Goal: Find contact information: Find contact information

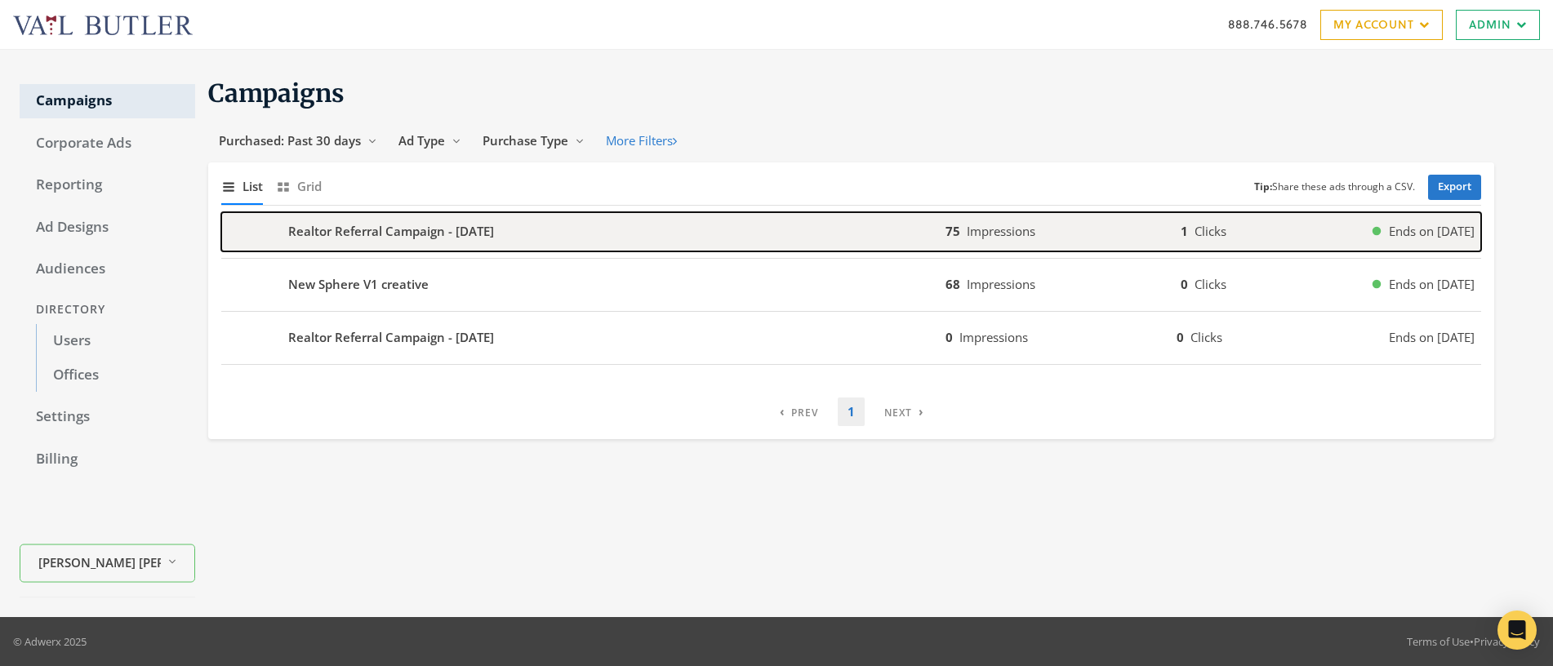
click at [466, 235] on b "Realtor Referral Campaign - 2025-08-15" at bounding box center [391, 231] width 206 height 19
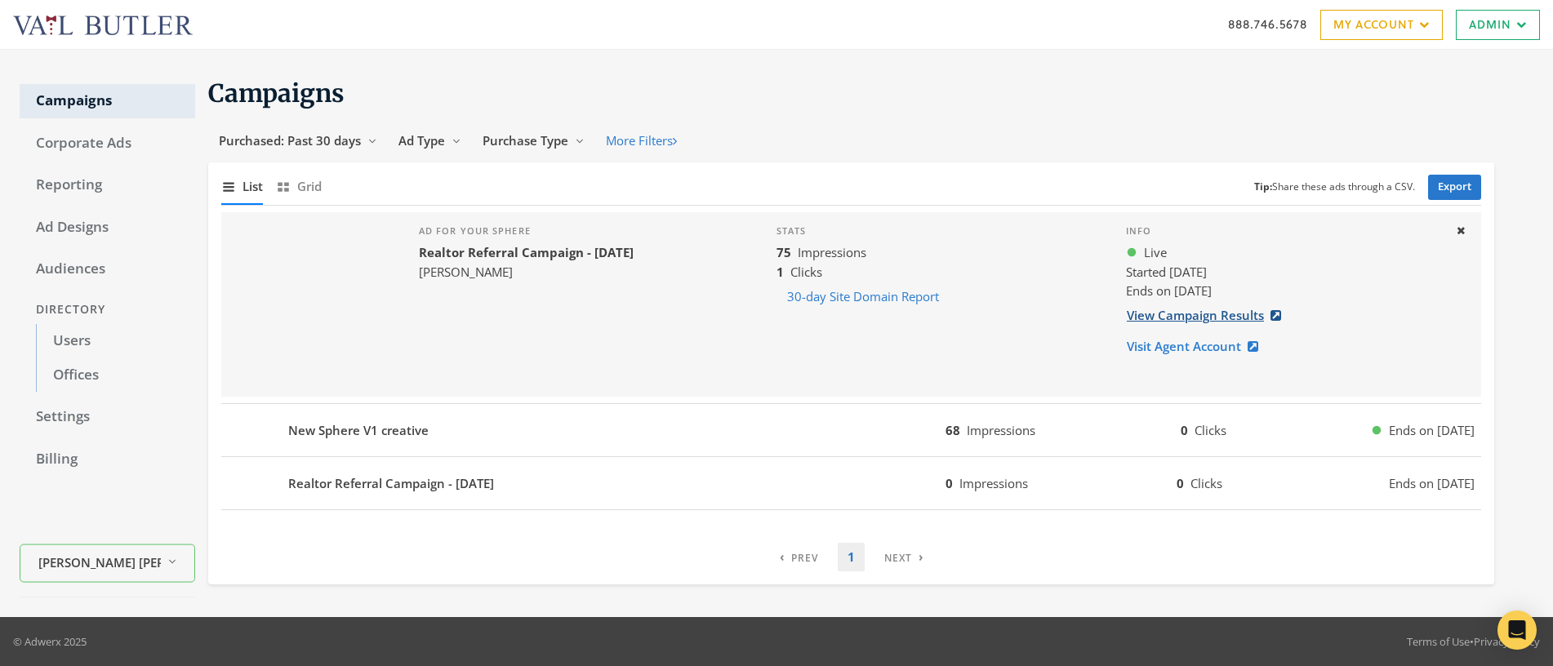
click at [1196, 313] on link "View Campaign Results" at bounding box center [1209, 316] width 166 height 30
click at [1517, 32] on link "Admin" at bounding box center [1498, 25] width 84 height 30
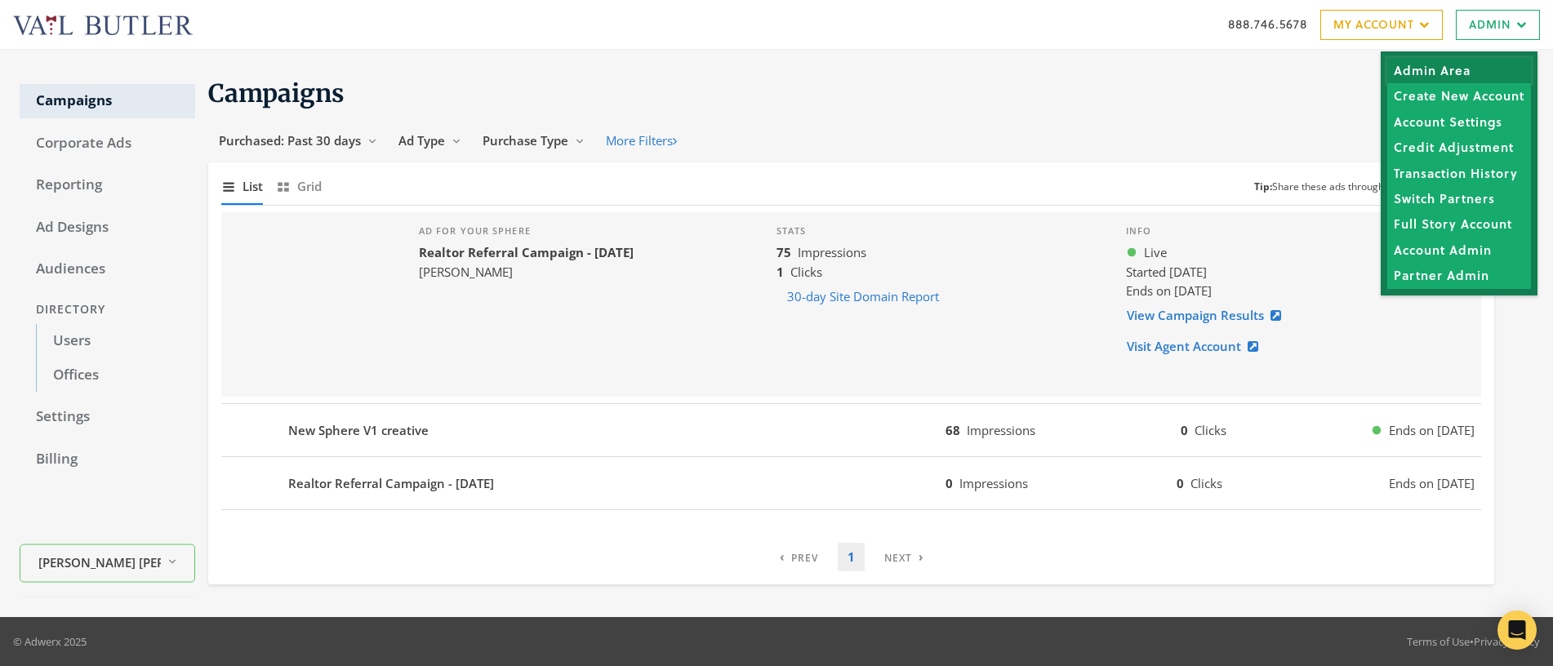
click at [1440, 71] on link "Admin Area" at bounding box center [1460, 70] width 144 height 25
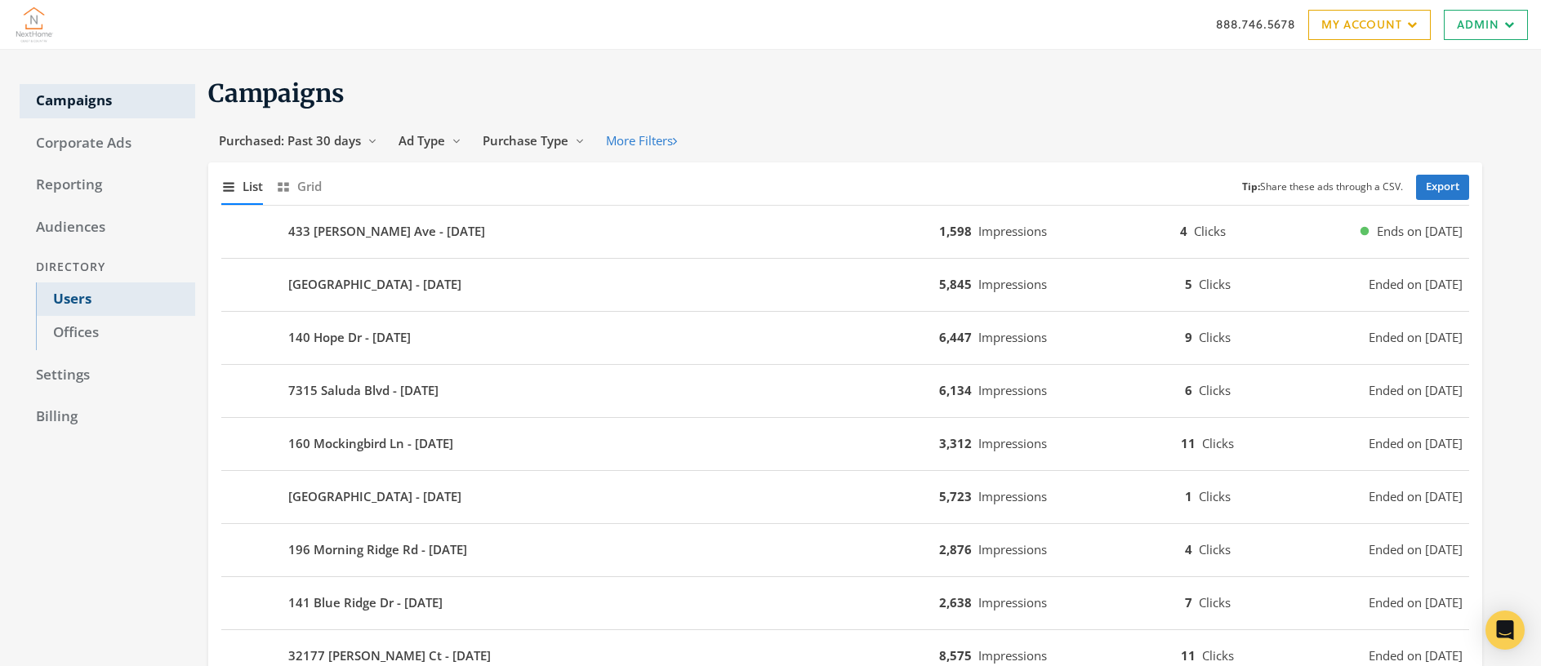
click at [78, 301] on link "Users" at bounding box center [115, 300] width 159 height 34
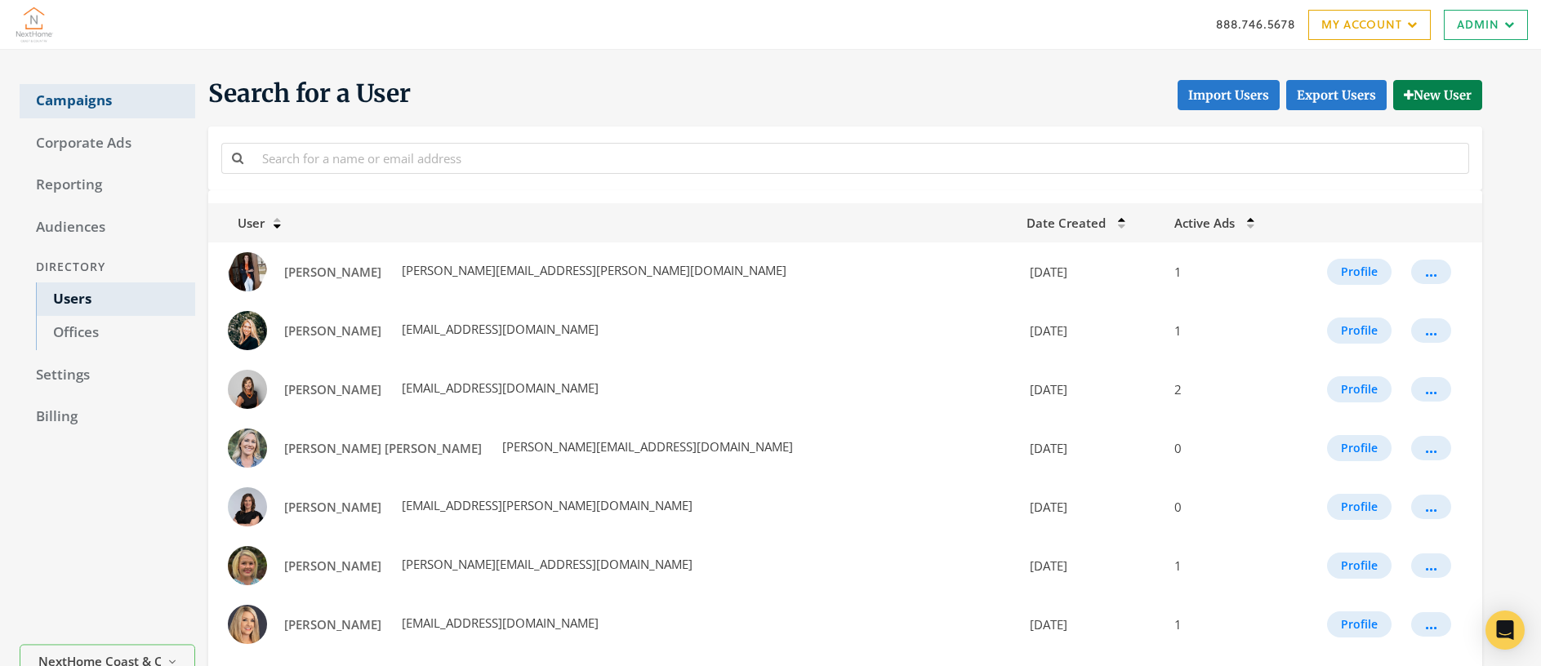
click at [96, 100] on link "Campaigns" at bounding box center [108, 101] width 176 height 34
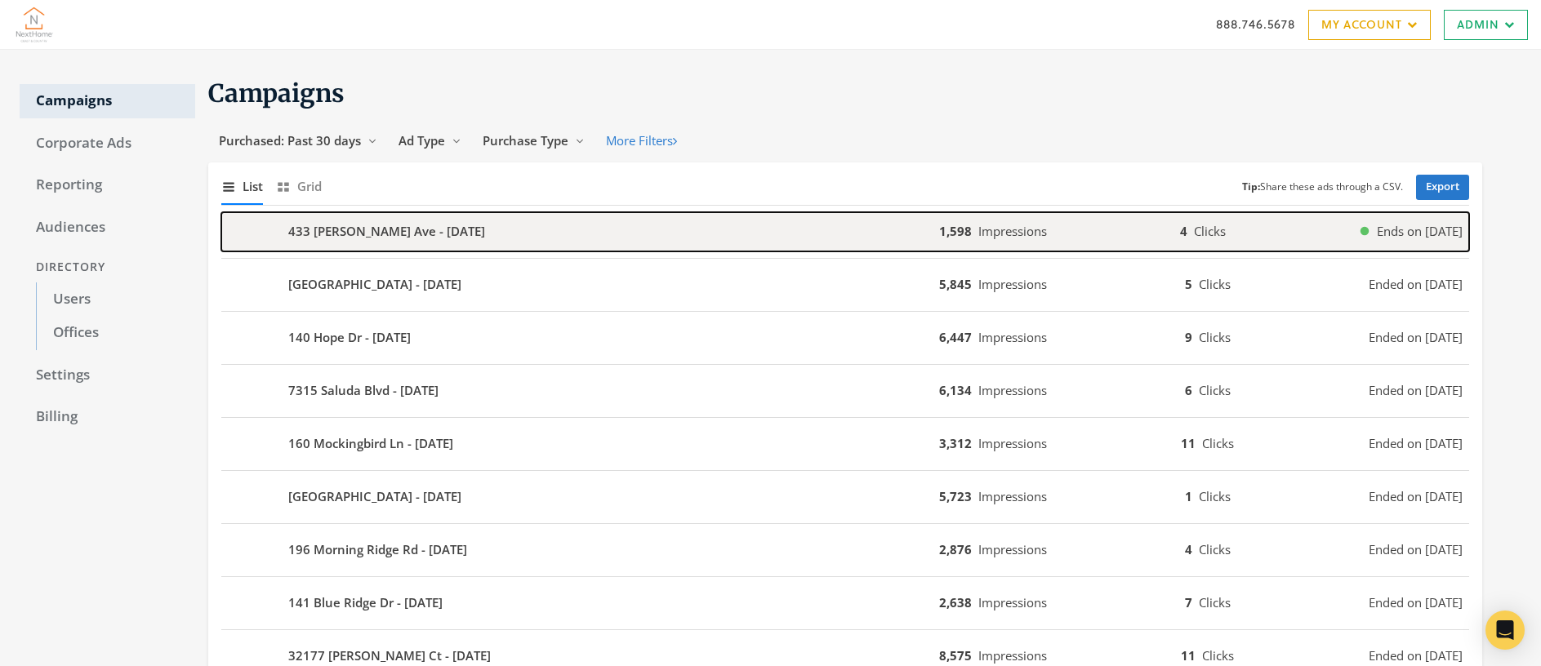
click at [466, 240] on b "433 Clairmont Ave - 2025-08-15" at bounding box center [386, 231] width 197 height 19
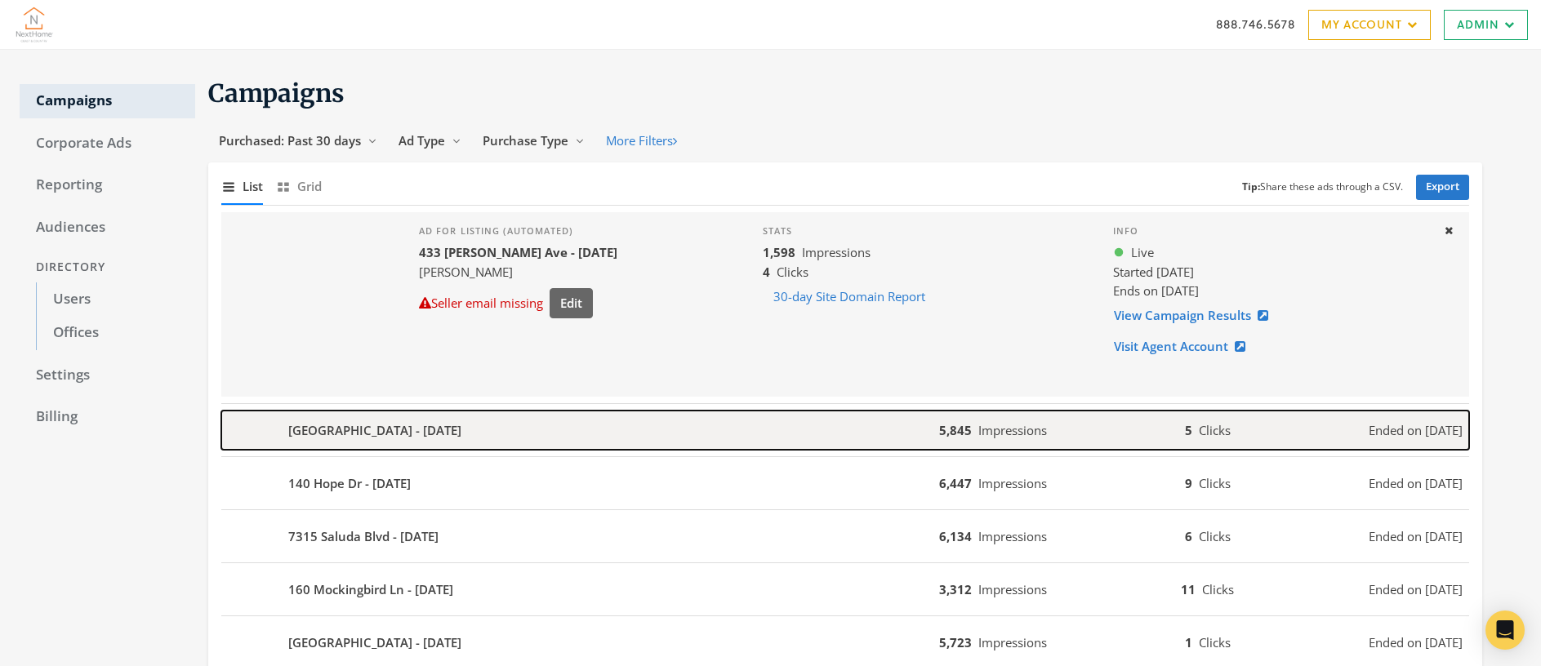
click at [467, 433] on div "25773 Canal Rd - 2025-08-08" at bounding box center [580, 430] width 718 height 39
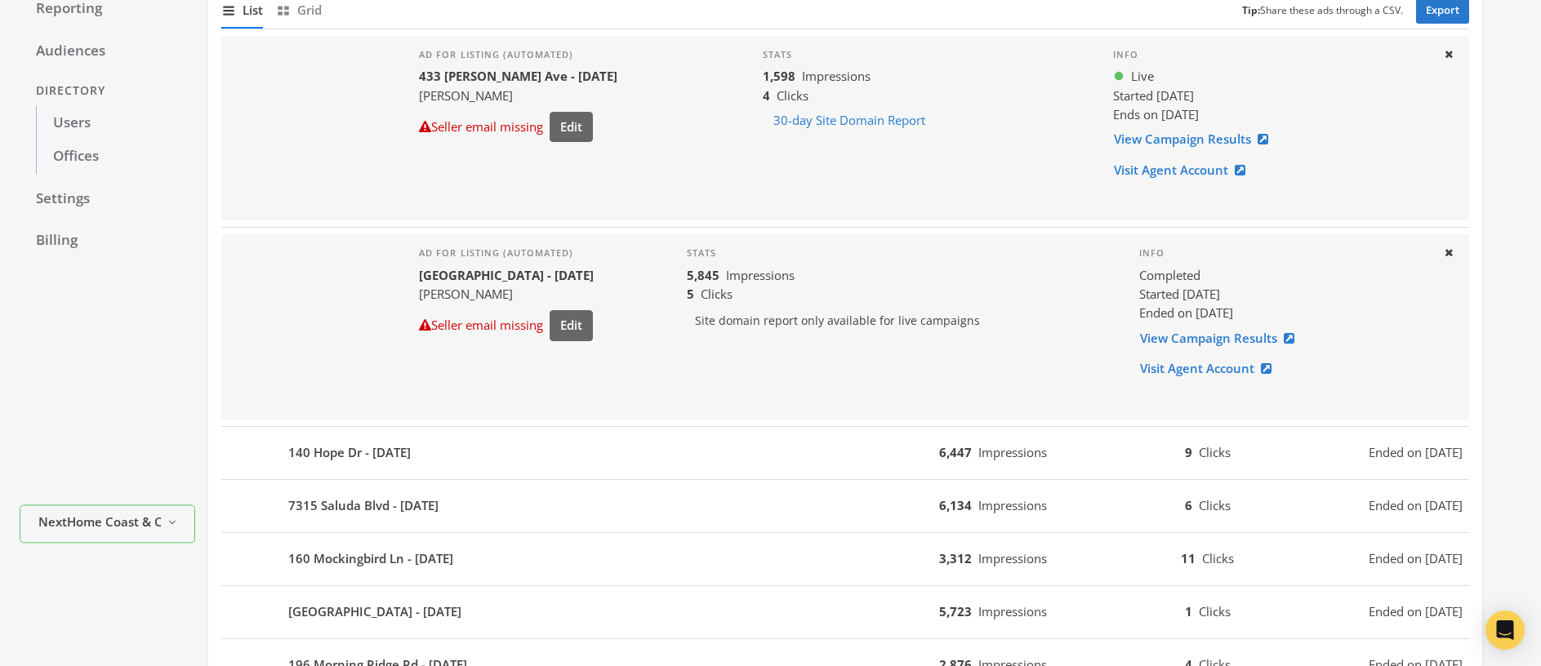
scroll to position [343, 0]
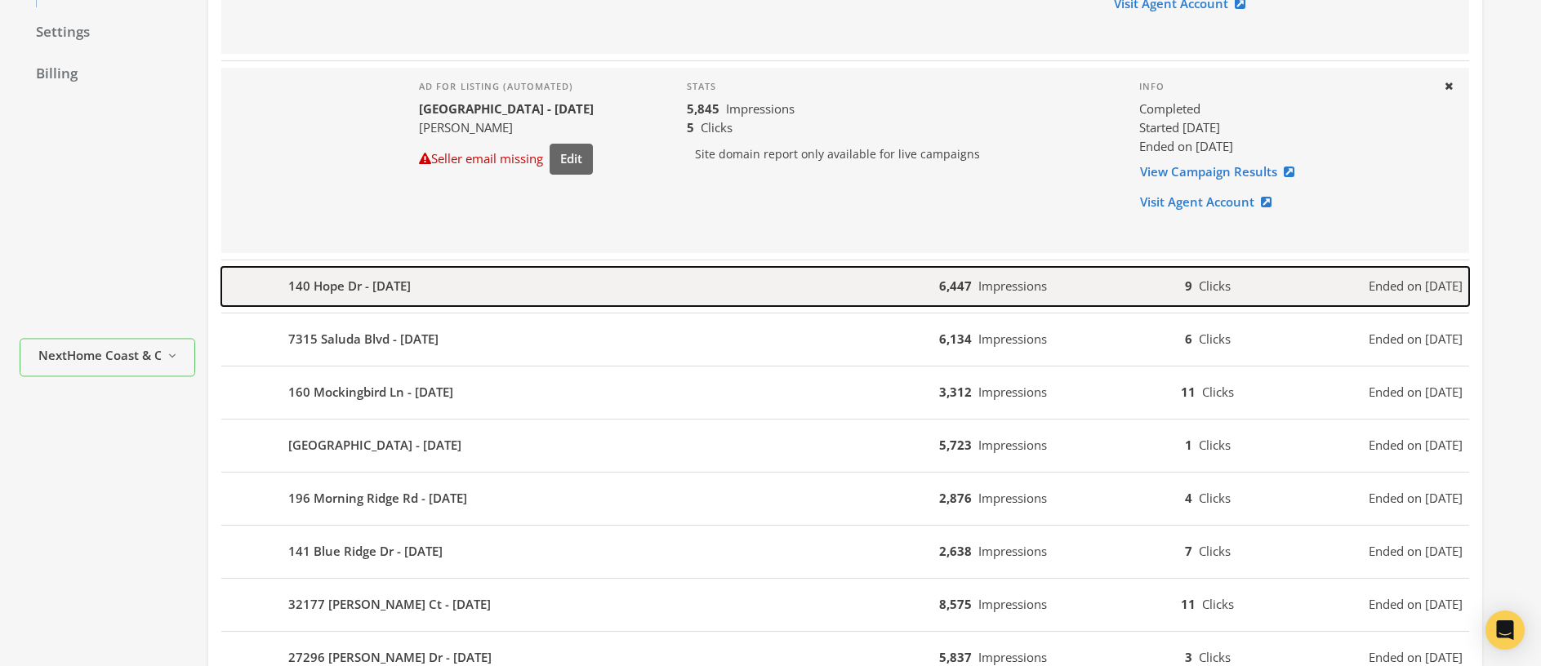
click at [472, 288] on div "140 Hope Dr - 2025-08-07" at bounding box center [580, 286] width 718 height 39
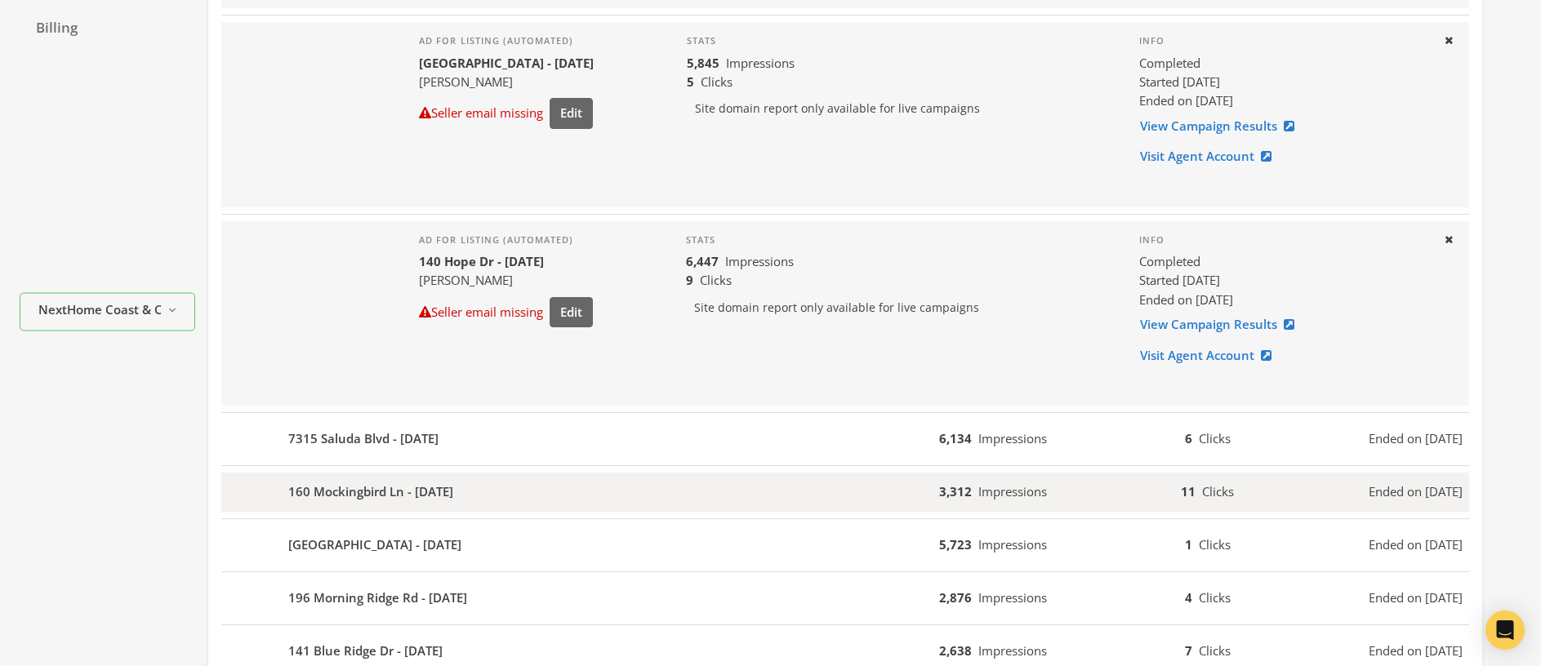
scroll to position [468, 0]
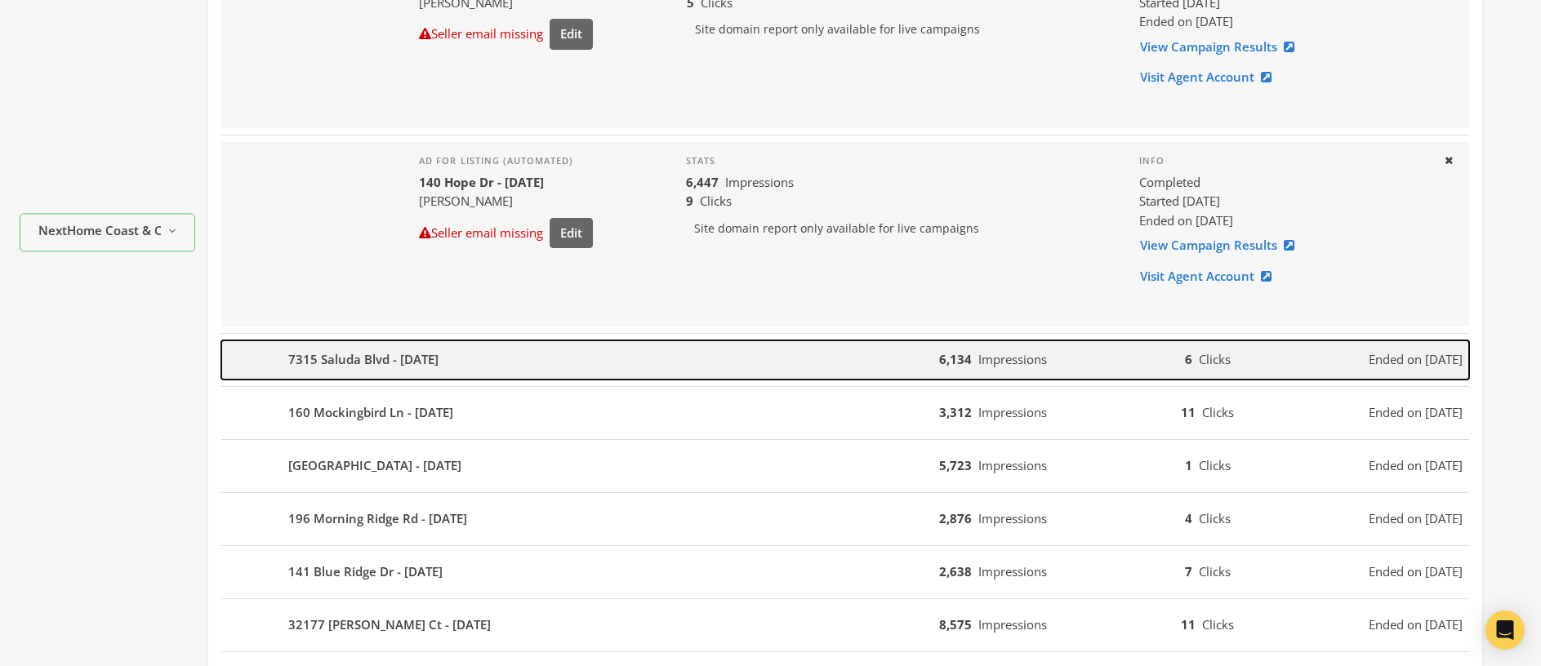
click at [510, 359] on div "7315 Saluda Blvd - 2025-08-01" at bounding box center [580, 360] width 718 height 39
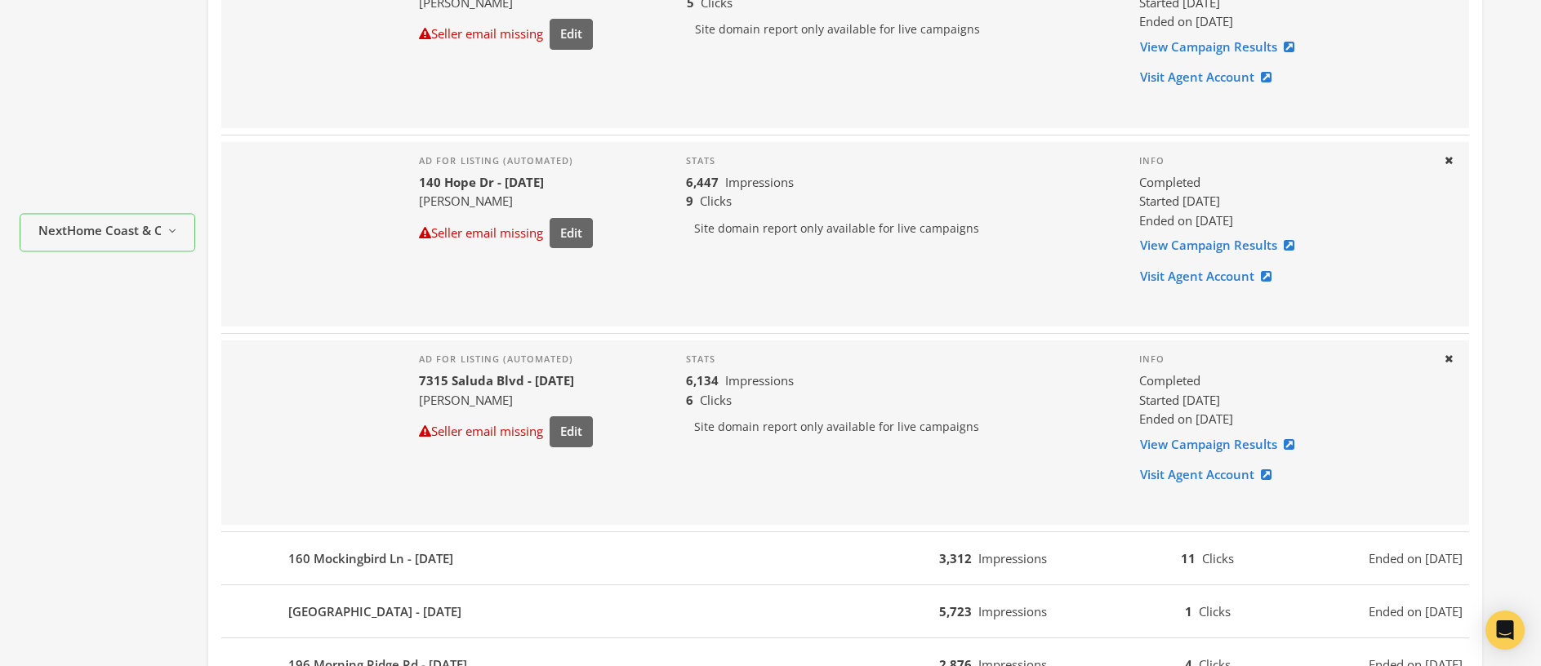
scroll to position [780, 0]
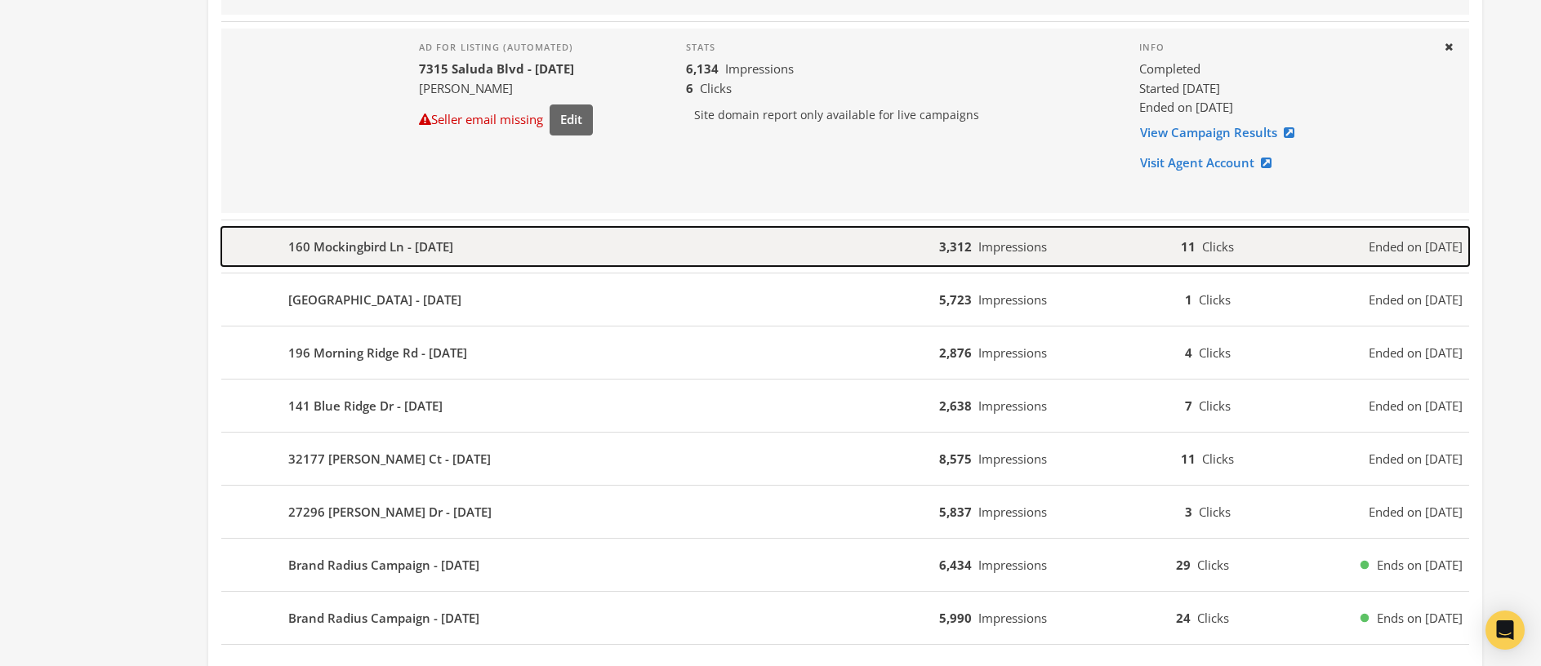
click at [539, 249] on div "160 Mockingbird Ln - 2025-07-24" at bounding box center [580, 246] width 718 height 39
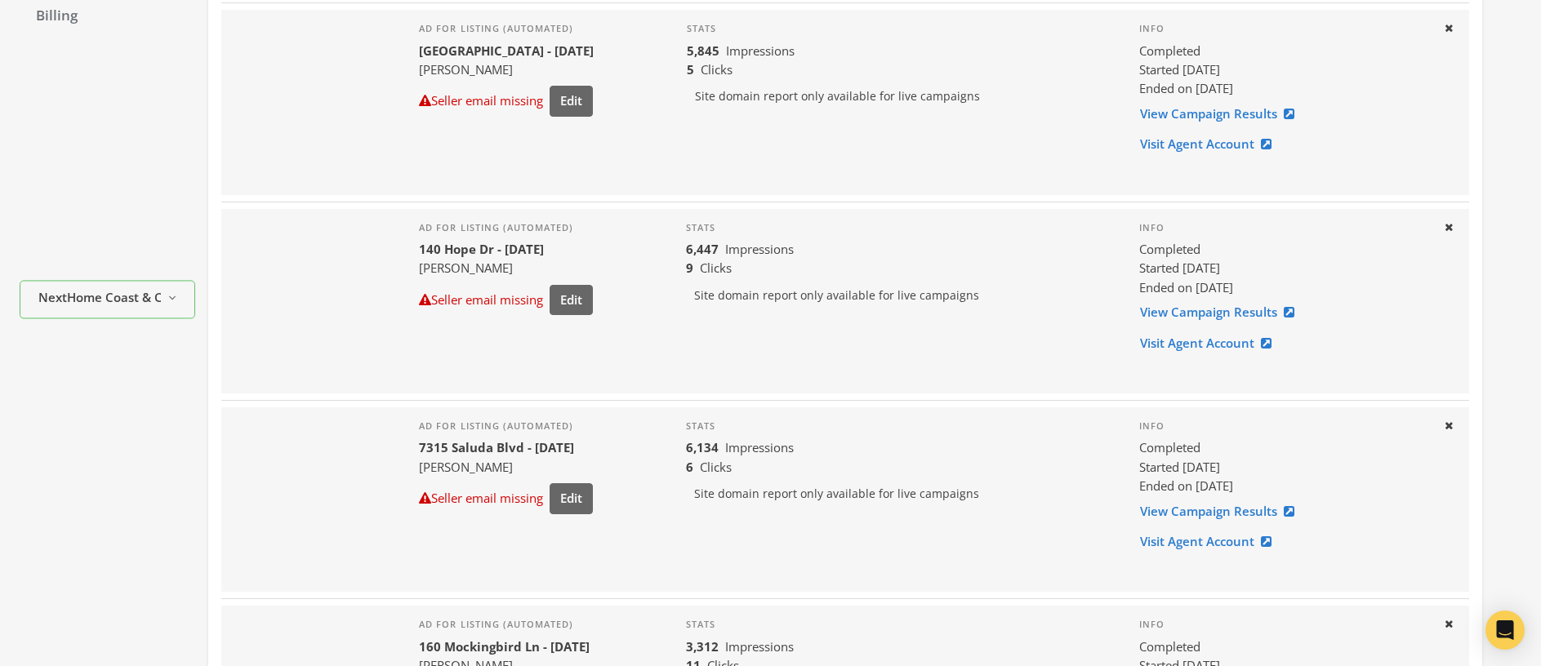
scroll to position [0, 0]
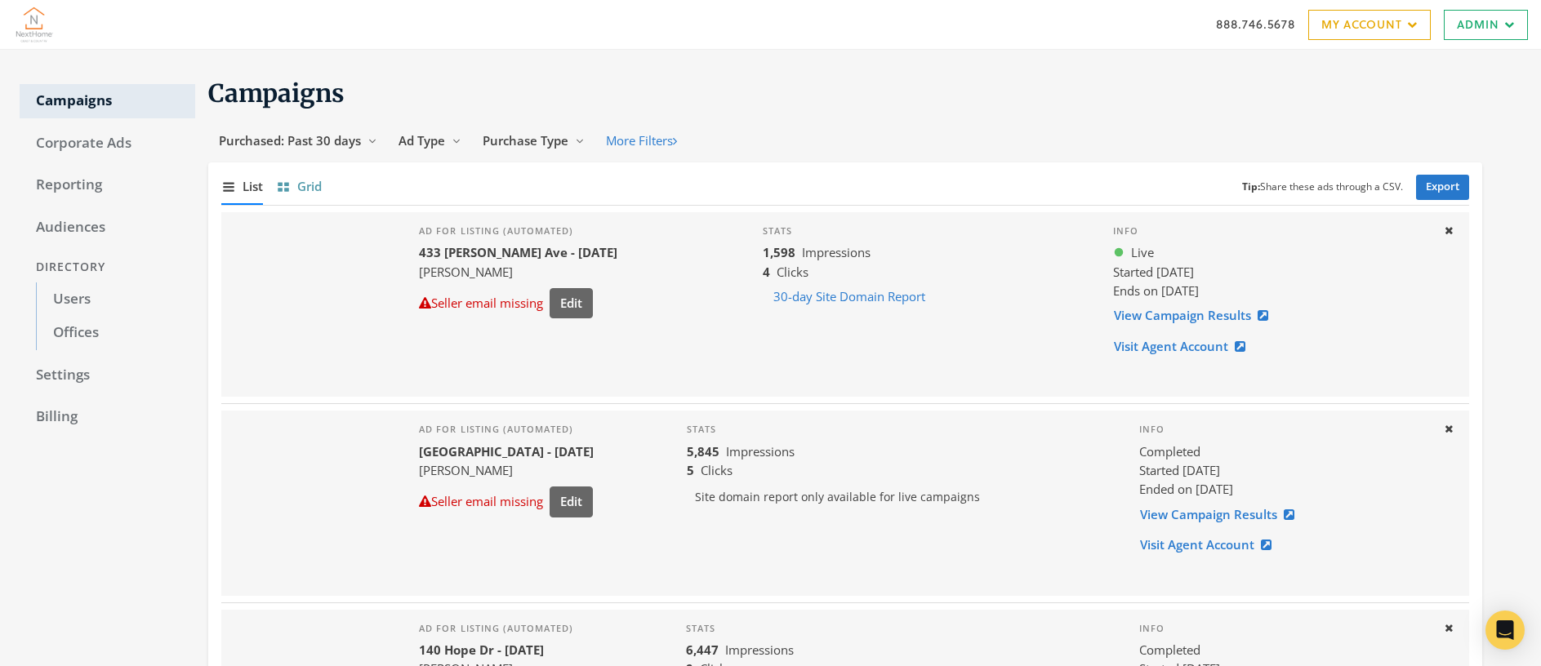
click at [312, 189] on span "Grid" at bounding box center [309, 186] width 25 height 19
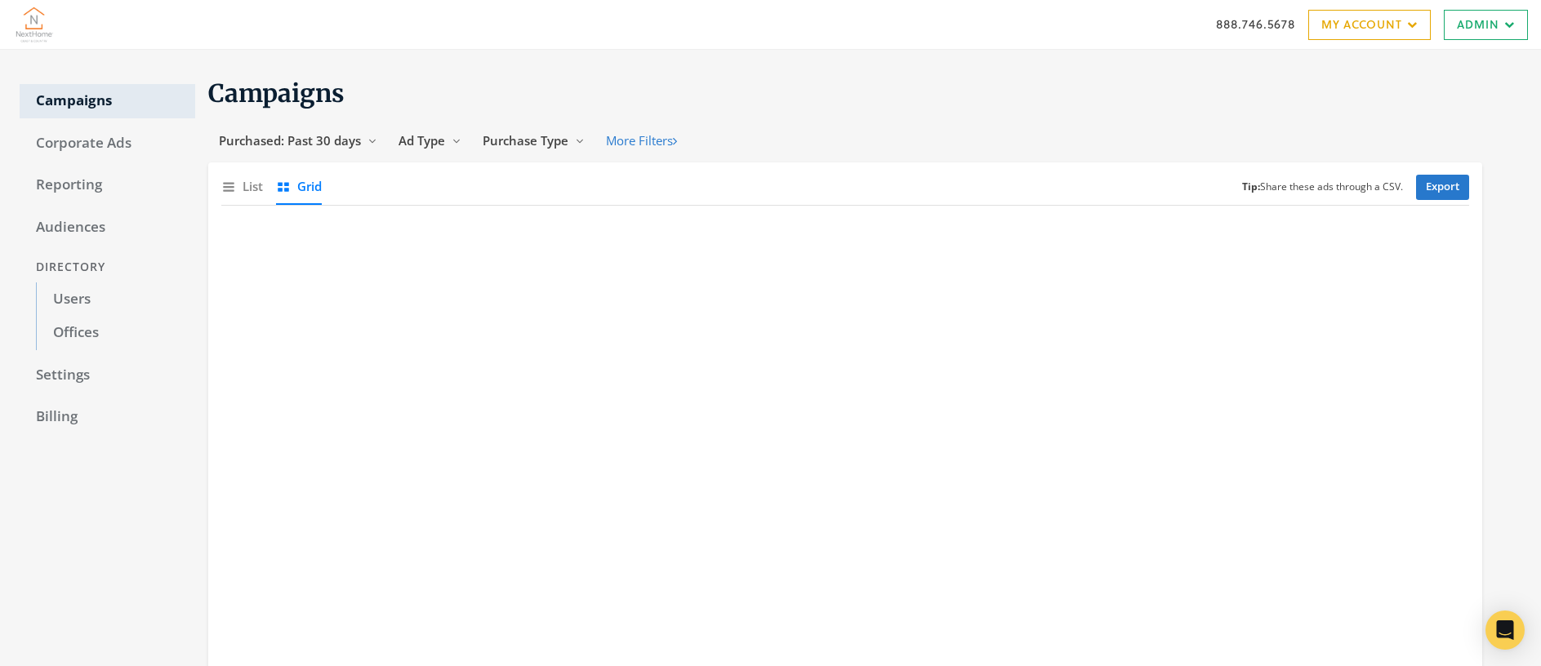
click at [312, 189] on span "Grid" at bounding box center [309, 186] width 25 height 19
click at [251, 189] on span "List" at bounding box center [253, 186] width 20 height 19
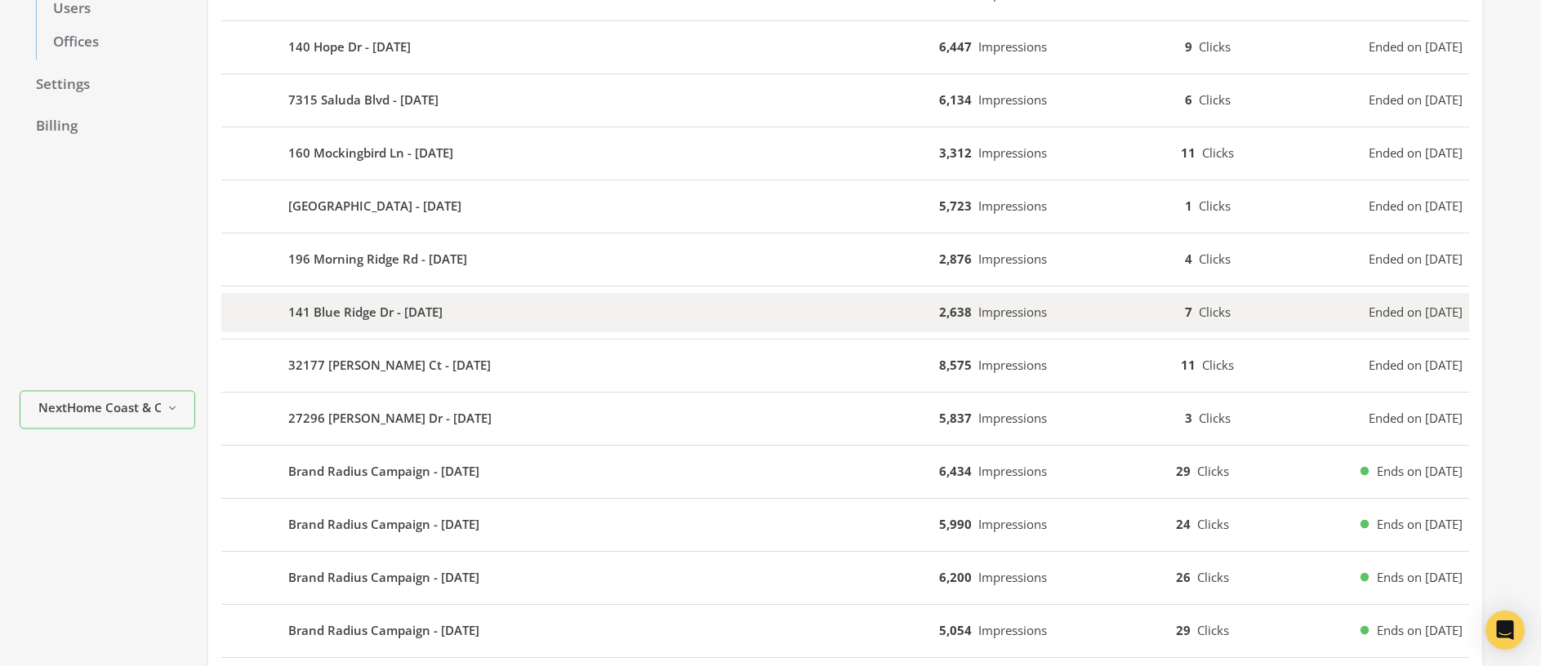
scroll to position [426, 0]
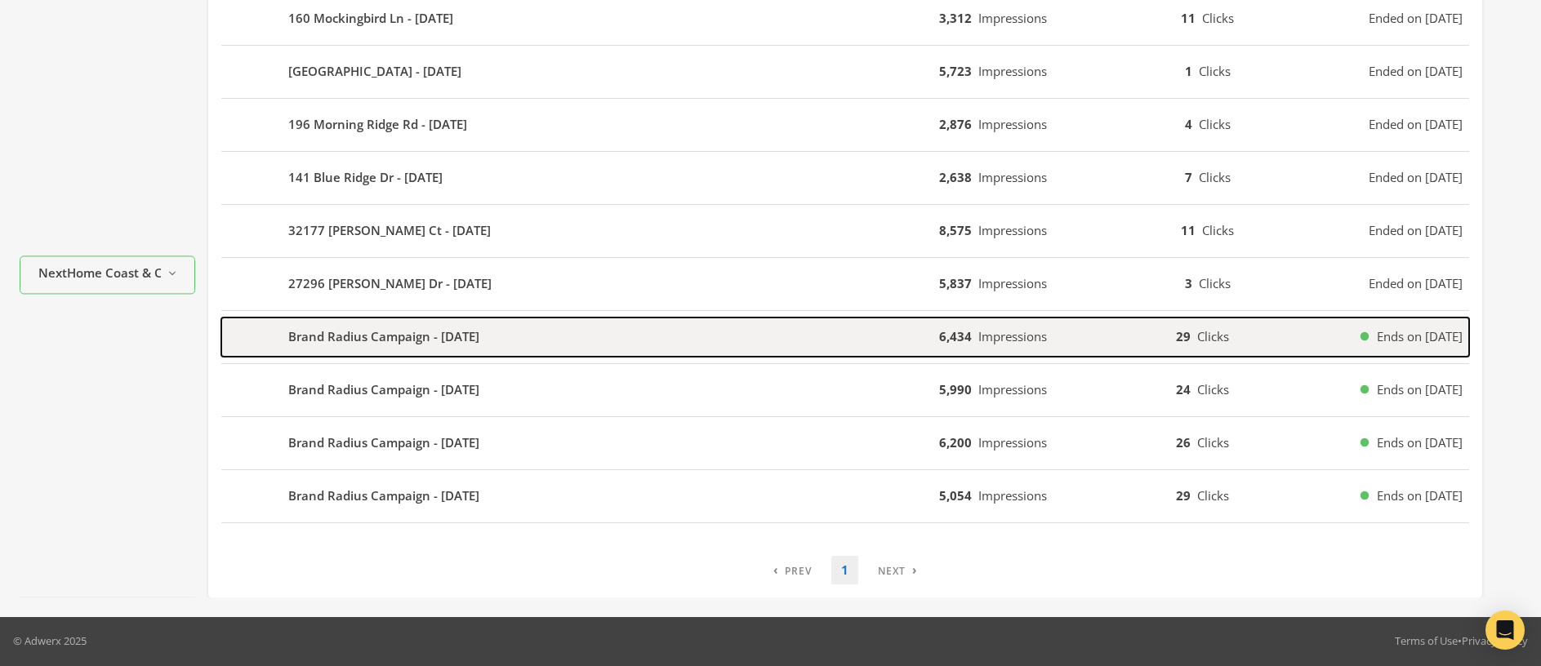
click at [402, 341] on b "Brand Radius Campaign - 2025-07-22" at bounding box center [383, 337] width 191 height 19
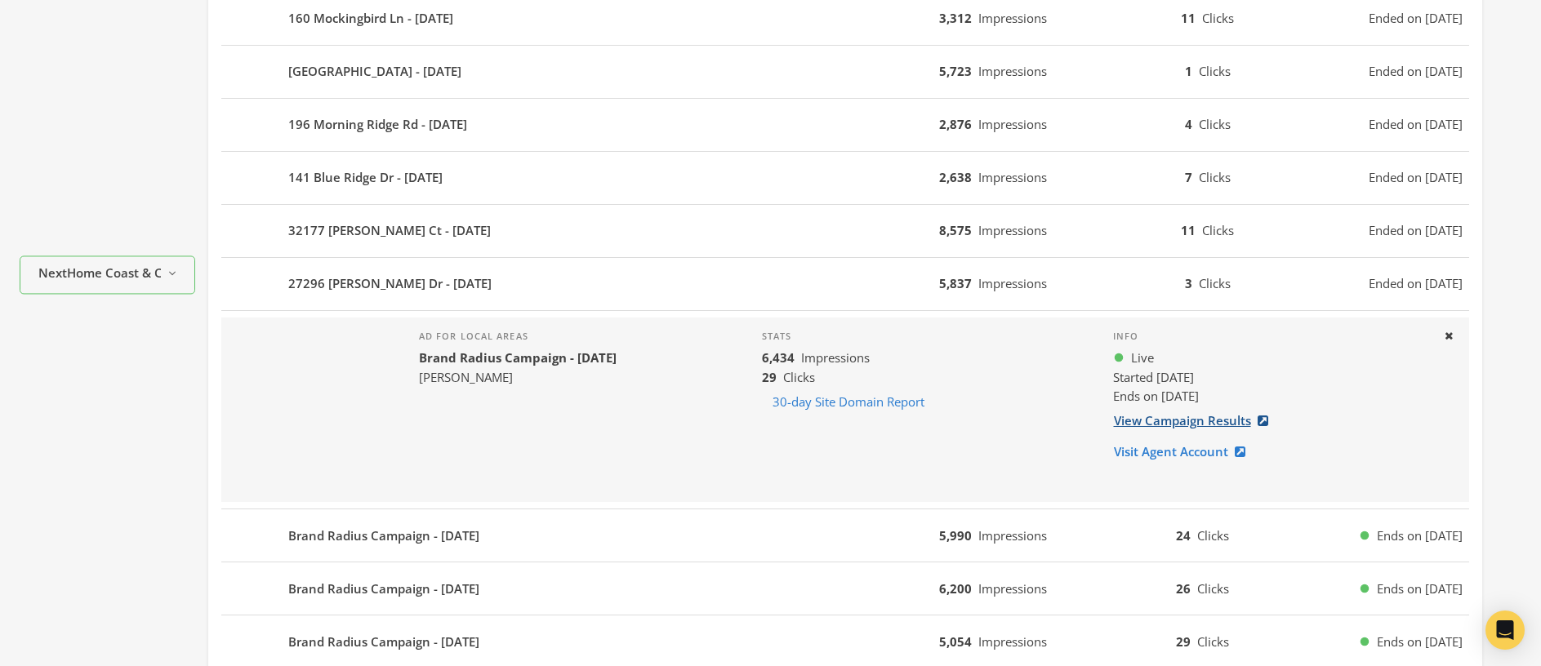
click at [1175, 418] on link "View Campaign Results" at bounding box center [1196, 421] width 166 height 30
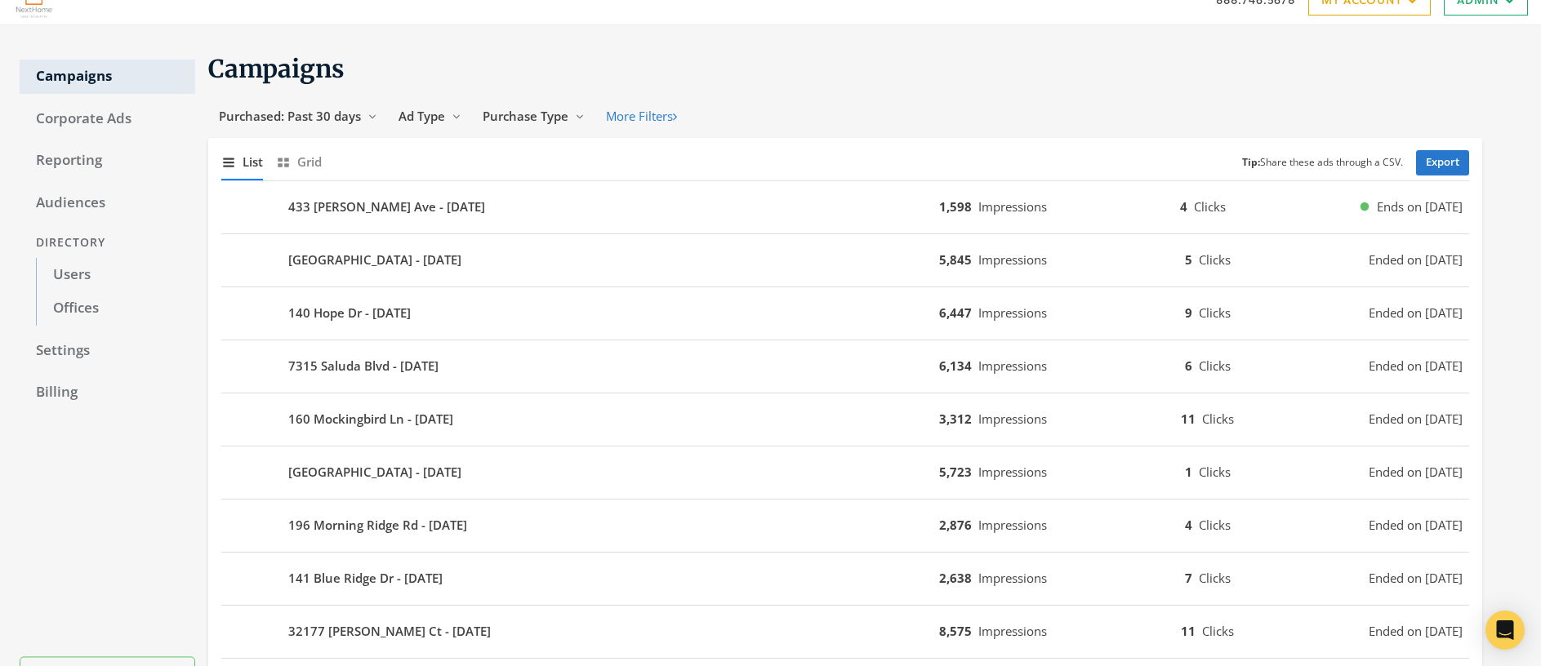
scroll to position [0, 0]
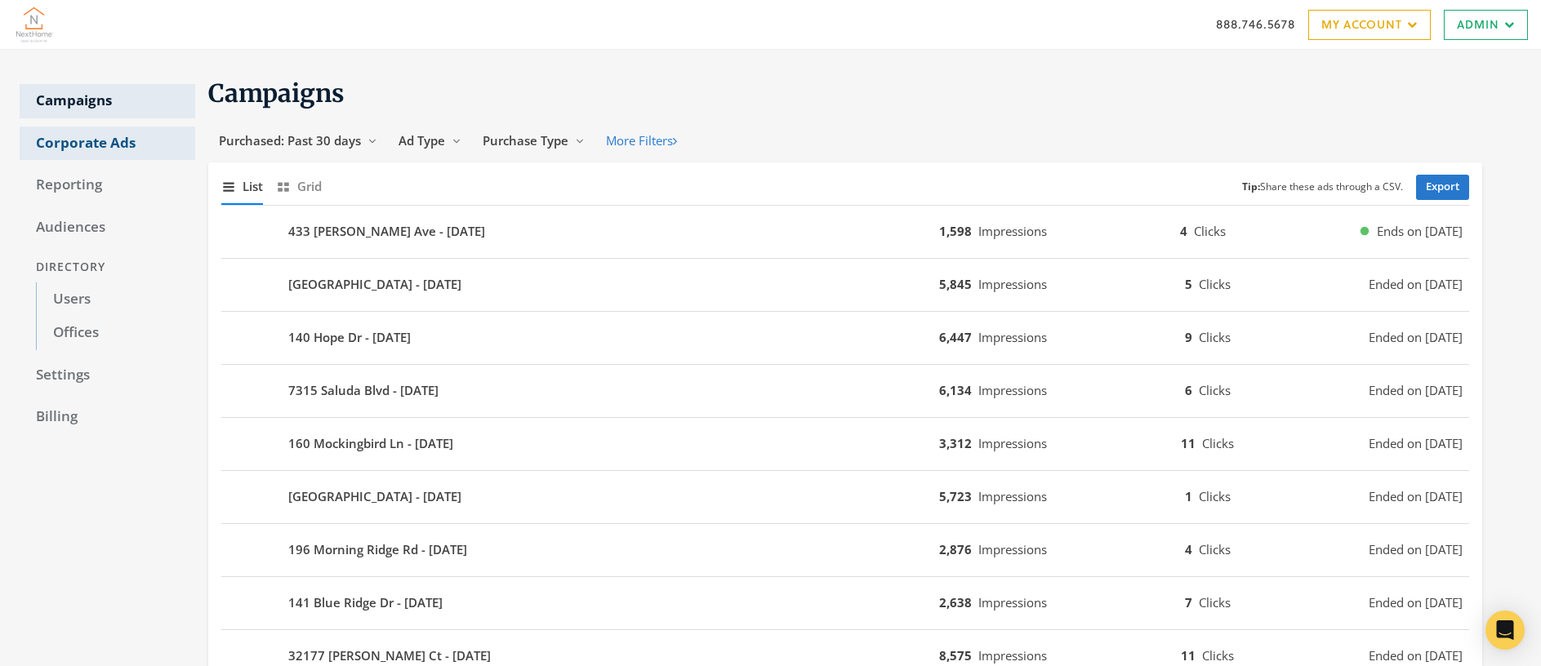
click at [91, 142] on link "Corporate Ads" at bounding box center [108, 144] width 176 height 34
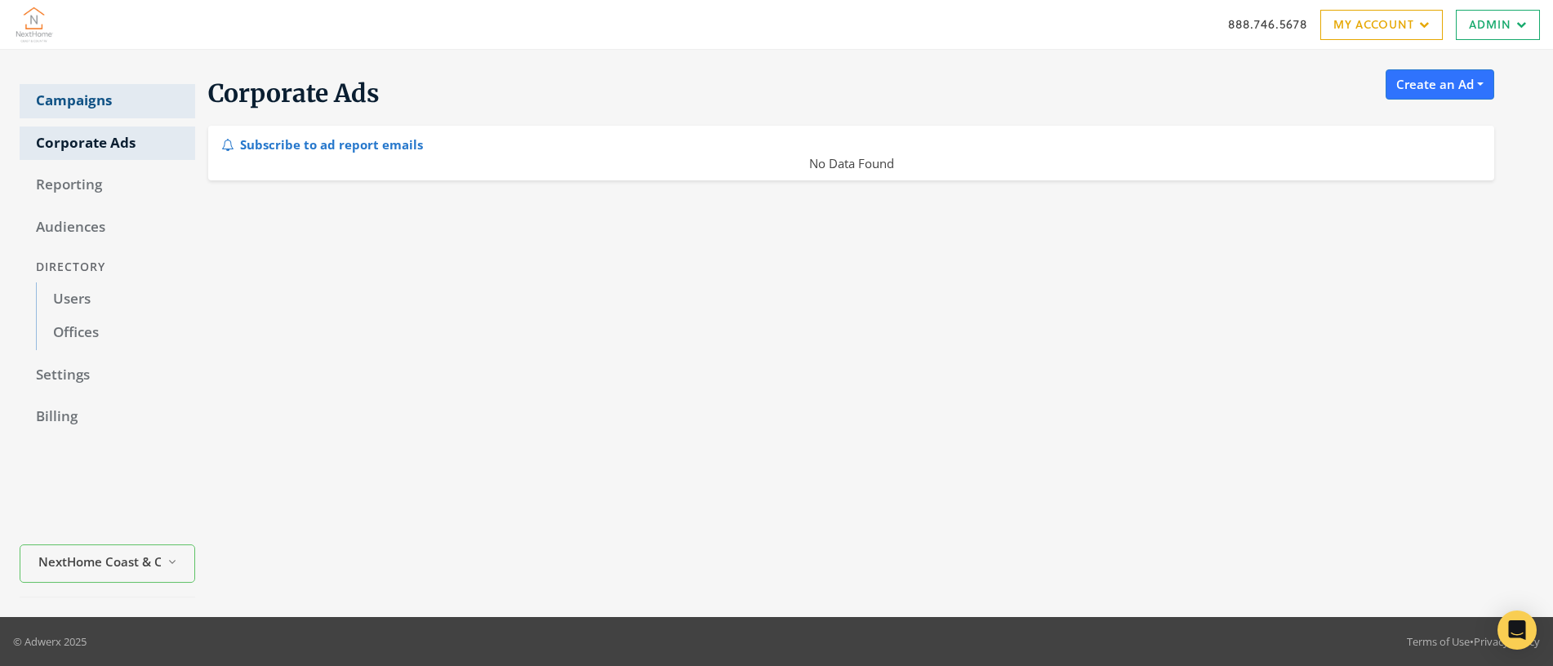
click at [91, 97] on link "Campaigns" at bounding box center [108, 101] width 176 height 34
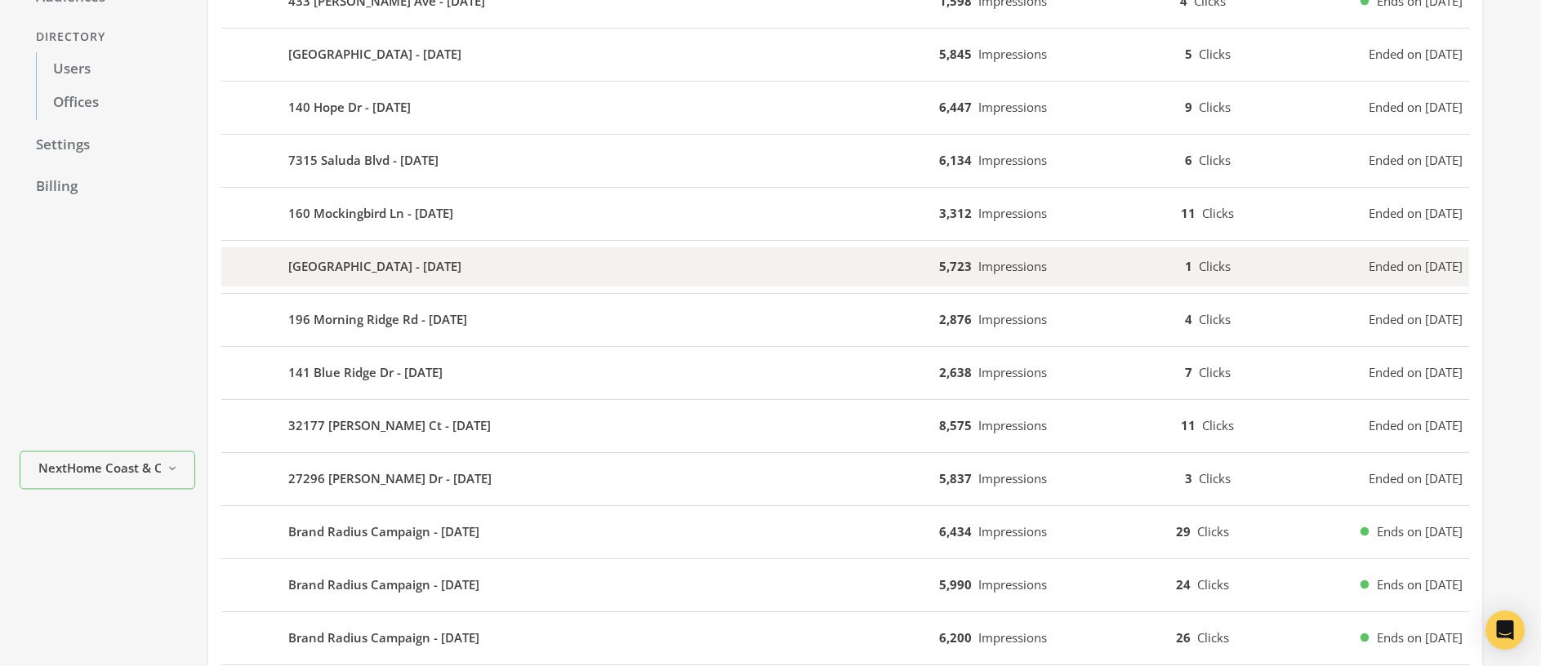
scroll to position [78, 0]
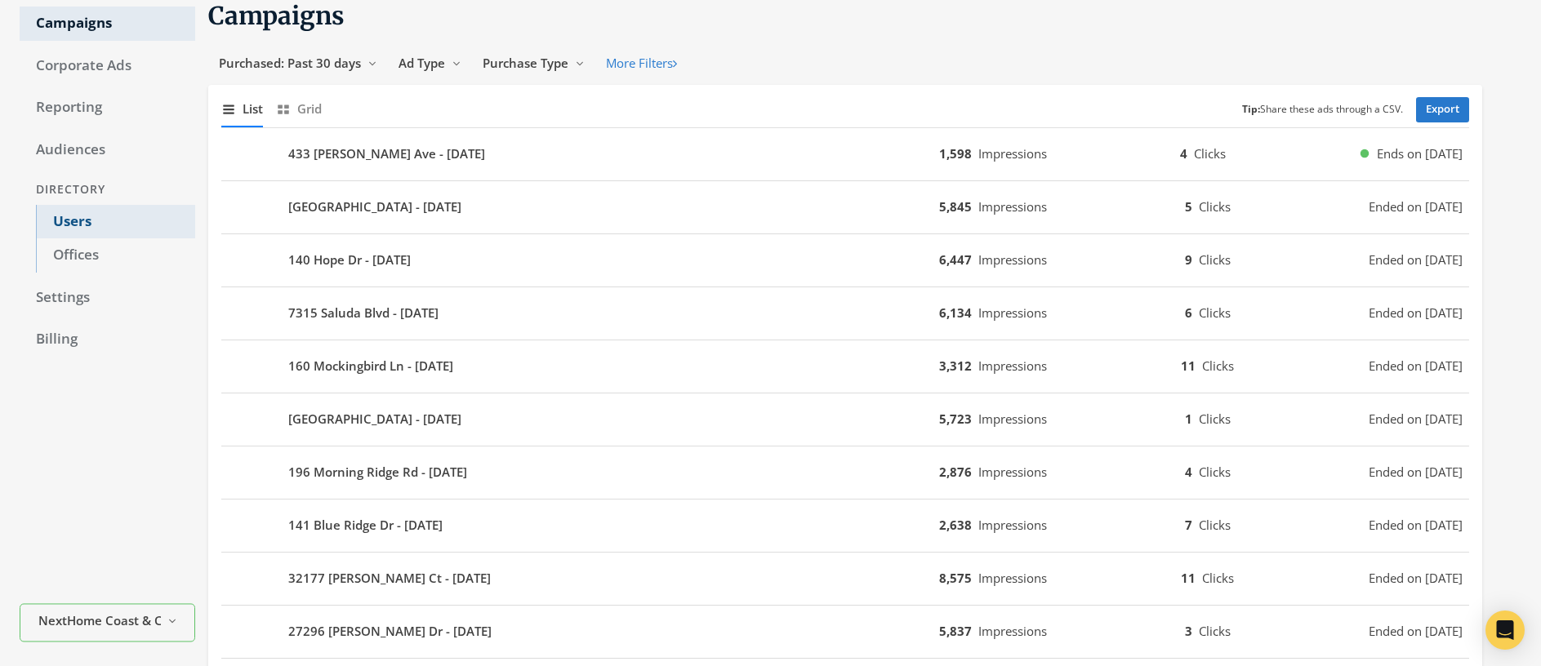
click at [66, 225] on link "Users" at bounding box center [115, 222] width 159 height 34
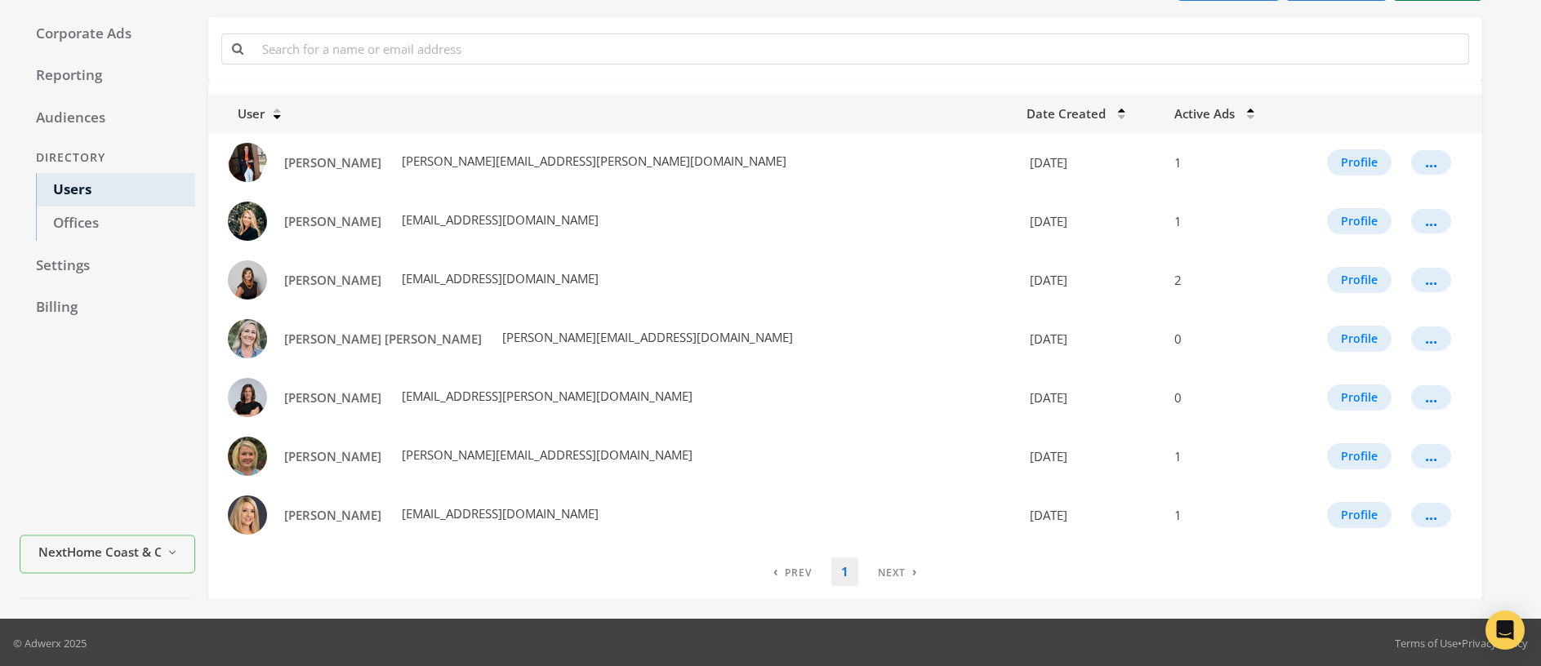
scroll to position [111, 0]
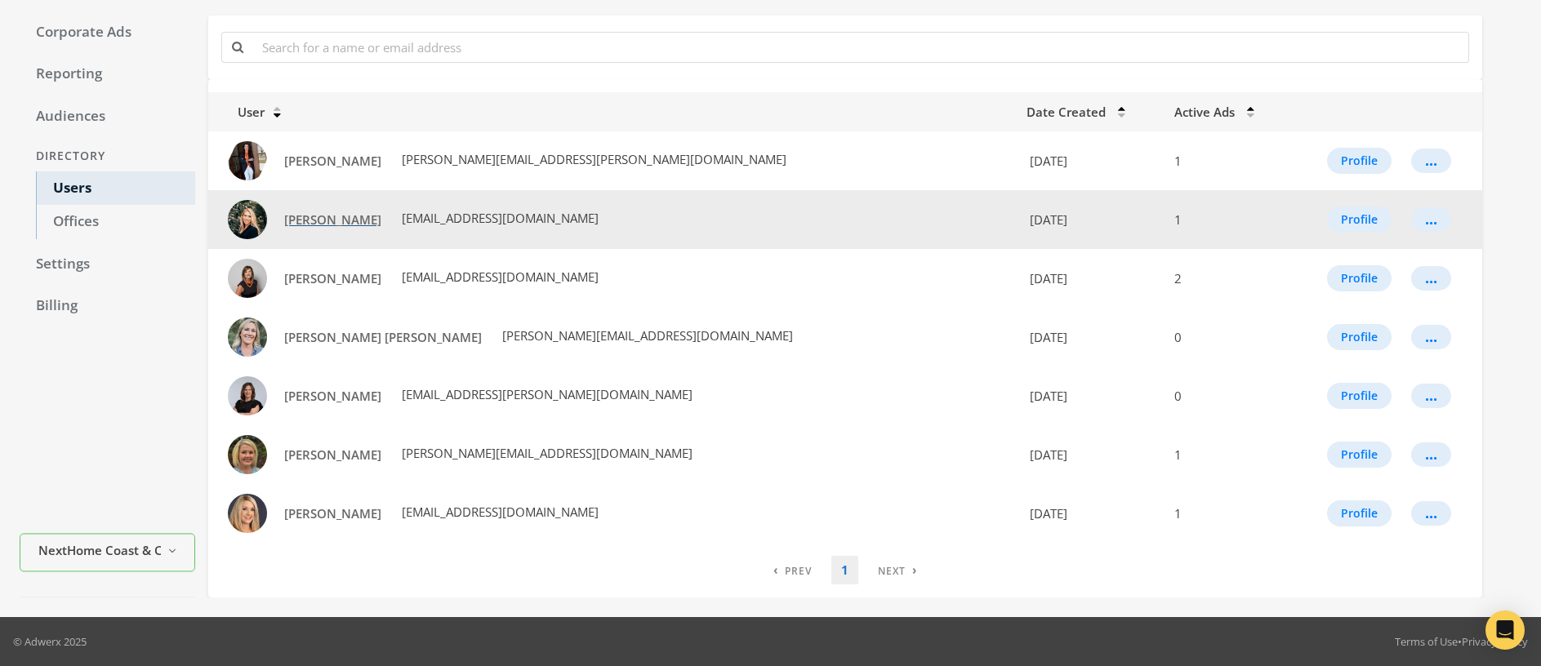
click at [313, 221] on span "[PERSON_NAME]" at bounding box center [332, 220] width 97 height 16
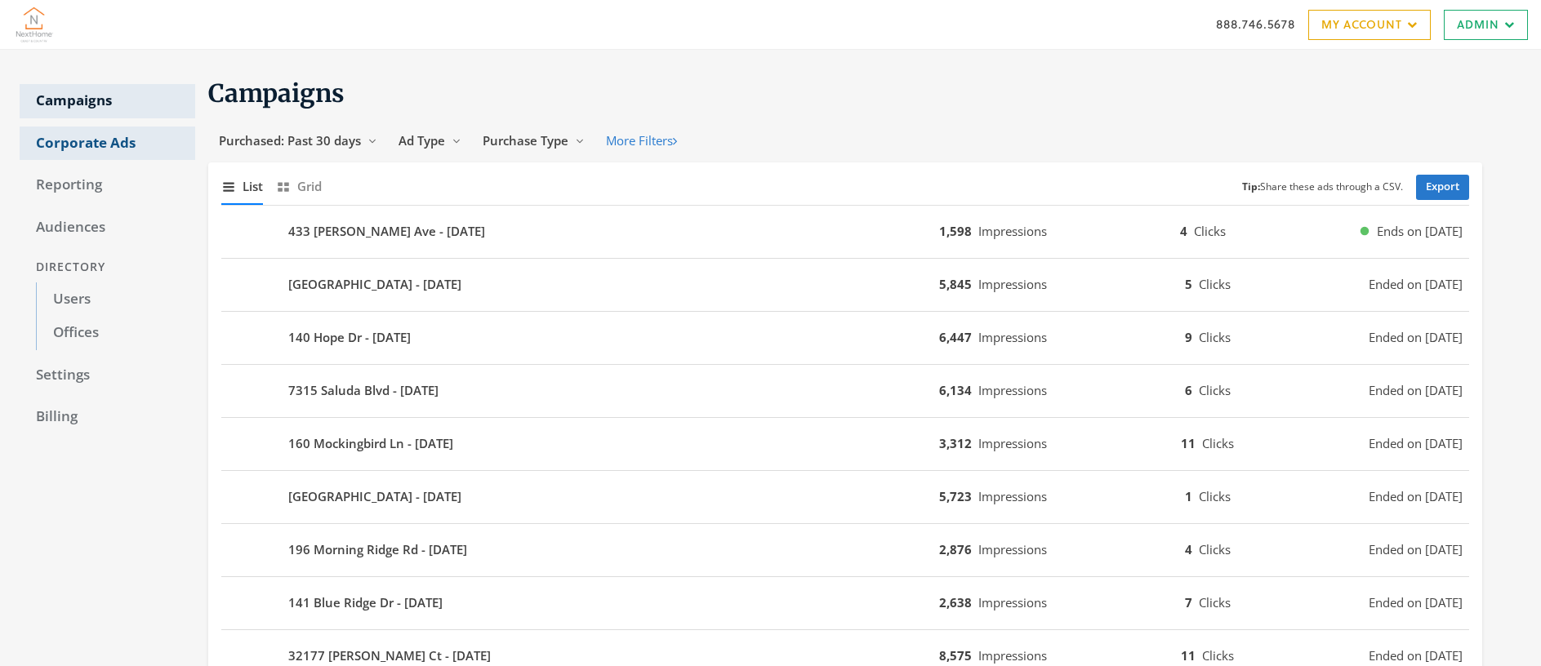
scroll to position [78, 0]
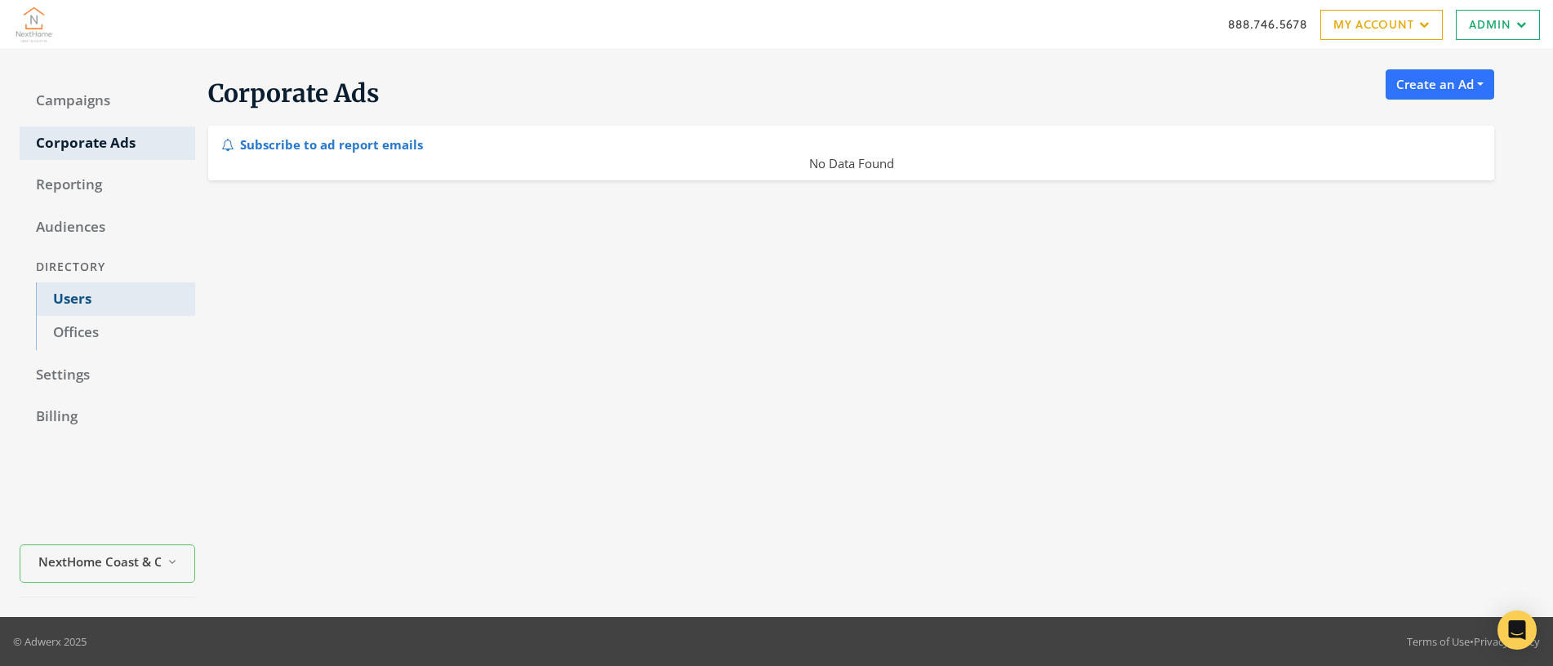
click at [69, 298] on link "Users" at bounding box center [115, 300] width 159 height 34
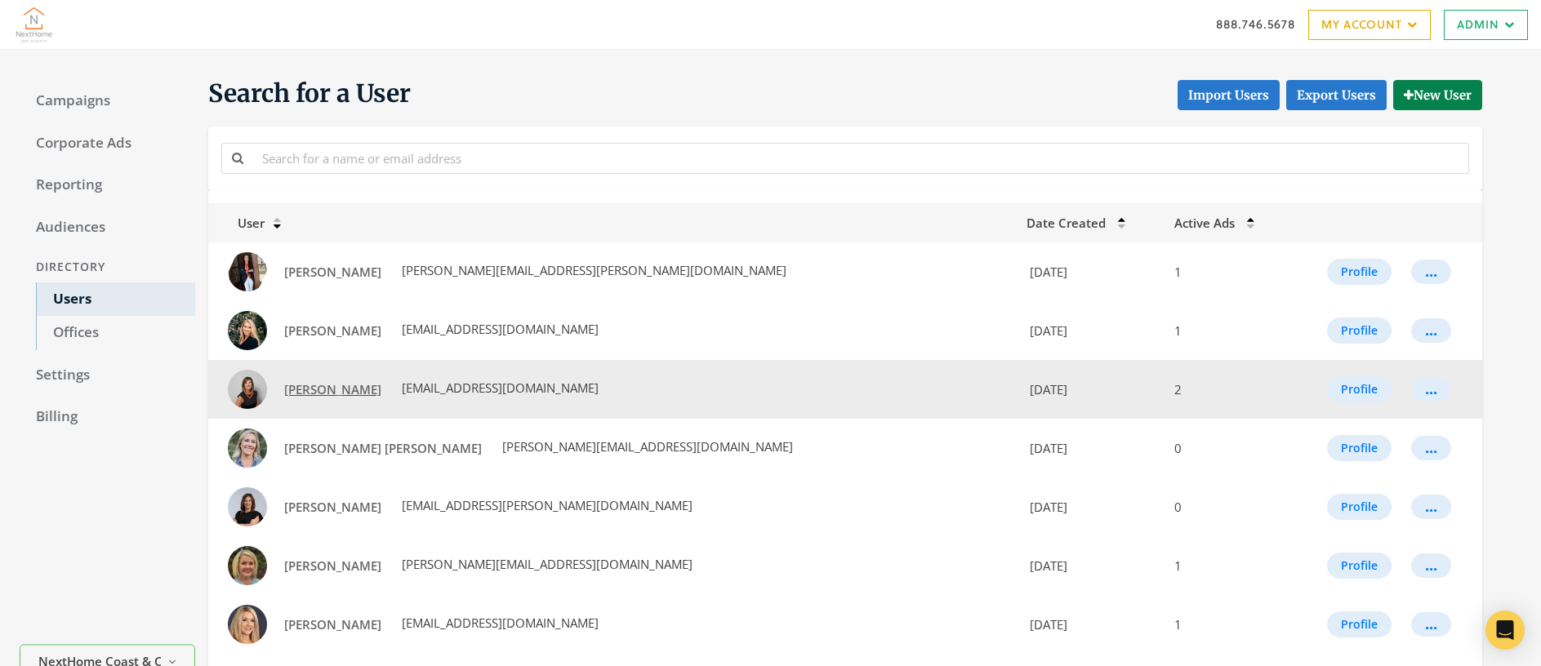
click at [310, 394] on span "[PERSON_NAME]" at bounding box center [332, 389] width 97 height 16
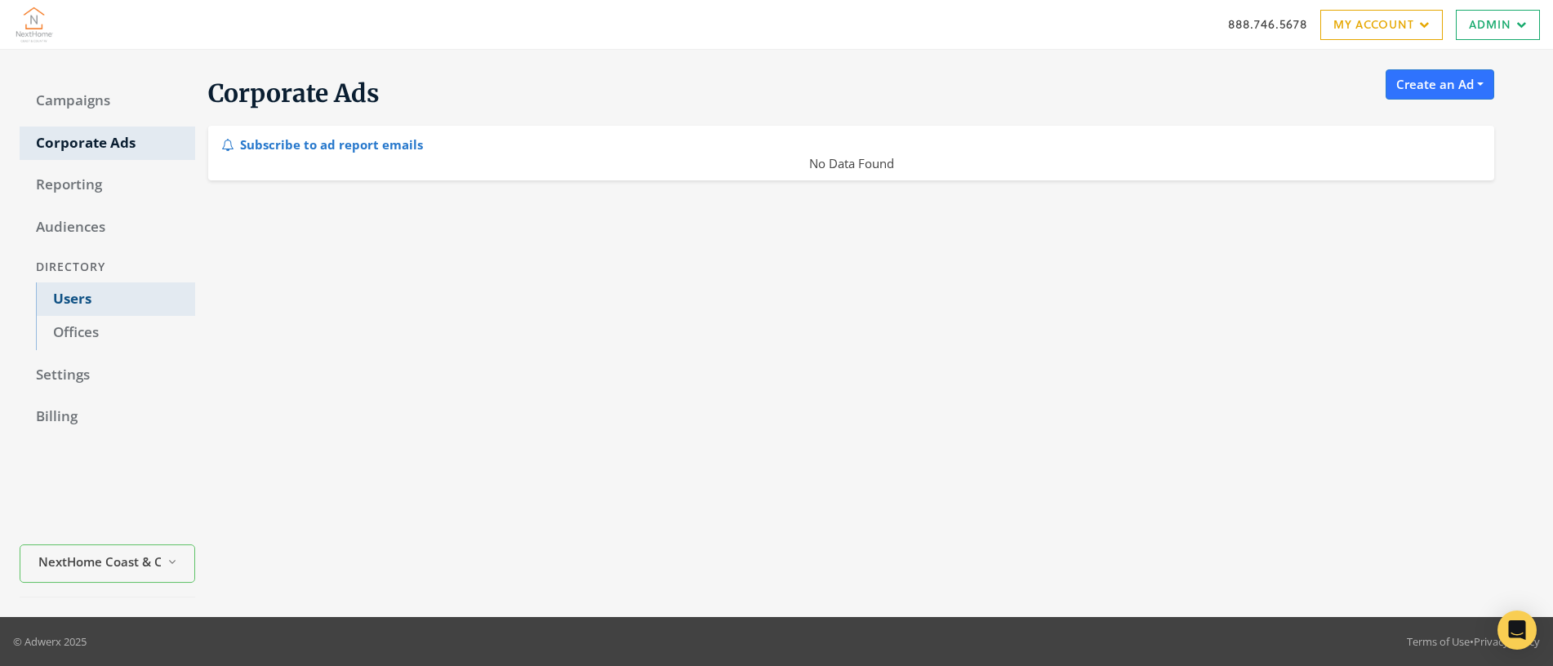
click at [78, 301] on link "Users" at bounding box center [115, 300] width 159 height 34
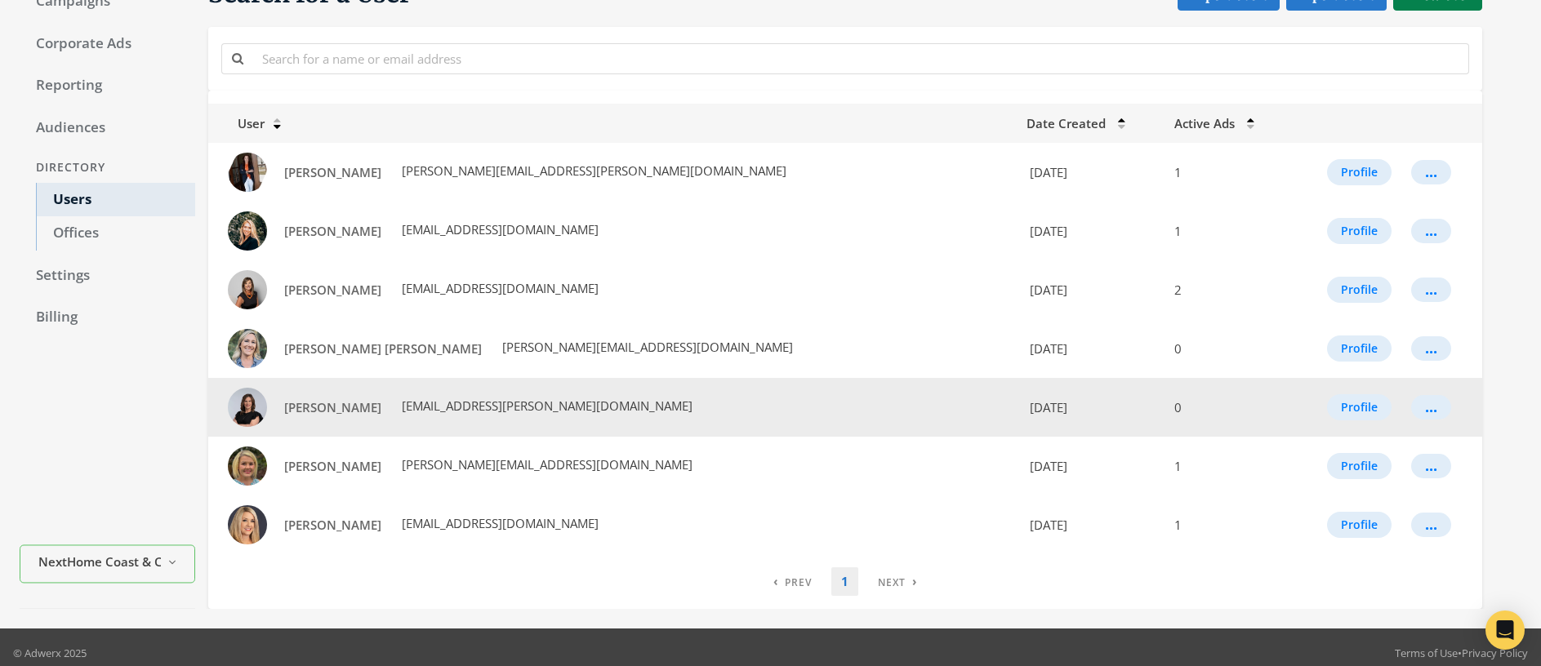
scroll to position [111, 0]
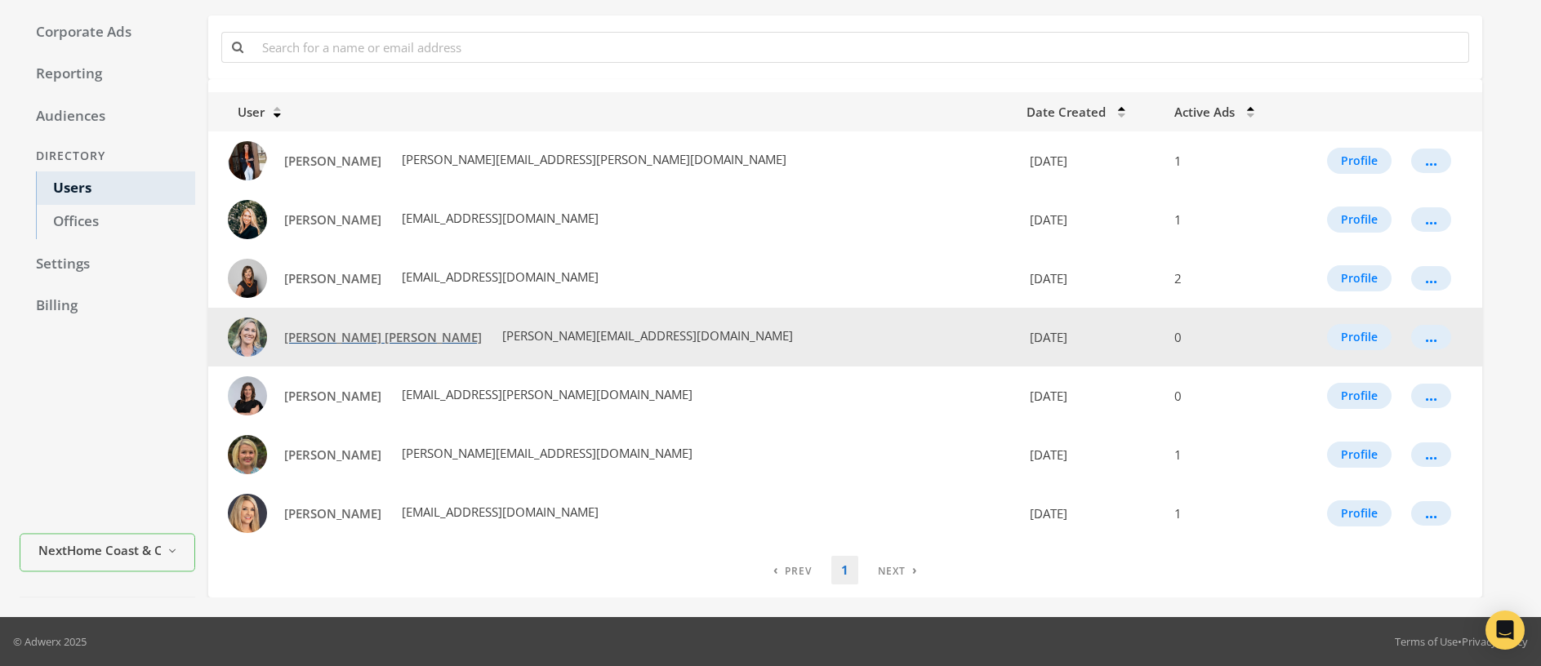
click at [328, 340] on span "[PERSON_NAME] [PERSON_NAME]" at bounding box center [383, 337] width 198 height 16
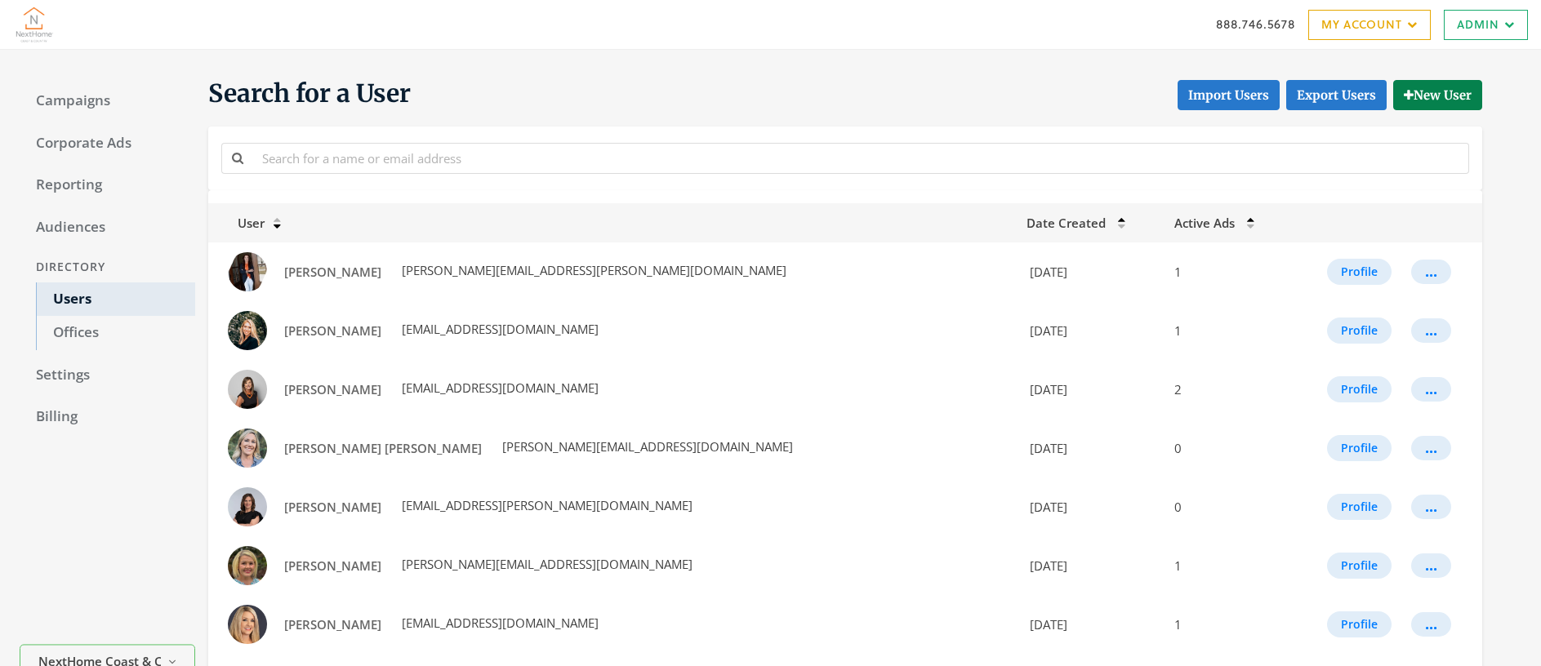
scroll to position [111, 0]
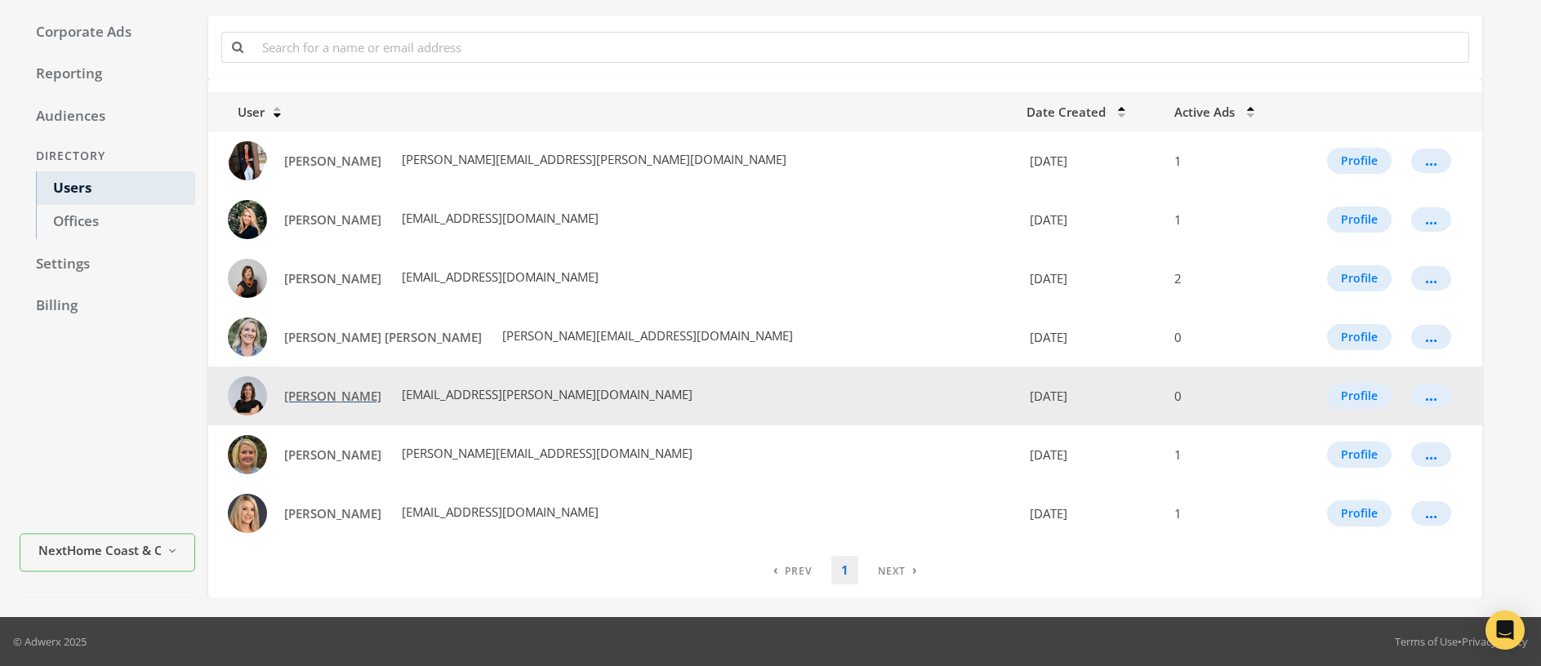
click at [314, 399] on span "[PERSON_NAME]" at bounding box center [332, 396] width 97 height 16
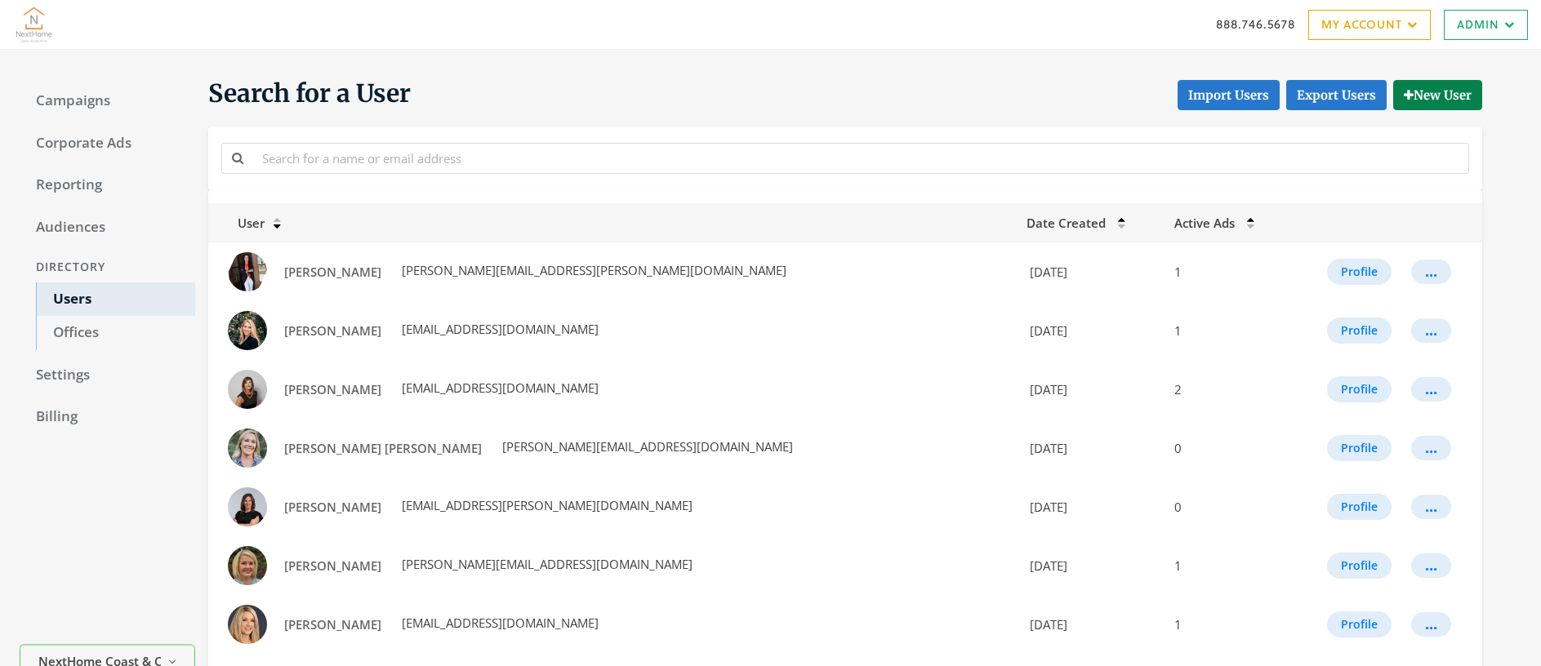
scroll to position [111, 0]
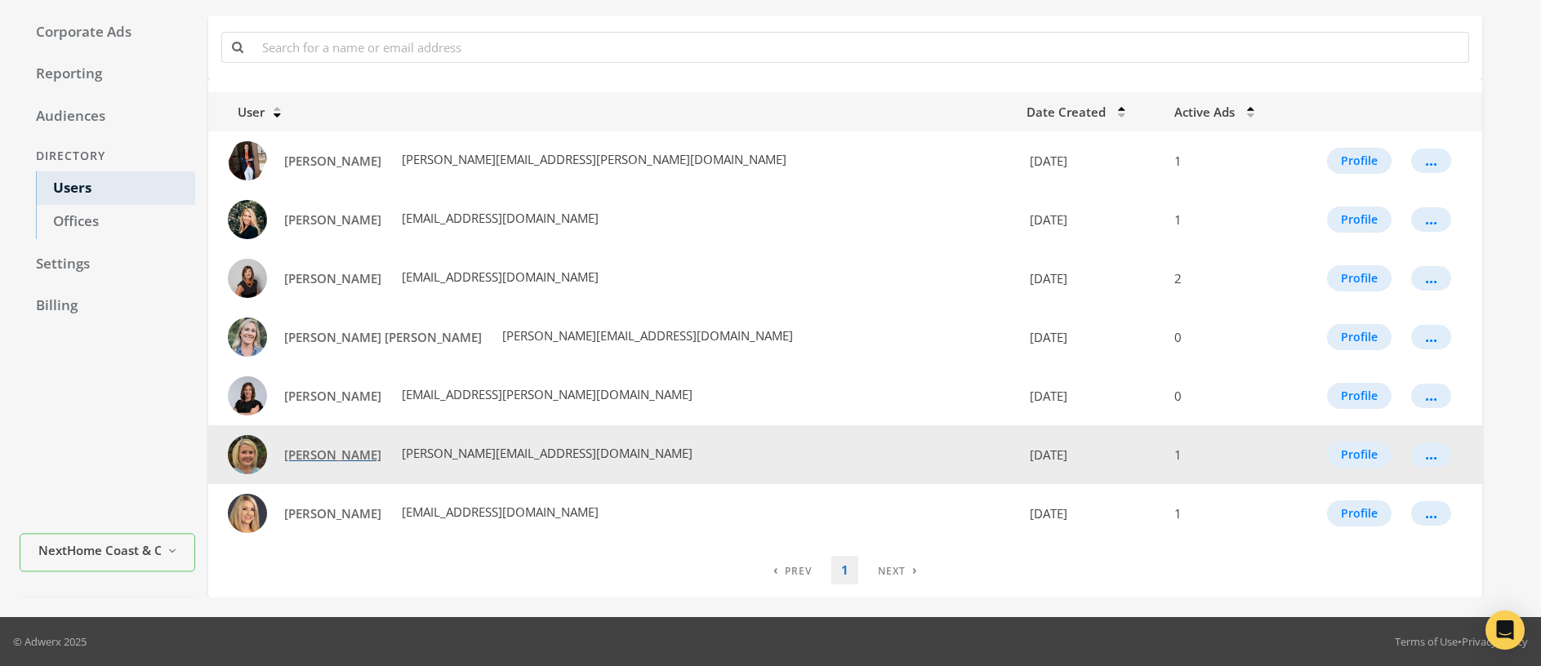
click at [329, 455] on span "[PERSON_NAME]" at bounding box center [332, 455] width 97 height 16
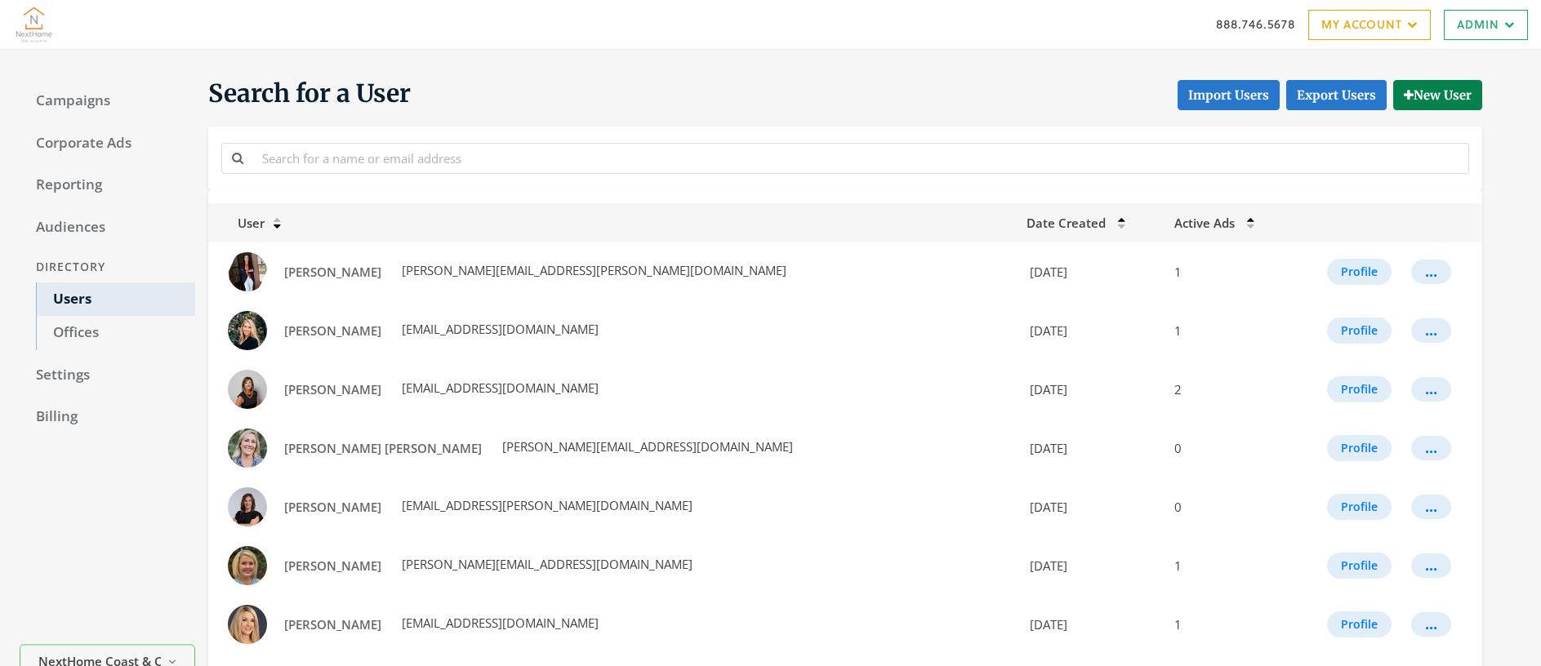
scroll to position [111, 0]
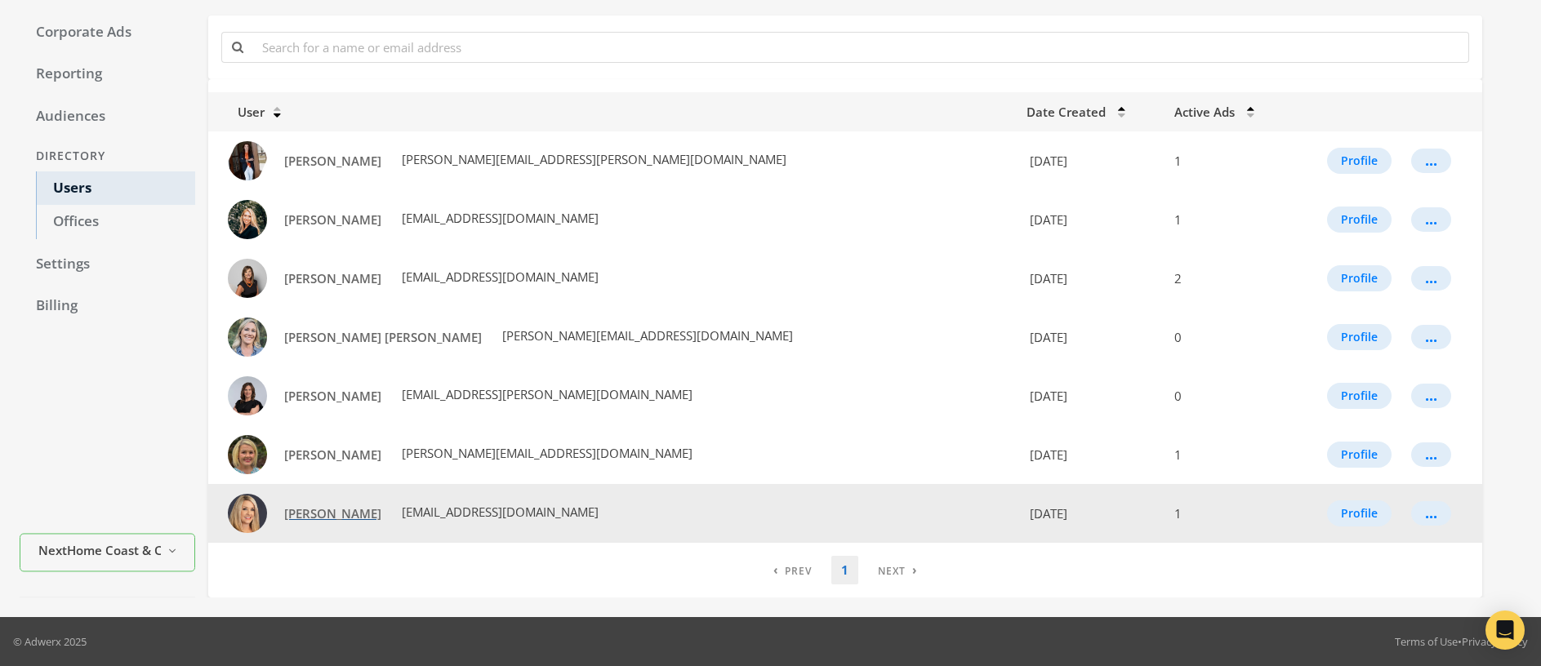
click at [310, 517] on span "[PERSON_NAME]" at bounding box center [332, 514] width 97 height 16
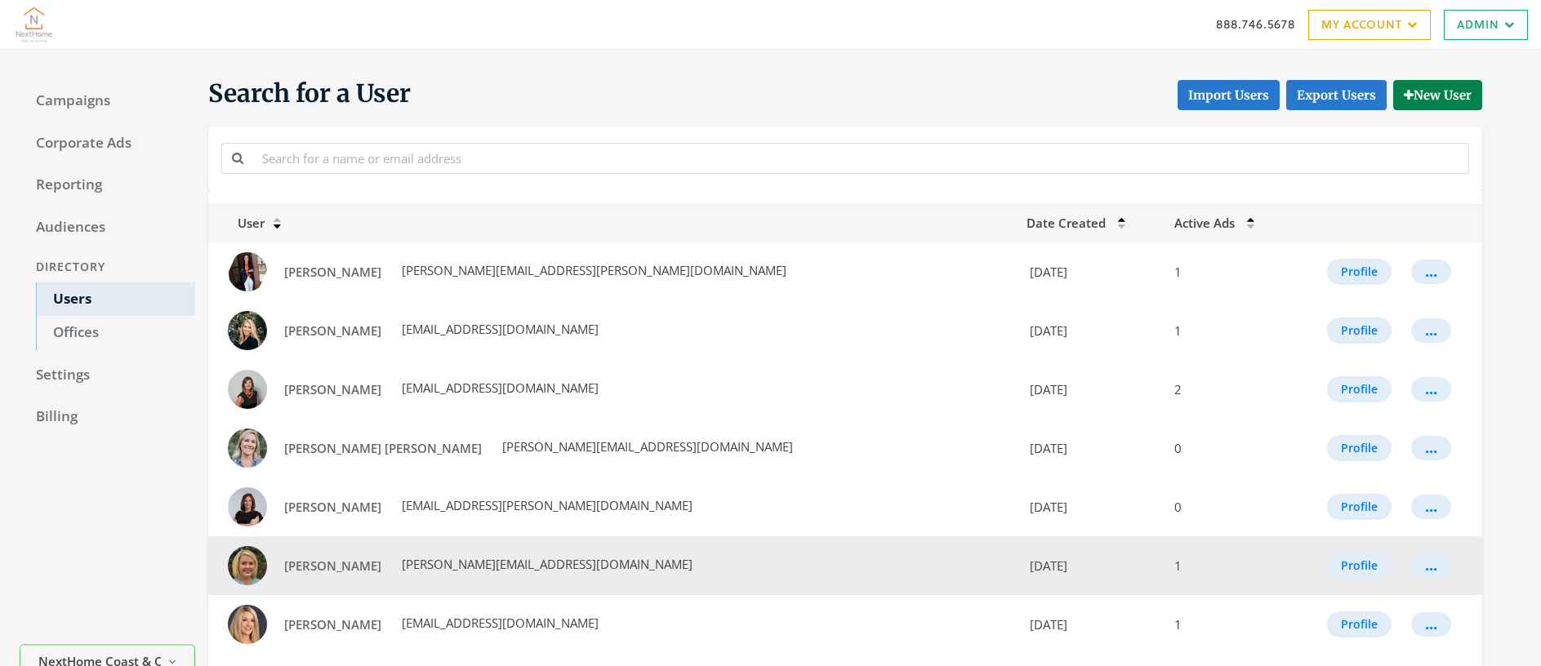
scroll to position [111, 0]
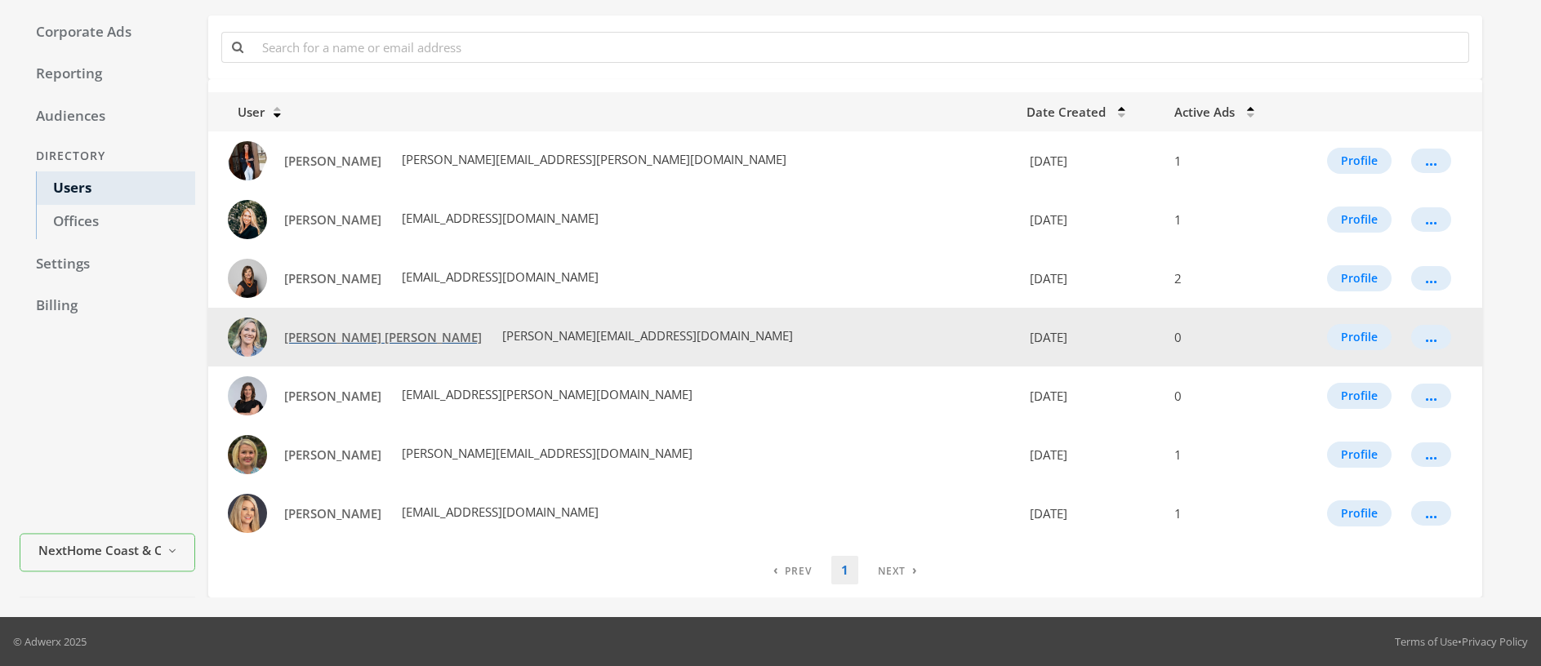
click at [324, 338] on span "[PERSON_NAME] [PERSON_NAME]" at bounding box center [383, 337] width 198 height 16
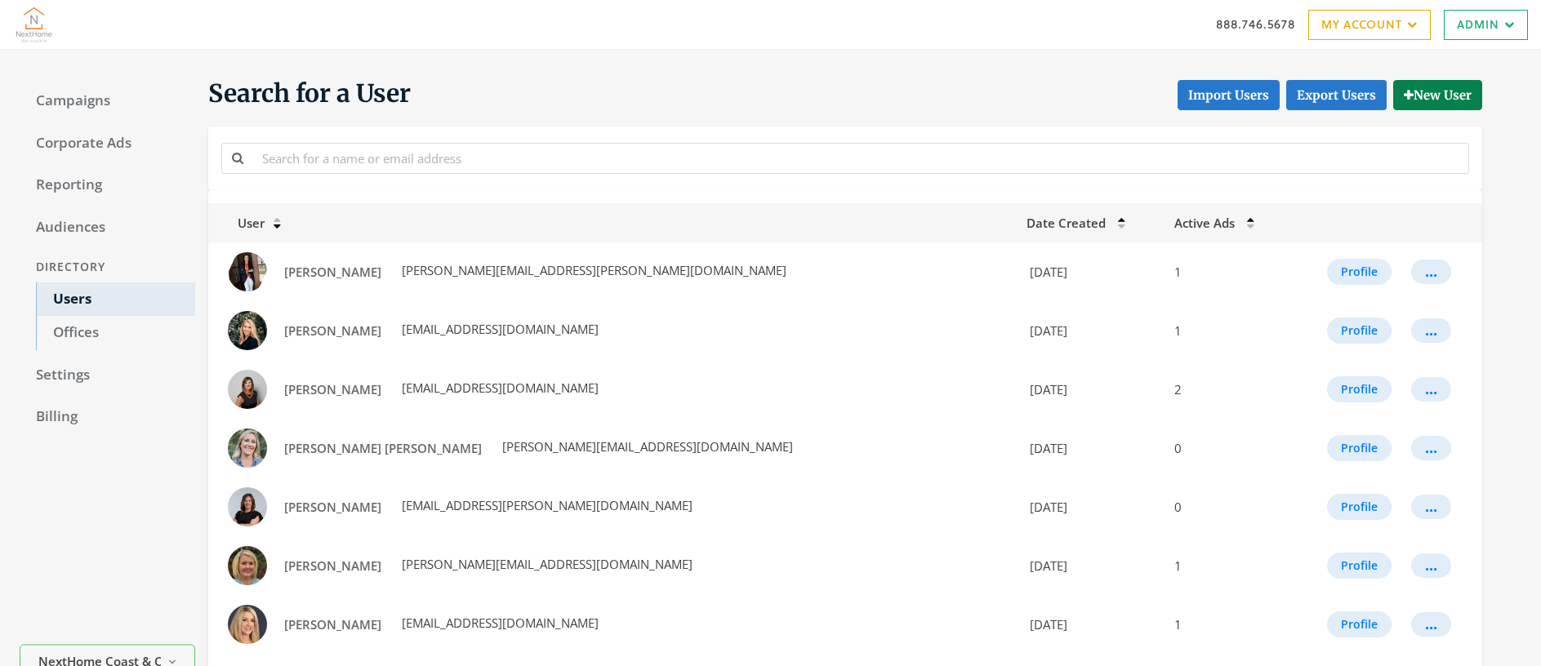
scroll to position [111, 0]
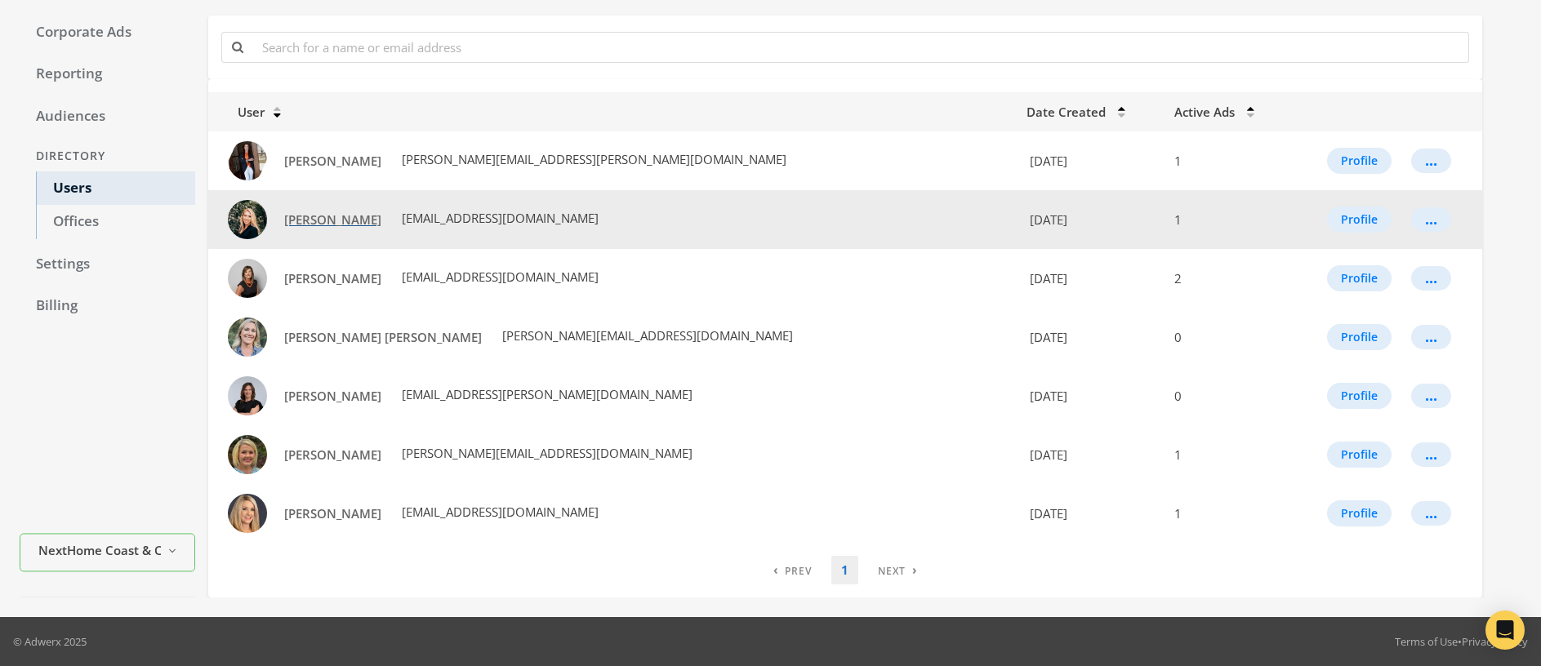
click at [323, 223] on span "[PERSON_NAME]" at bounding box center [332, 220] width 97 height 16
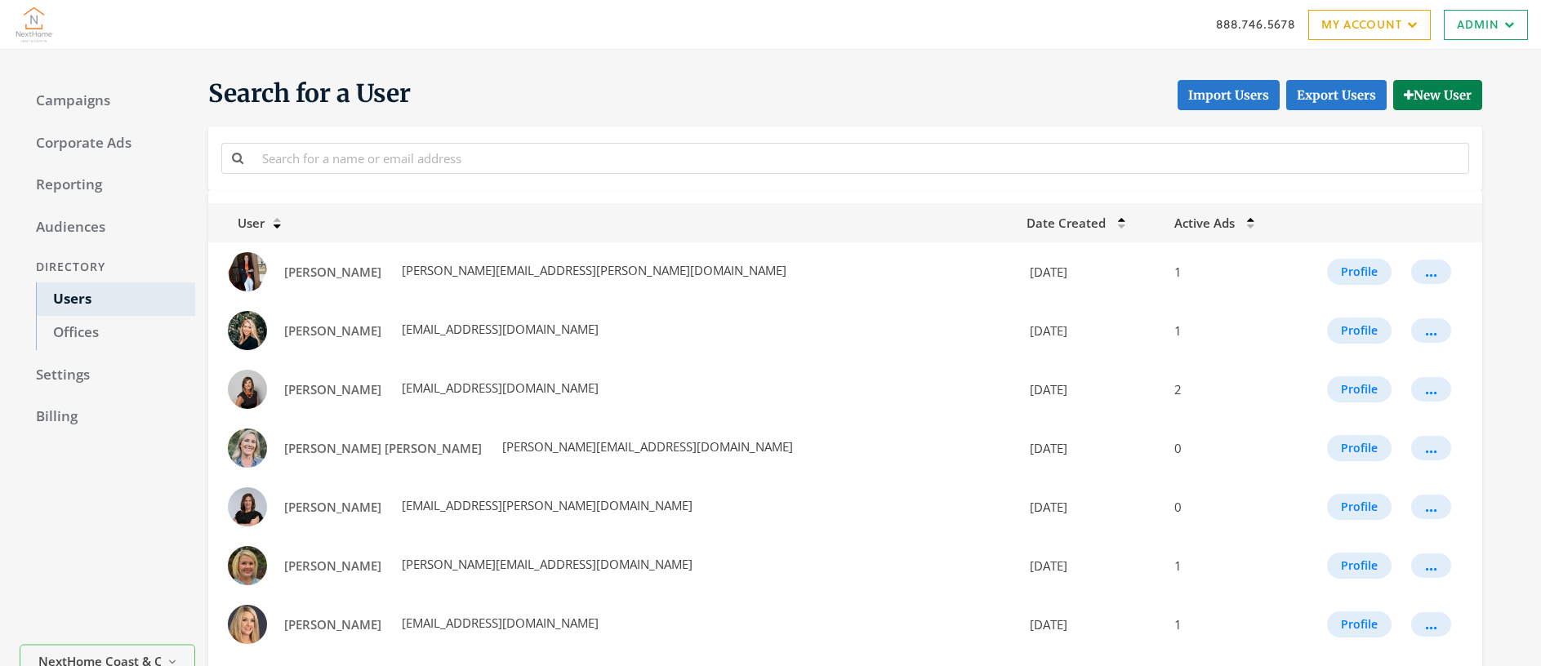
scroll to position [111, 0]
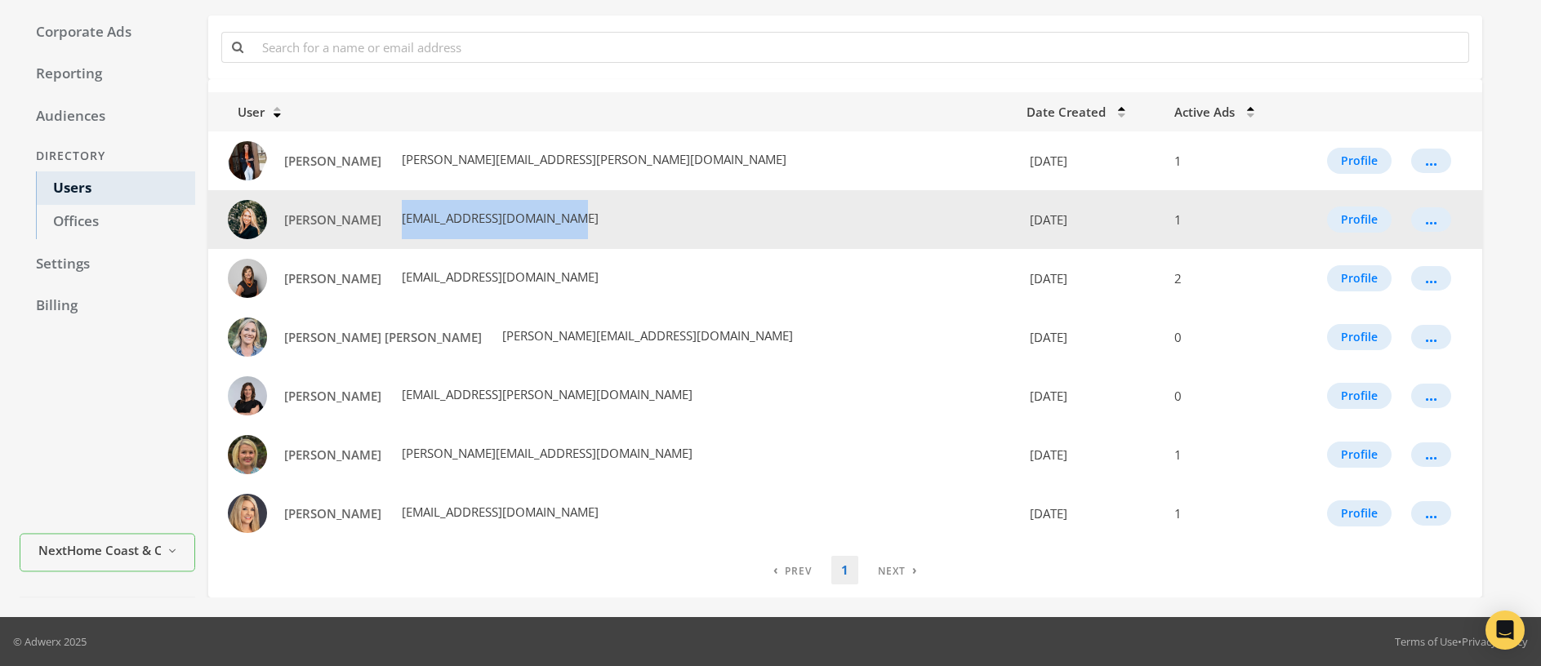
drag, startPoint x: 541, startPoint y: 217, endPoint x: 379, endPoint y: 213, distance: 161.8
click at [379, 213] on td "Cierra White cierra.cbcoastal@gmail.com" at bounding box center [612, 219] width 809 height 59
copy span "[EMAIL_ADDRESS][DOMAIN_NAME]"
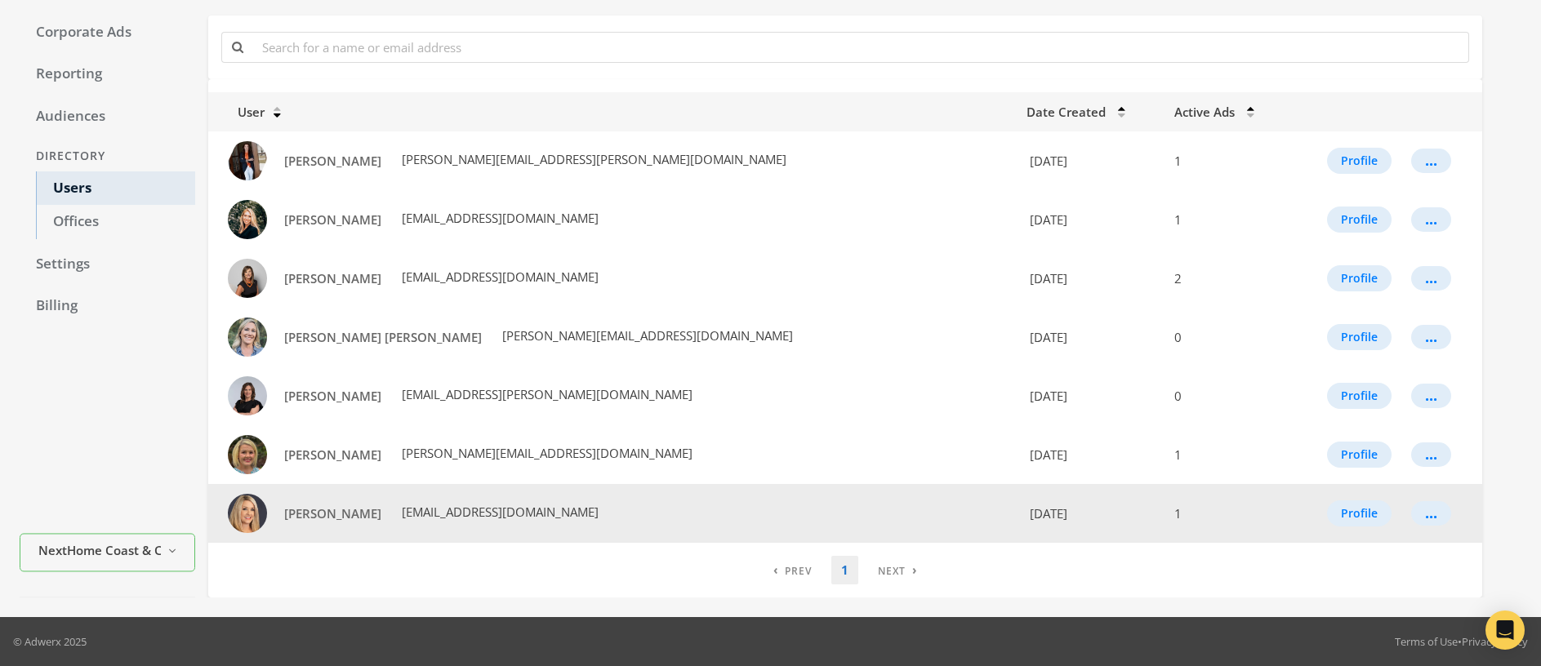
click at [644, 516] on td "Stephanie Crum sellingthegulfcoastandcountry@gmail.com" at bounding box center [612, 513] width 809 height 59
drag, startPoint x: 662, startPoint y: 513, endPoint x: 402, endPoint y: 516, distance: 259.7
click at [402, 516] on td "Stephanie Crum sellingthegulfcoastandcountry@gmail.com" at bounding box center [612, 513] width 809 height 59
copy span "[EMAIL_ADDRESS][DOMAIN_NAME]"
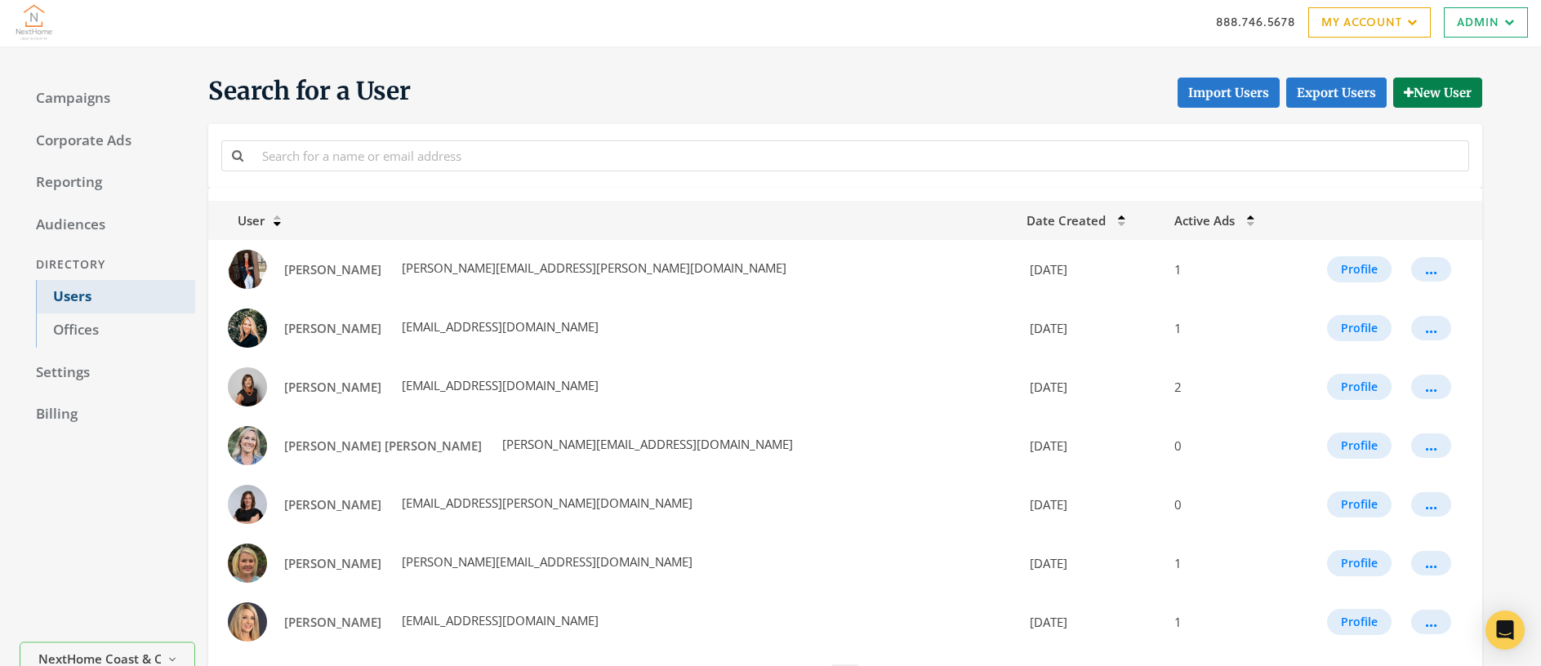
scroll to position [0, 0]
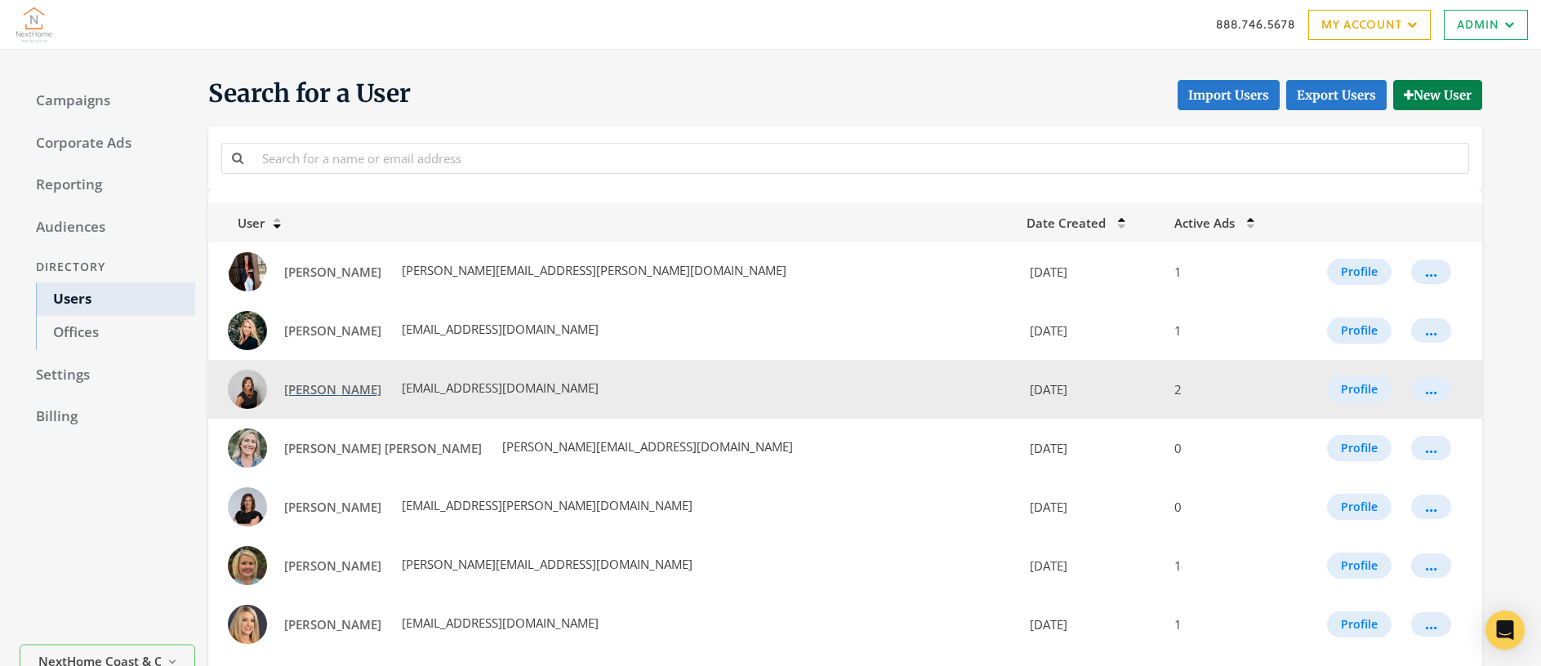
click at [303, 391] on span "[PERSON_NAME]" at bounding box center [332, 389] width 97 height 16
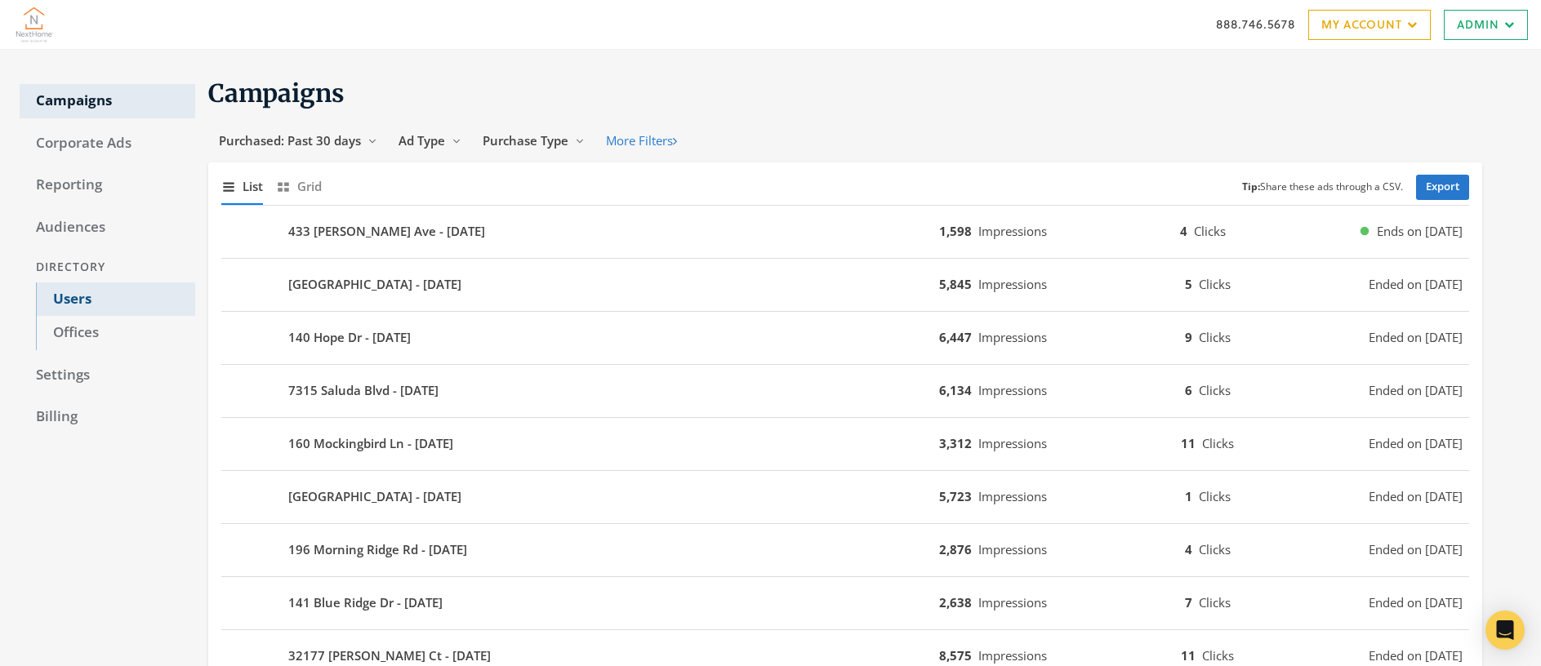
click at [61, 296] on link "Users" at bounding box center [115, 300] width 159 height 34
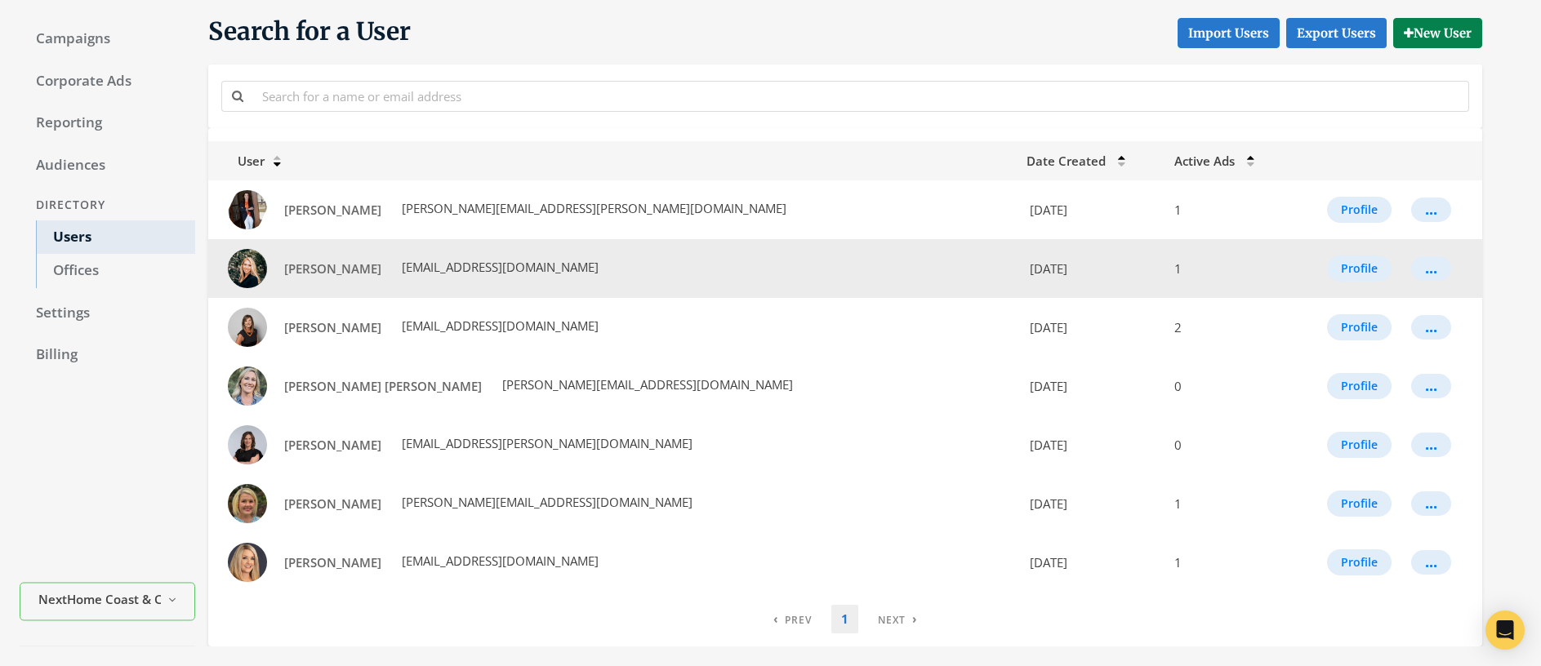
scroll to position [78, 0]
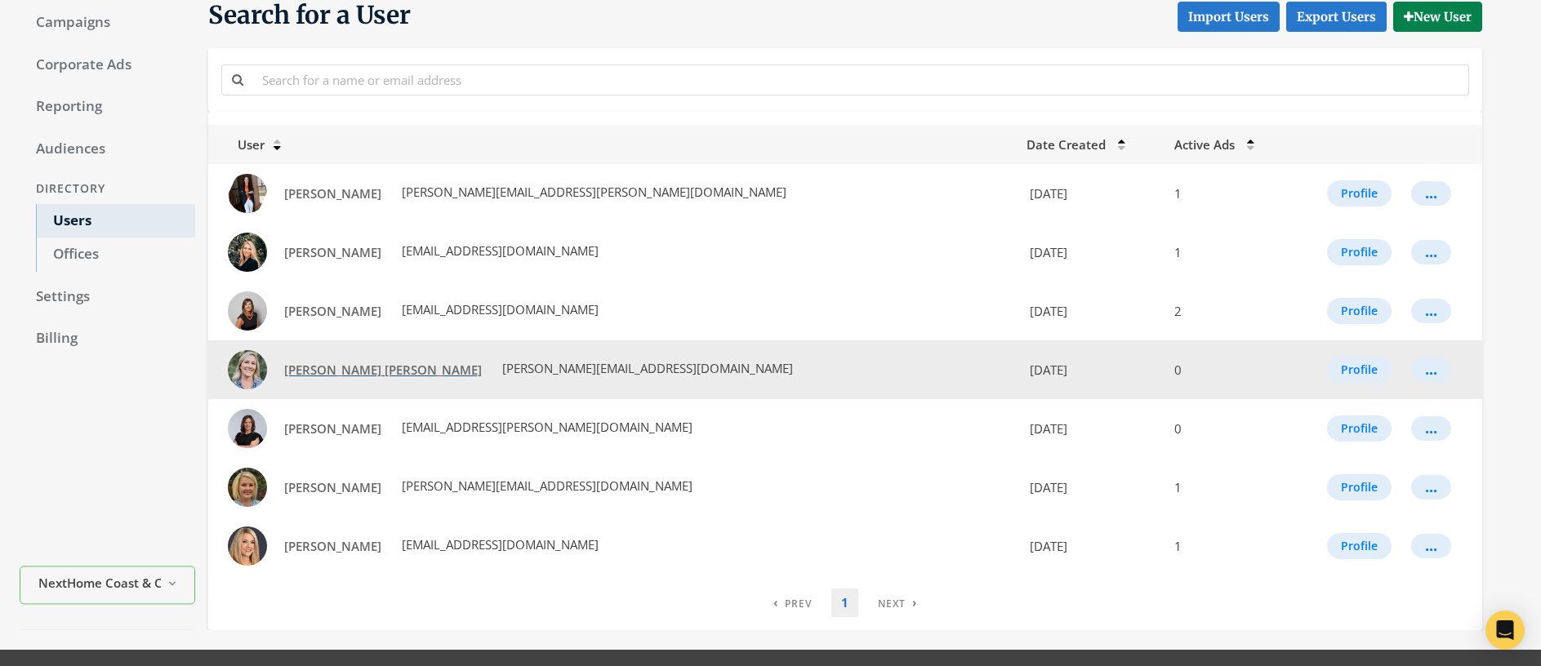
click at [336, 370] on span "[PERSON_NAME] [PERSON_NAME]" at bounding box center [383, 370] width 198 height 16
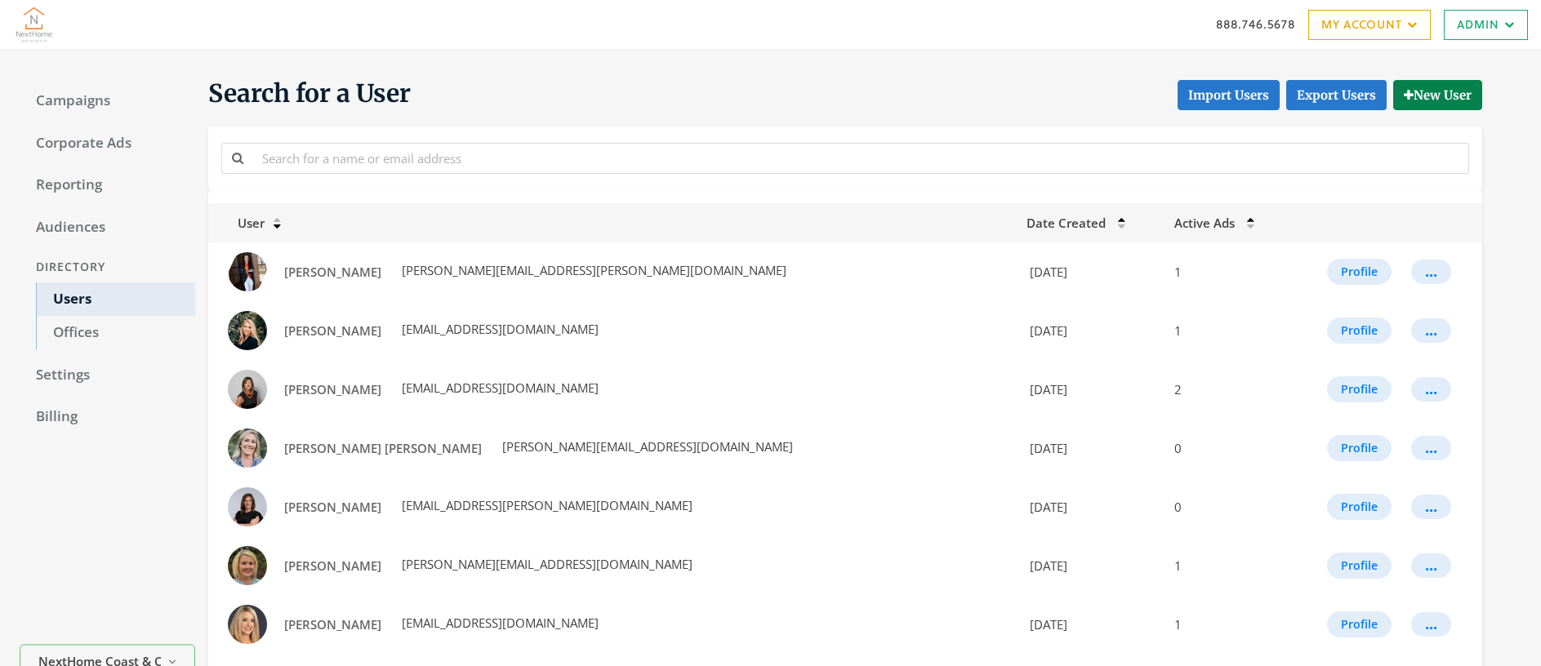
scroll to position [78, 0]
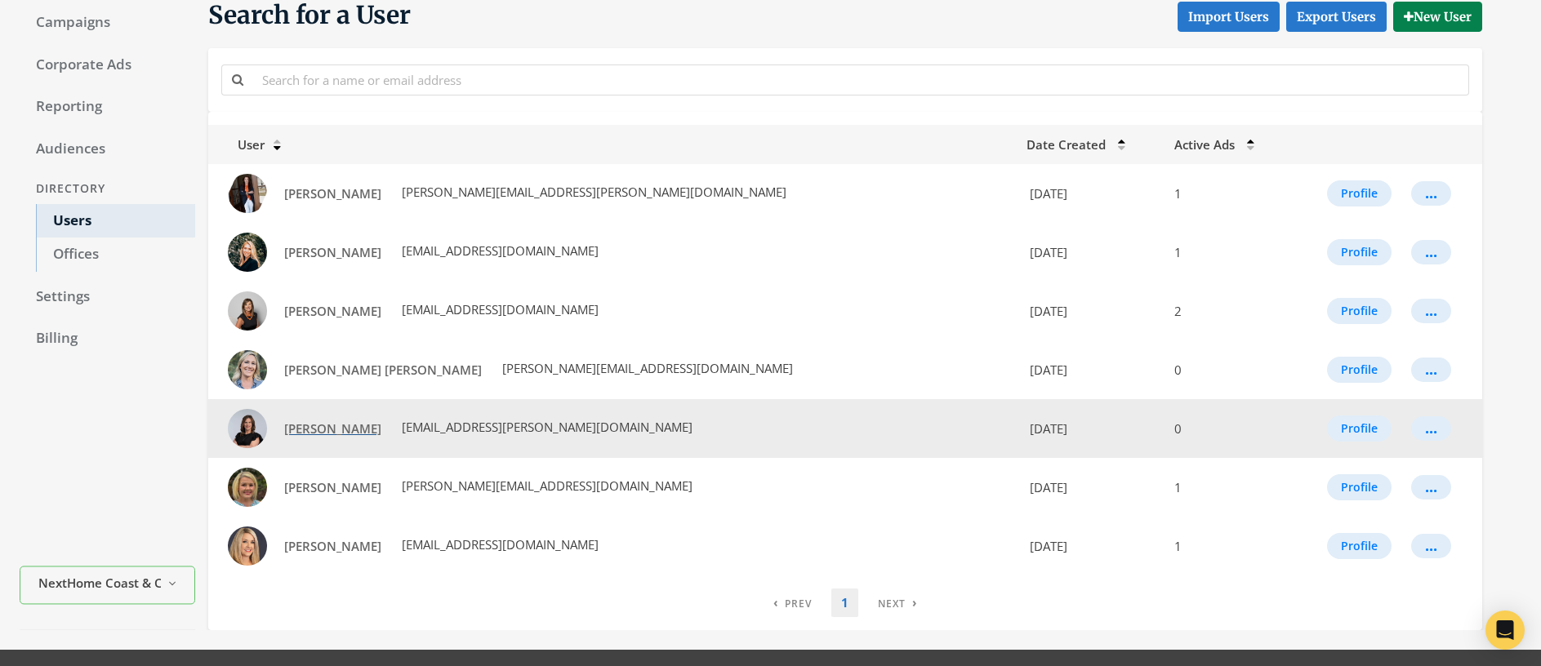
click at [314, 431] on span "[PERSON_NAME]" at bounding box center [332, 429] width 97 height 16
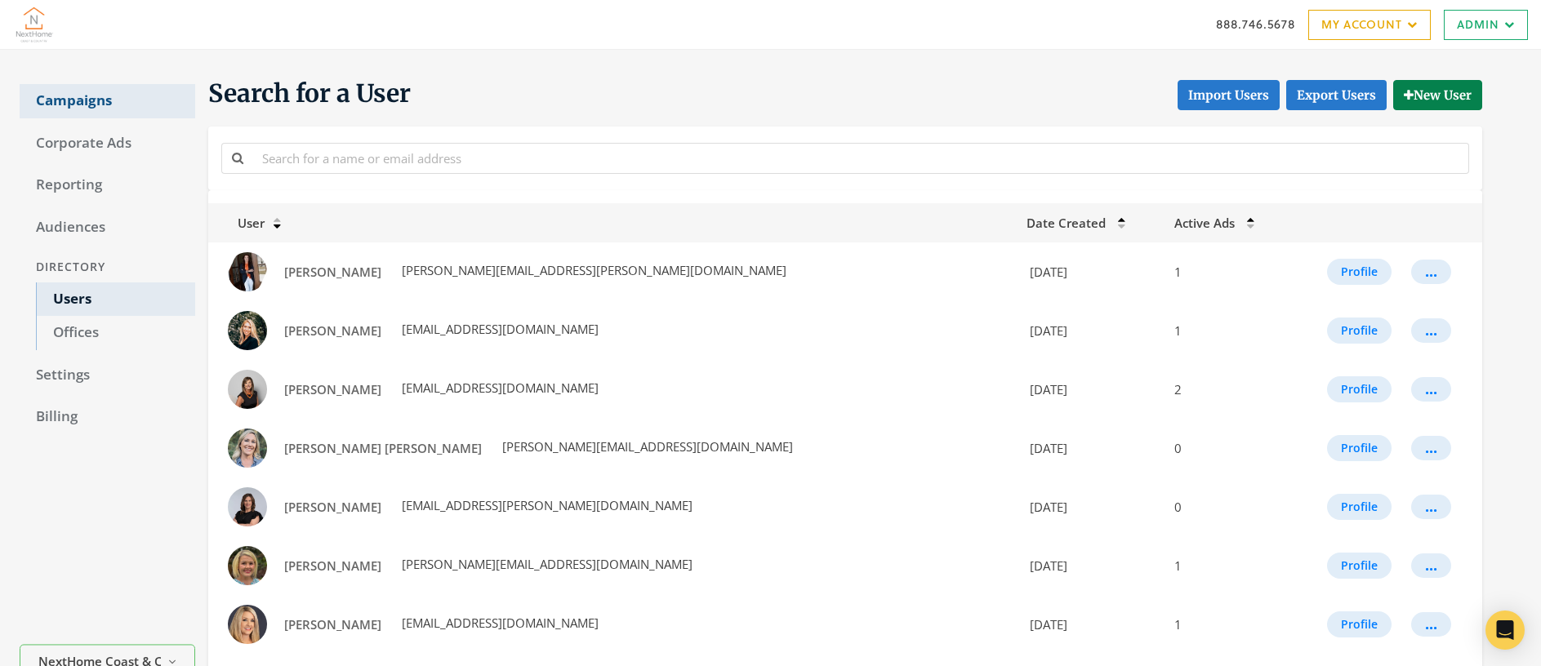
click at [69, 99] on link "Campaigns" at bounding box center [108, 101] width 176 height 34
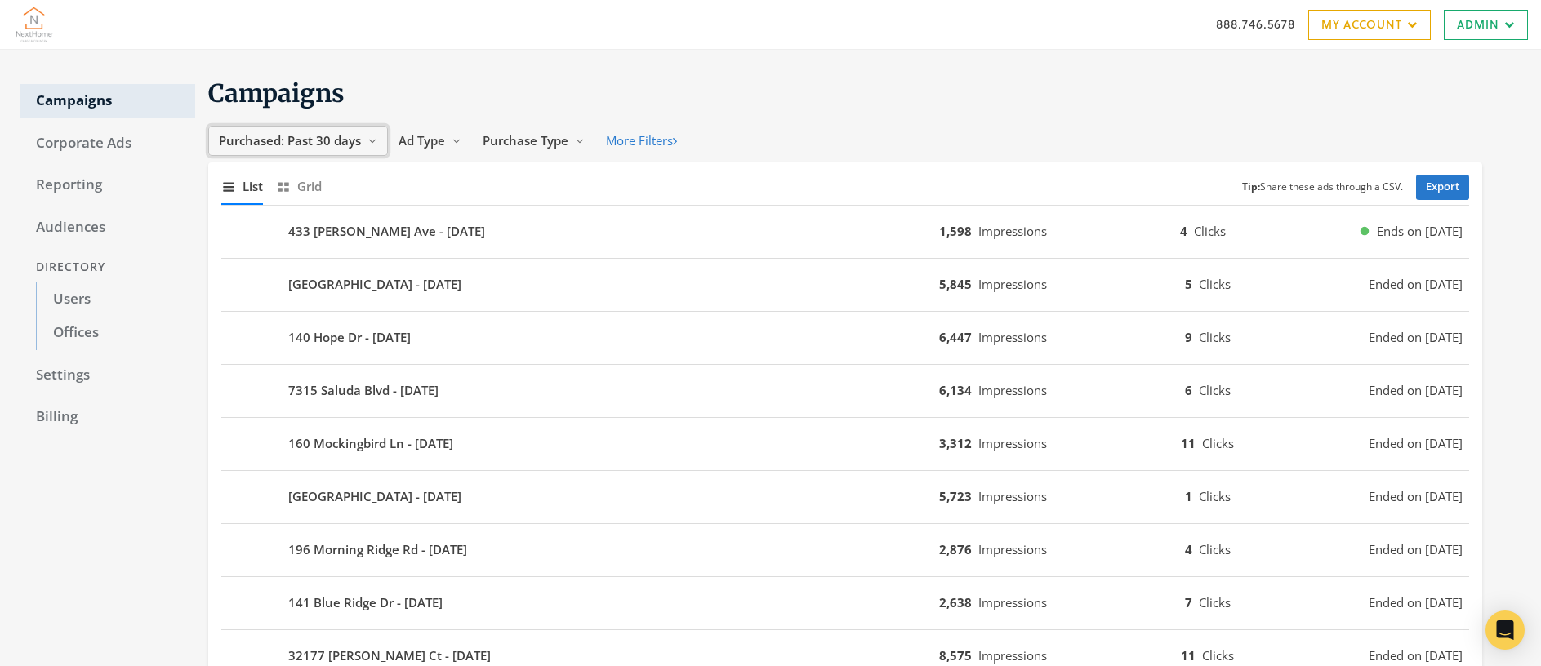
click at [324, 144] on span "Purchased: Past 30 days" at bounding box center [290, 140] width 142 height 16
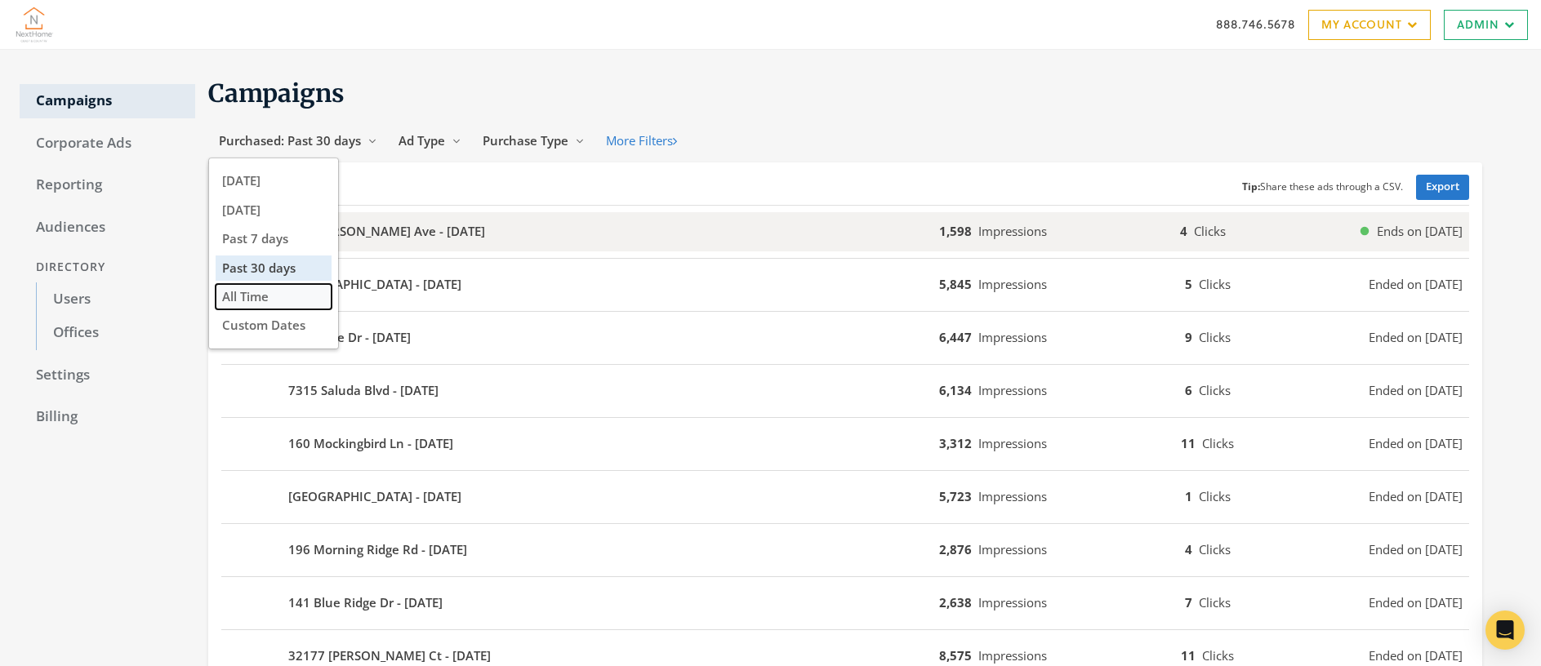
click at [261, 297] on span "All Time" at bounding box center [245, 296] width 47 height 16
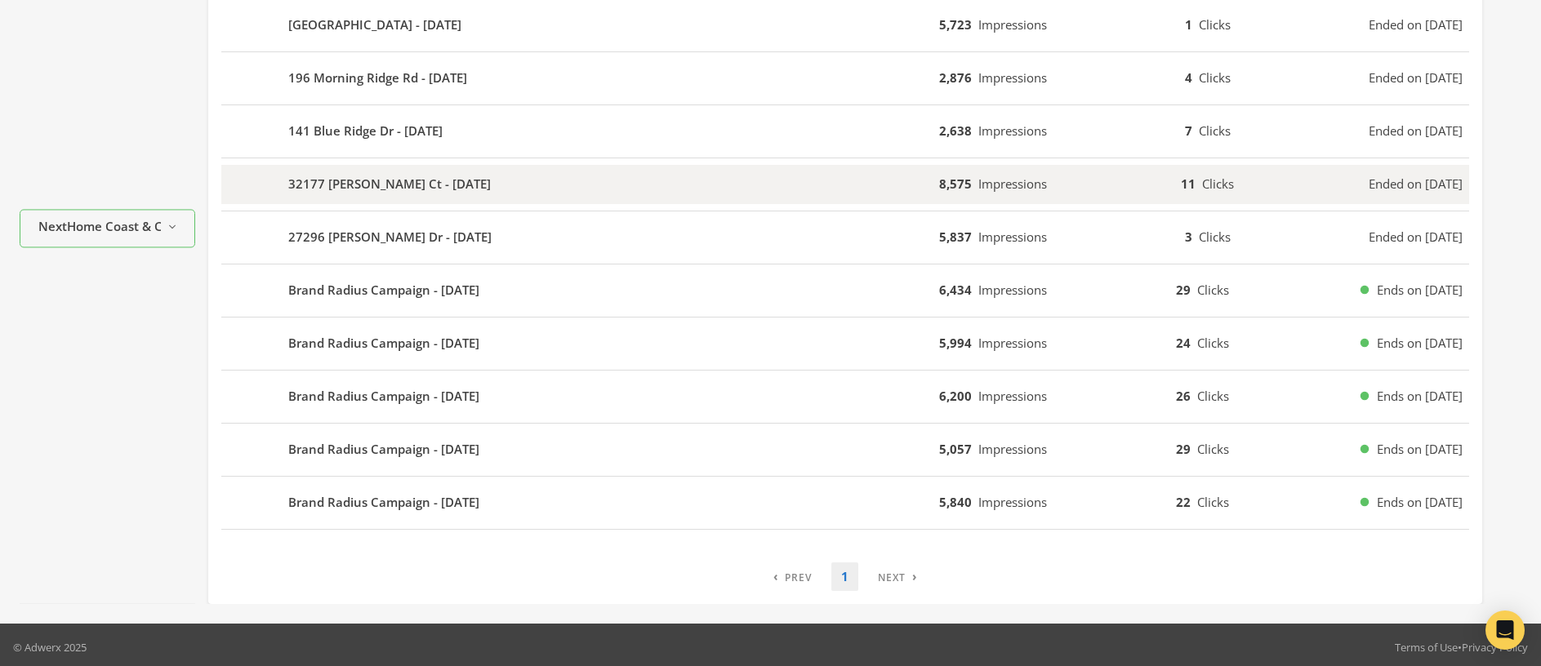
scroll to position [479, 0]
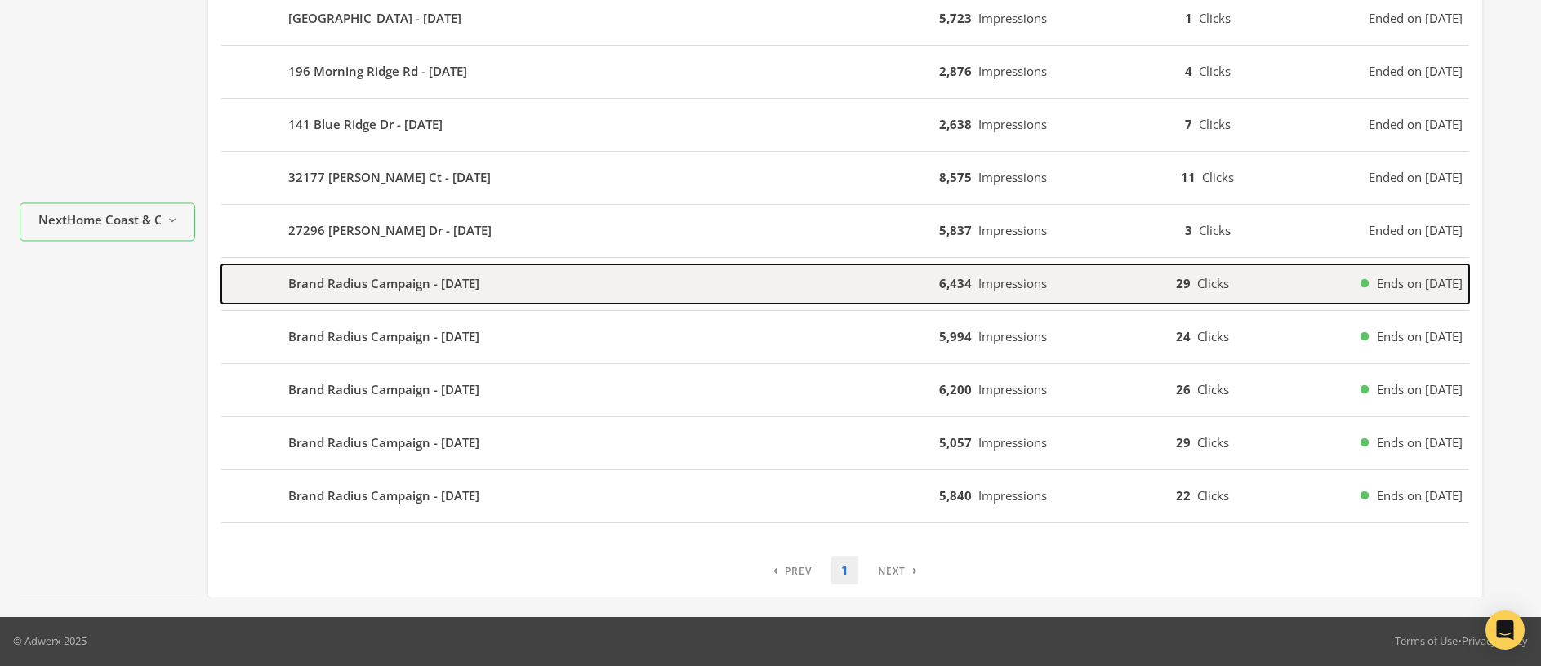
click at [379, 284] on b "Brand Radius Campaign - 2025-07-22" at bounding box center [383, 283] width 191 height 19
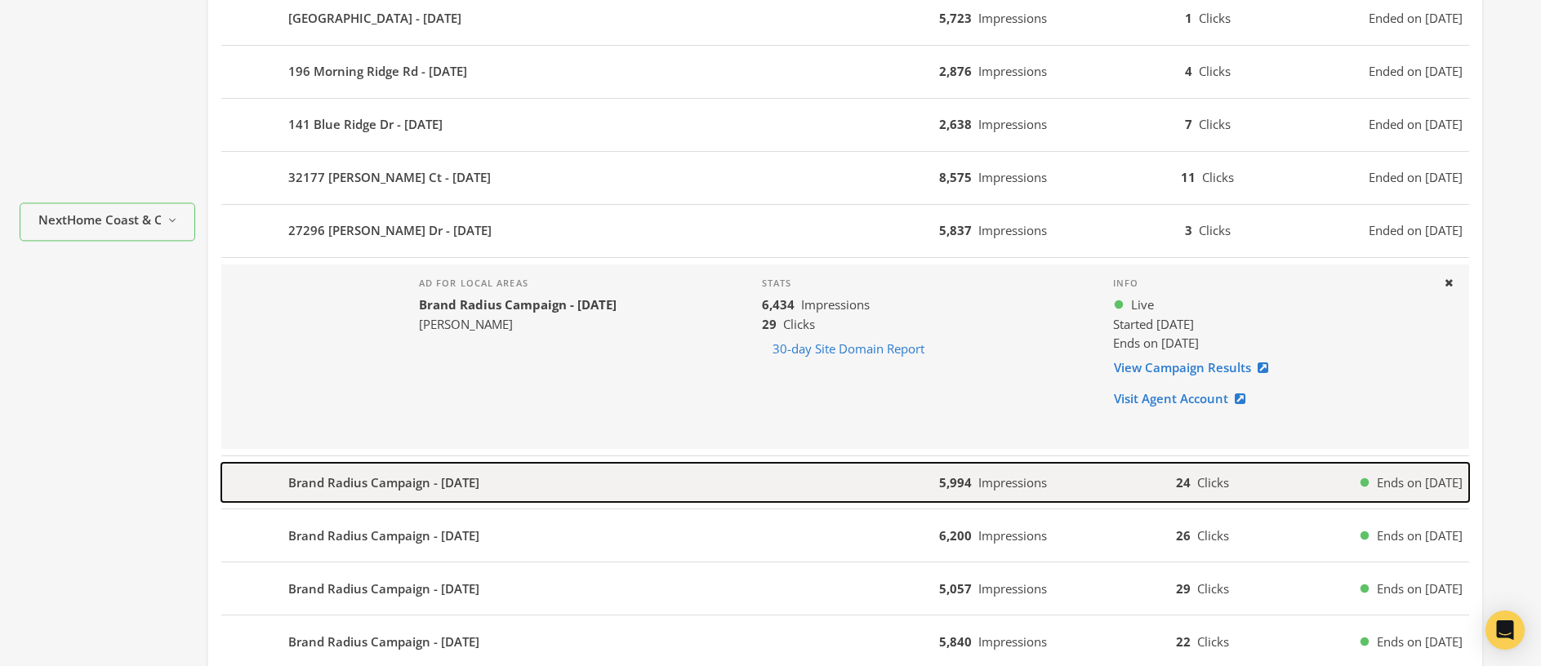
click at [351, 485] on b "Brand Radius Campaign - 2025-07-22" at bounding box center [383, 483] width 191 height 19
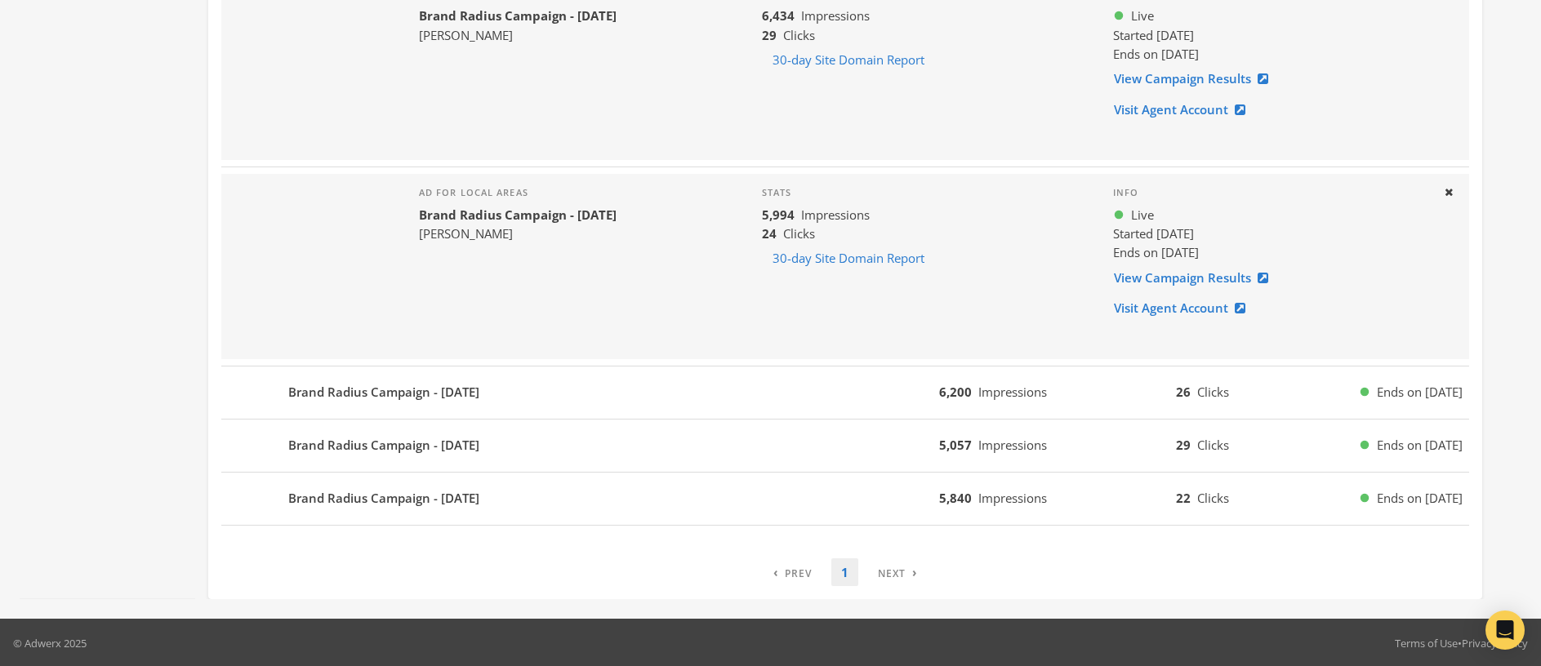
scroll to position [769, 0]
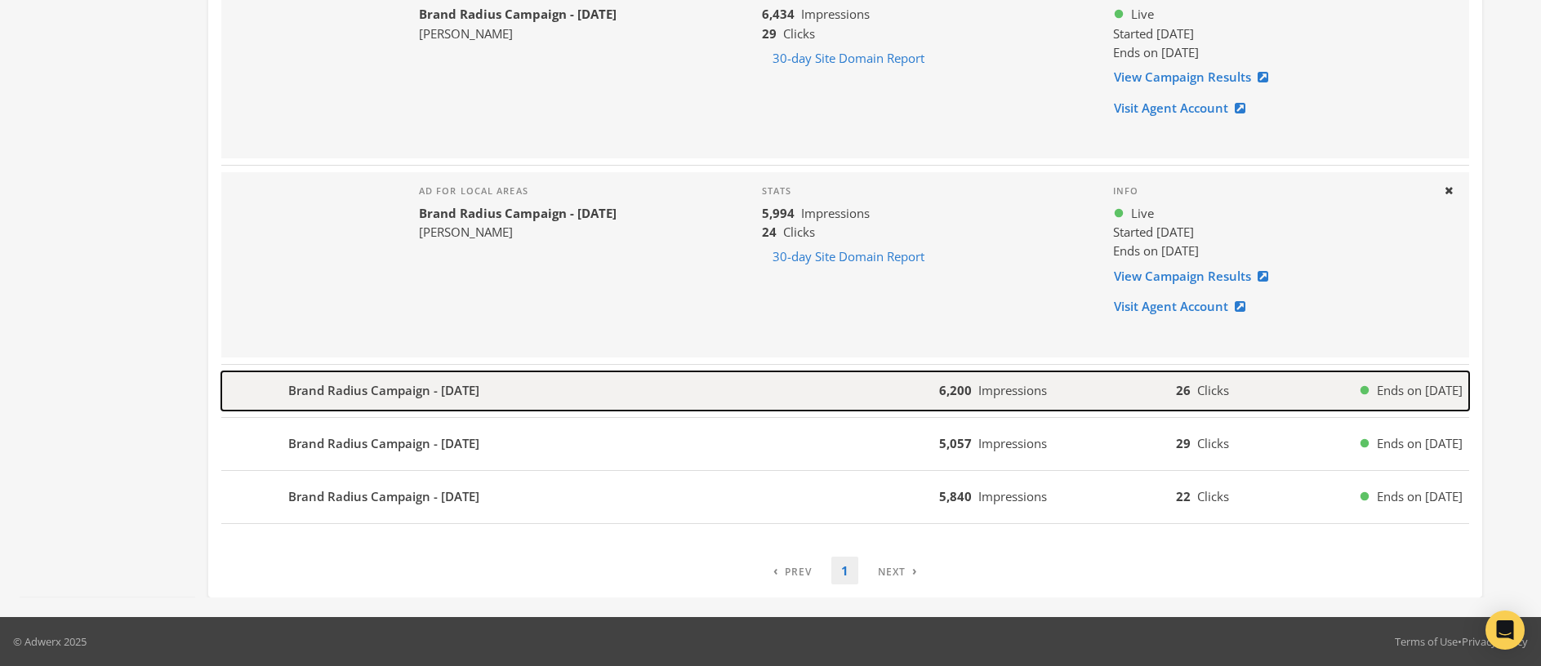
click at [372, 391] on b "Brand Radius Campaign - 2025-07-22" at bounding box center [383, 390] width 191 height 19
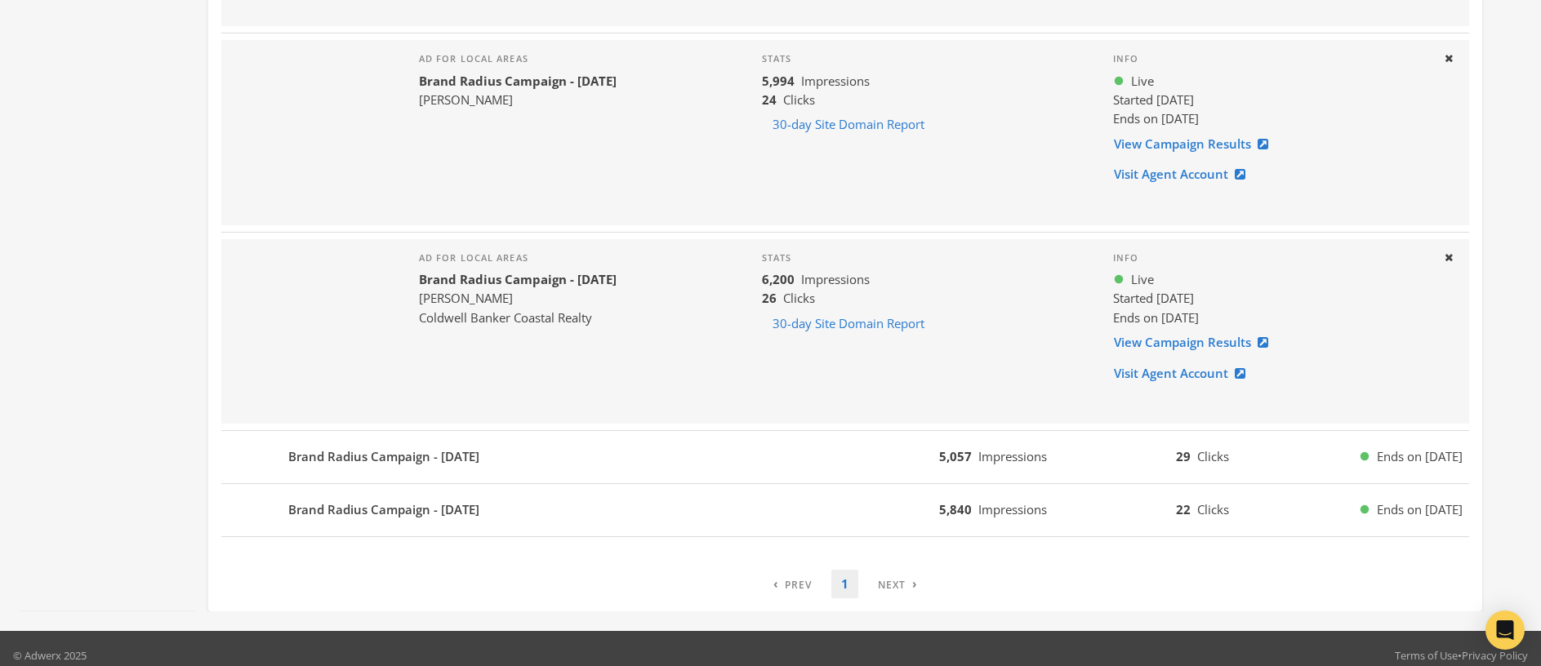
scroll to position [916, 0]
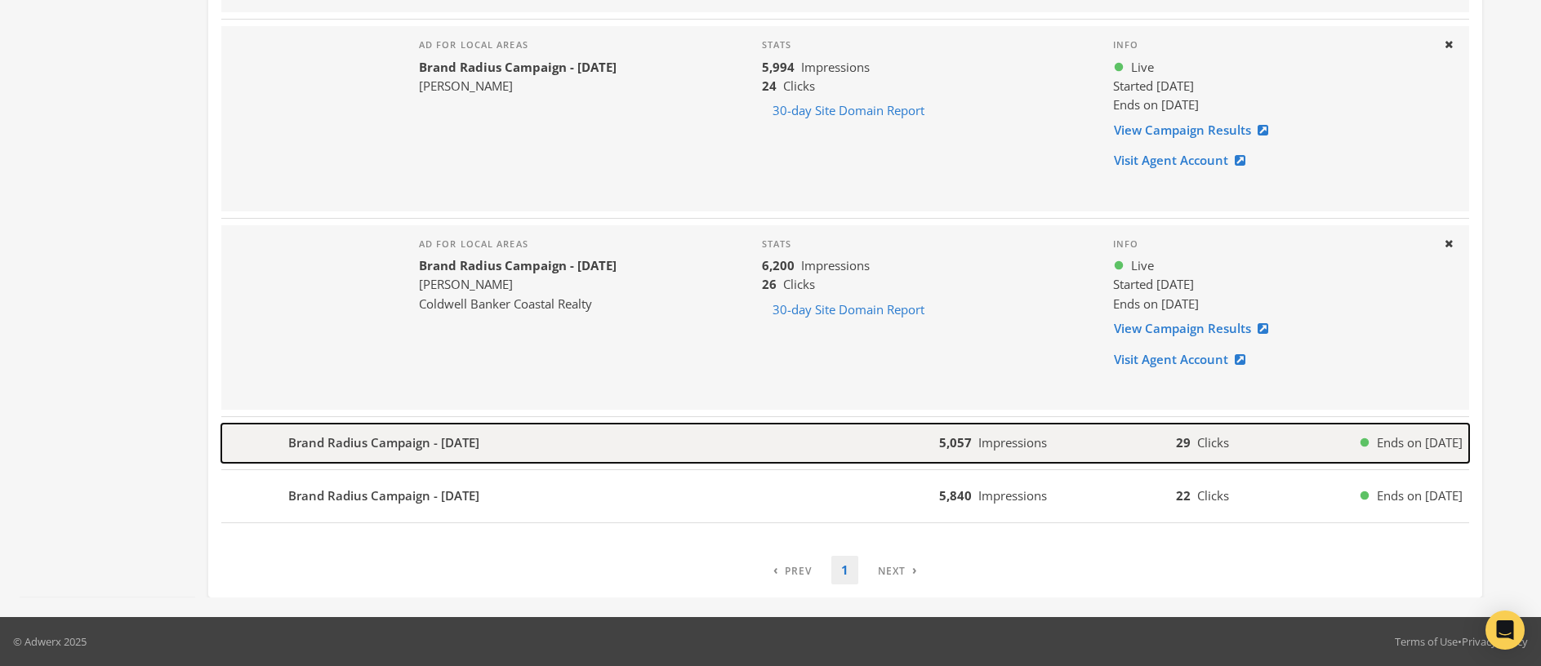
click at [339, 449] on b "Brand Radius Campaign - 2025-07-22" at bounding box center [383, 443] width 191 height 19
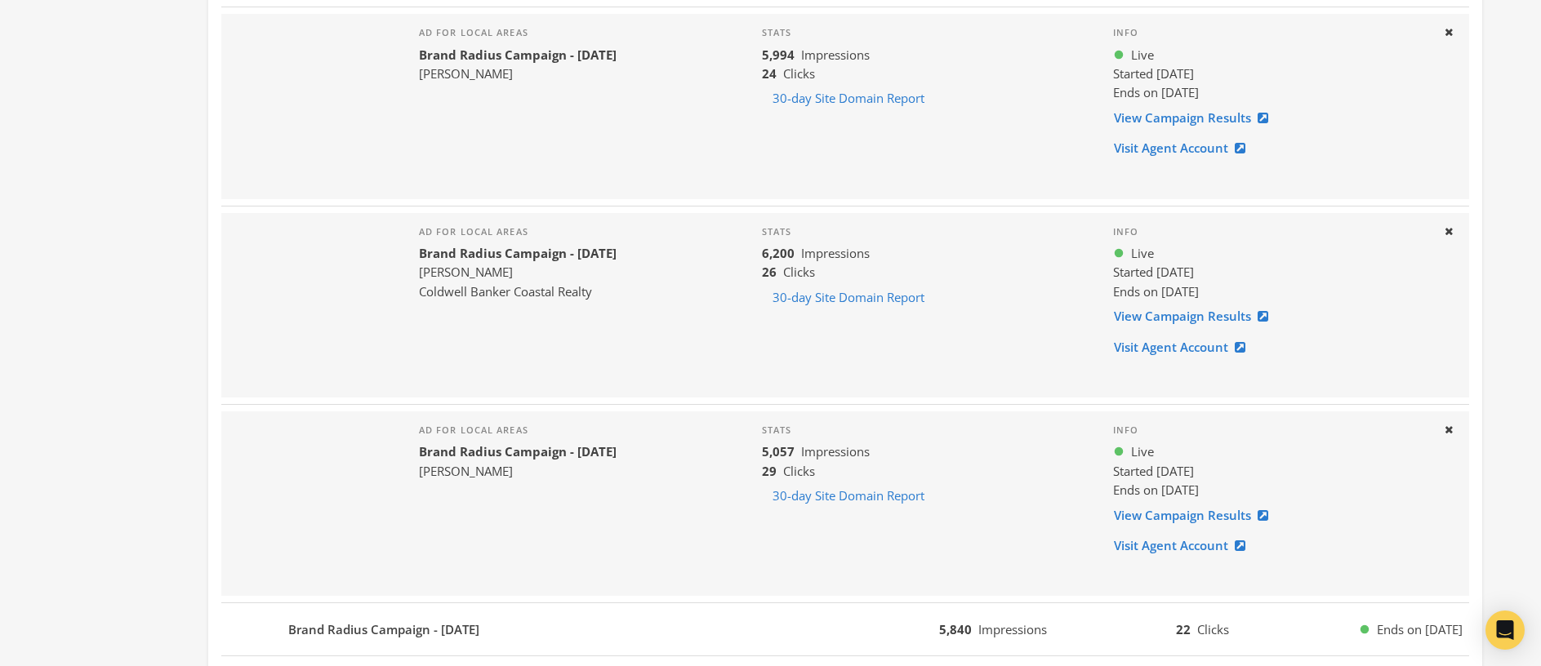
scroll to position [1061, 0]
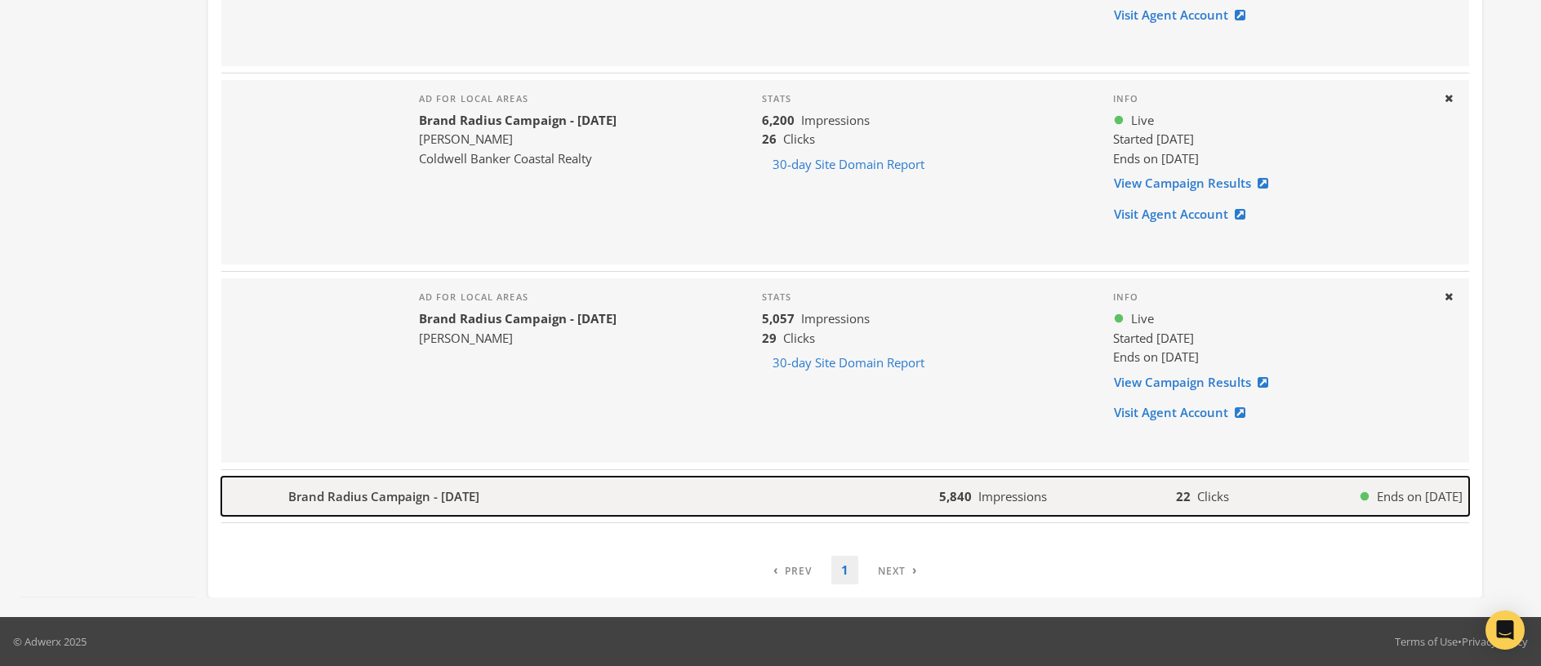
click at [324, 493] on b "Brand Radius Campaign - 2025-07-15" at bounding box center [383, 497] width 191 height 19
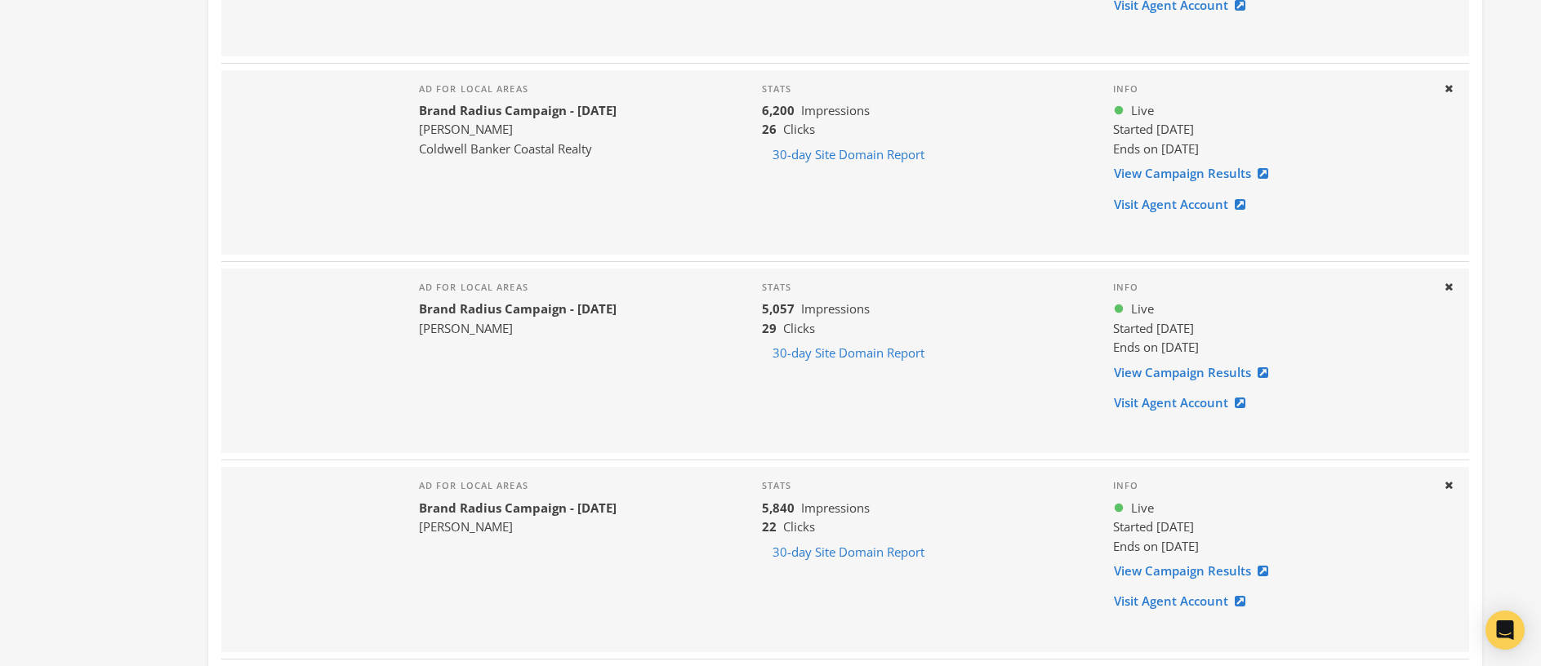
scroll to position [1207, 0]
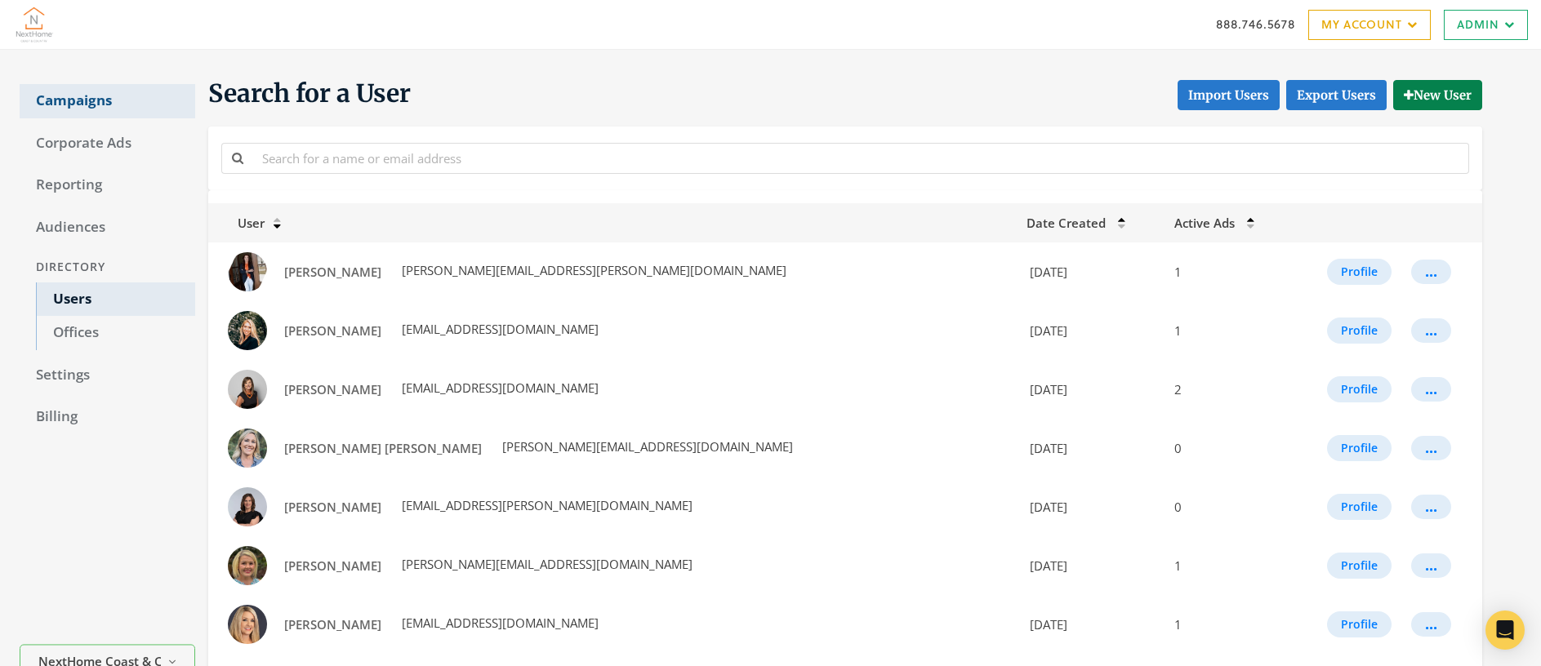
click at [87, 100] on link "Campaigns" at bounding box center [108, 101] width 176 height 34
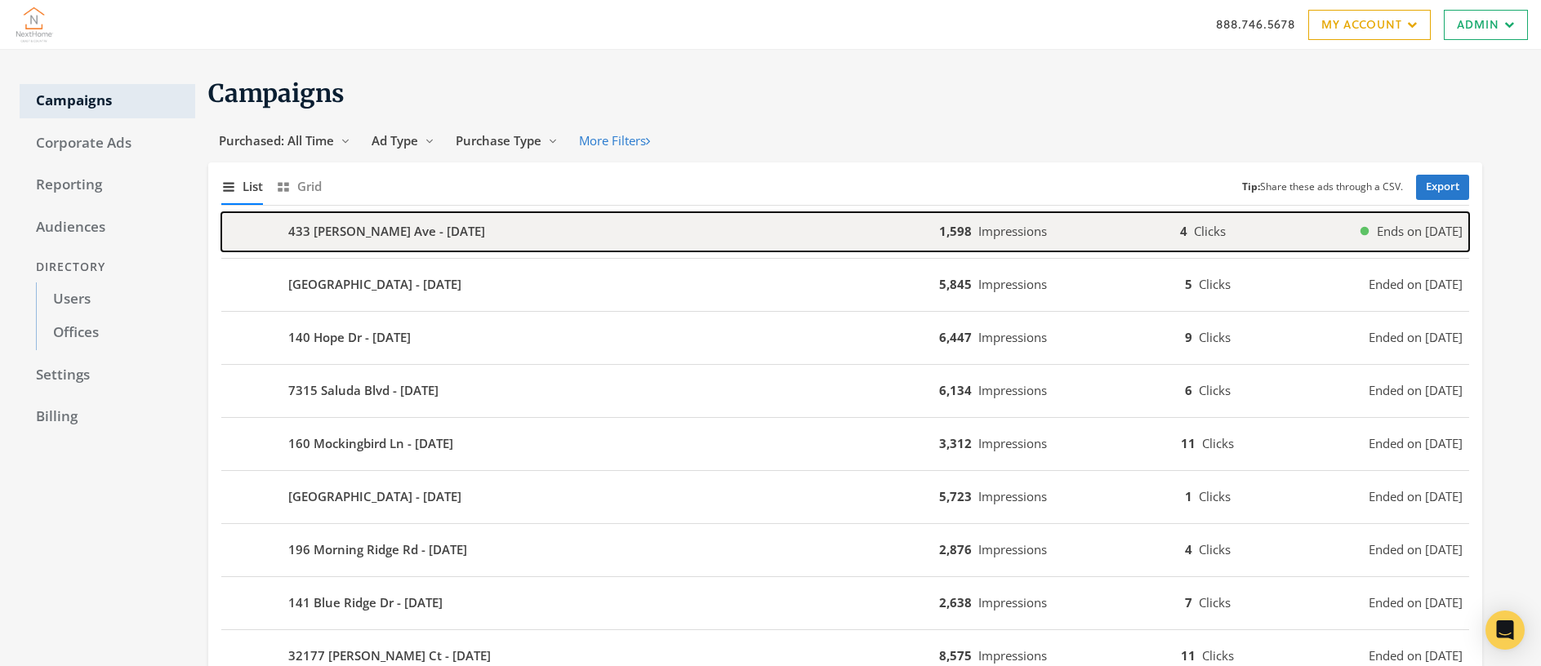
click at [427, 223] on b "433 Clairmont Ave - 2025-08-15" at bounding box center [386, 231] width 197 height 19
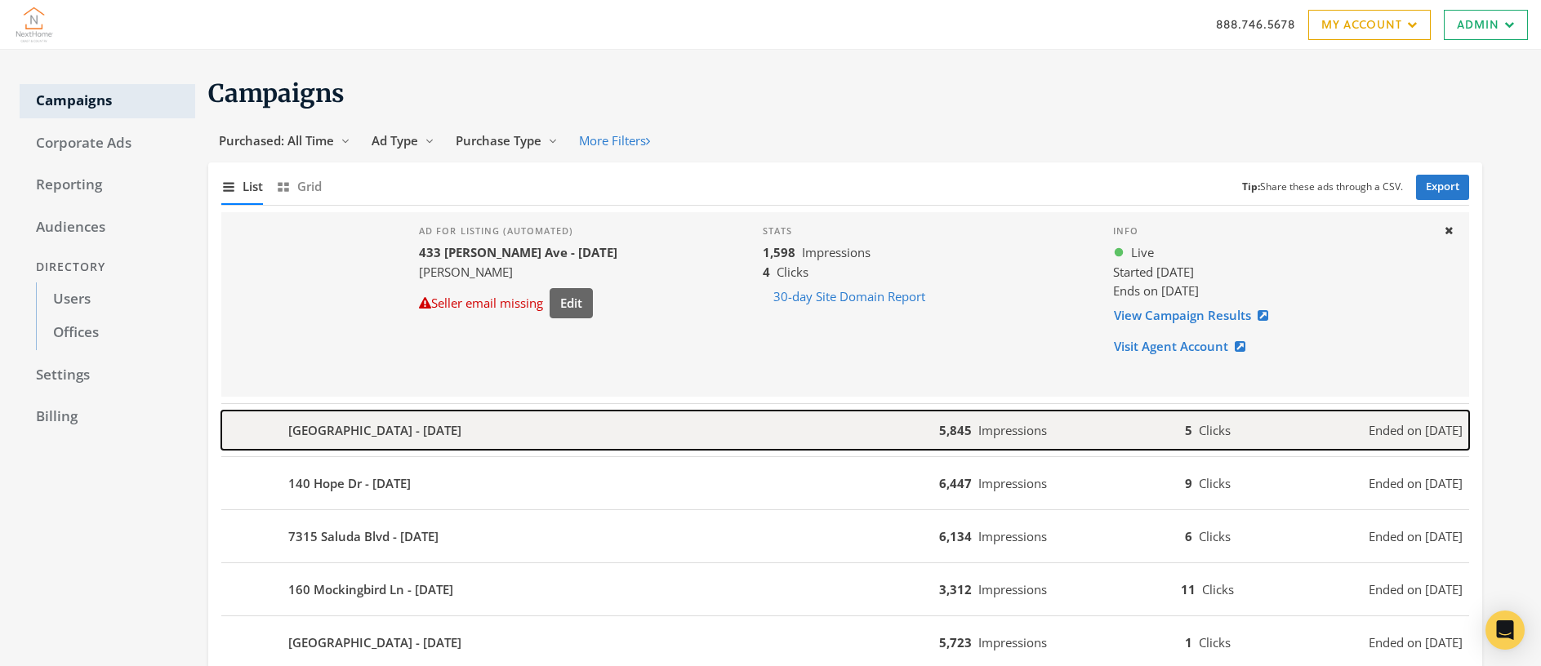
click at [399, 422] on b "25773 Canal Rd - 2025-08-08" at bounding box center [374, 430] width 173 height 19
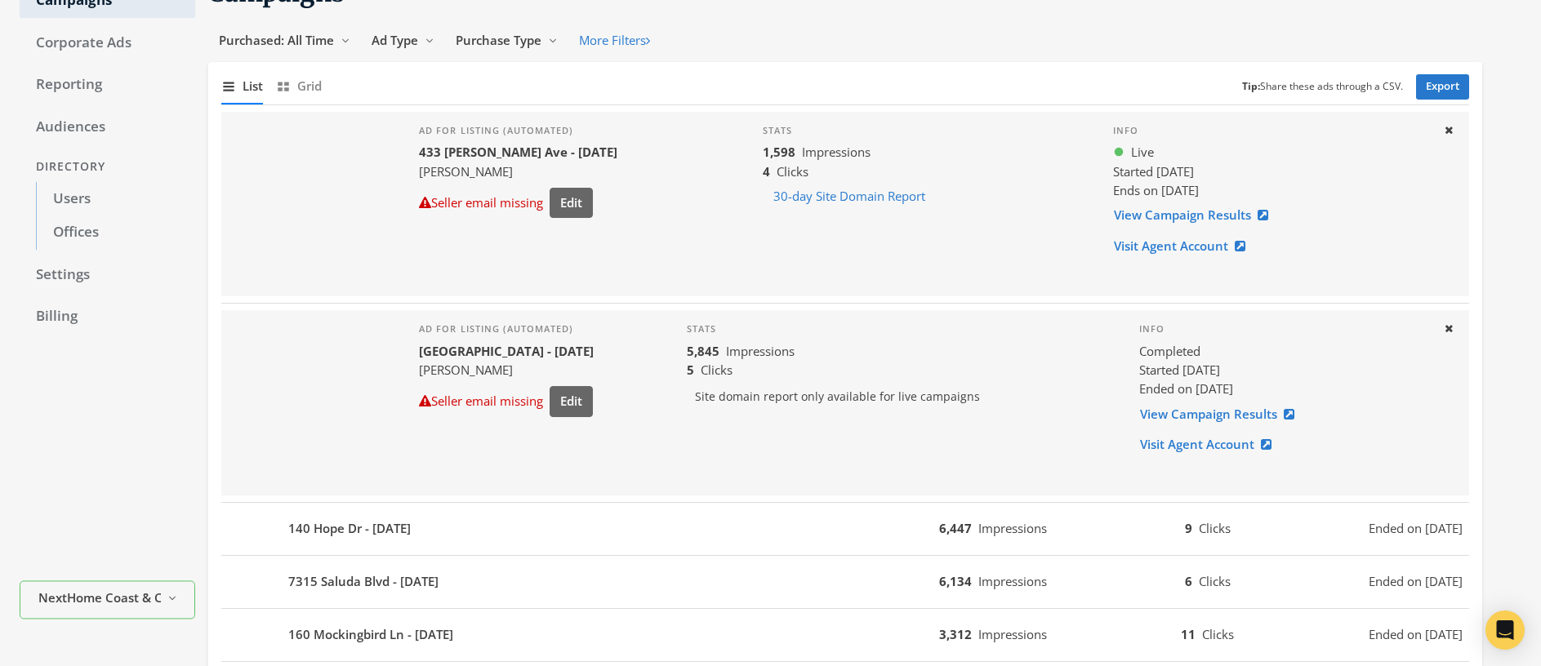
scroll to position [159, 0]
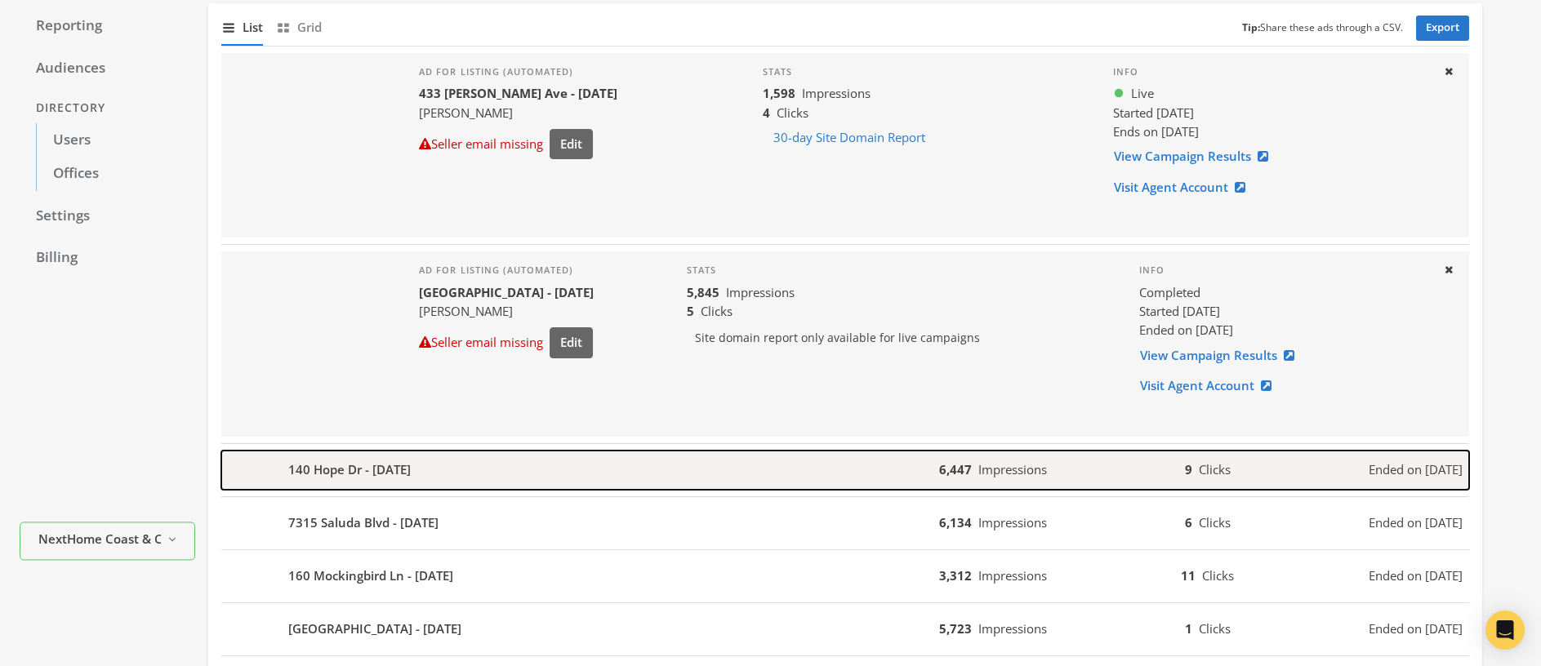
click at [438, 472] on div "140 Hope Dr - 2025-08-07" at bounding box center [580, 470] width 718 height 39
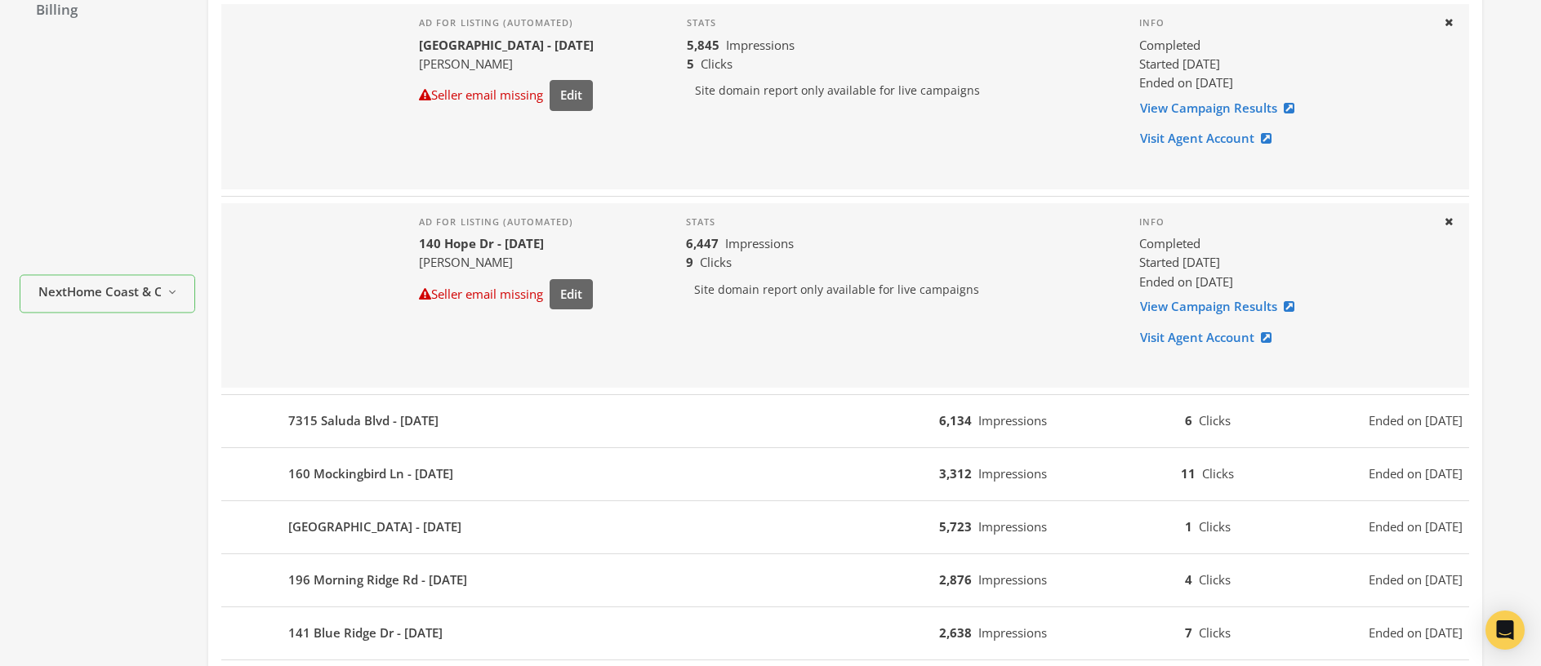
scroll to position [411, 0]
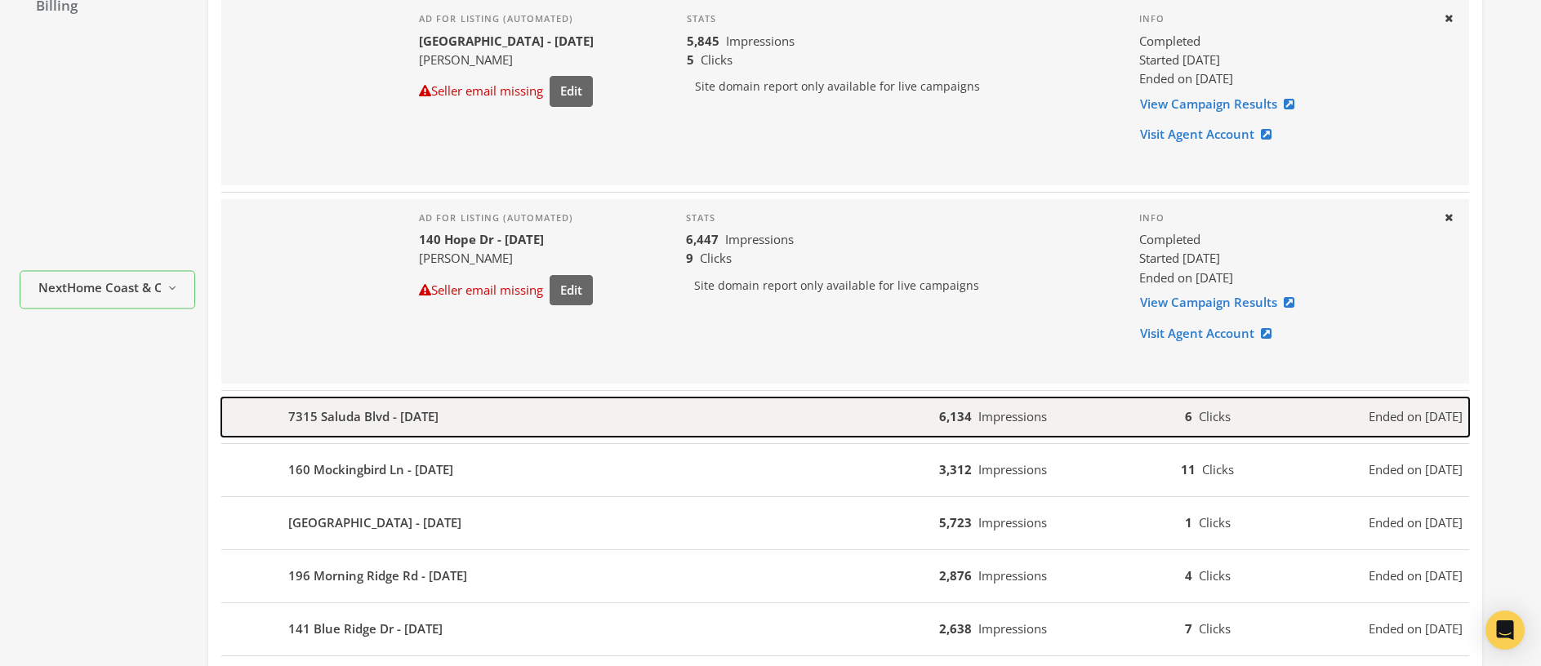
click at [483, 421] on div "7315 Saluda Blvd - 2025-08-01" at bounding box center [580, 417] width 718 height 39
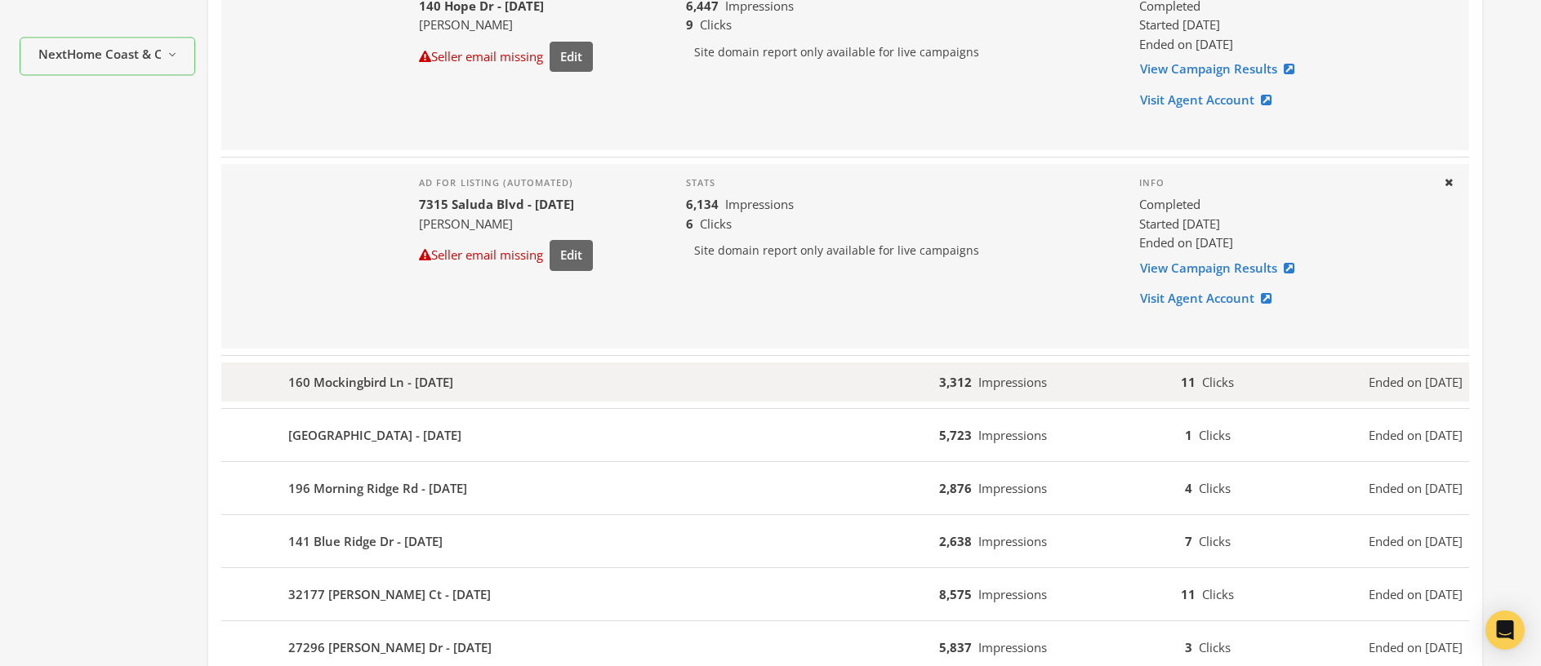
scroll to position [667, 0]
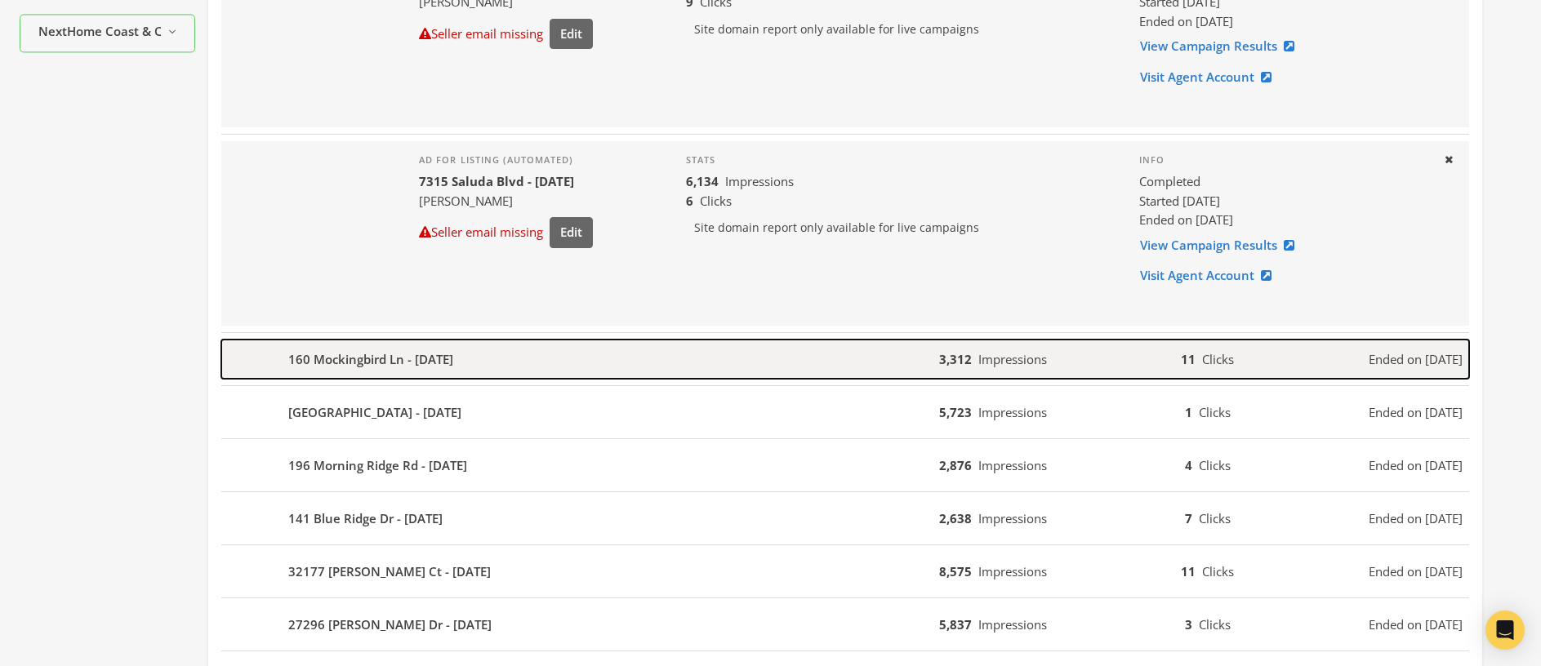
click at [509, 359] on div "160 Mockingbird Ln - 2025-07-24" at bounding box center [580, 359] width 718 height 39
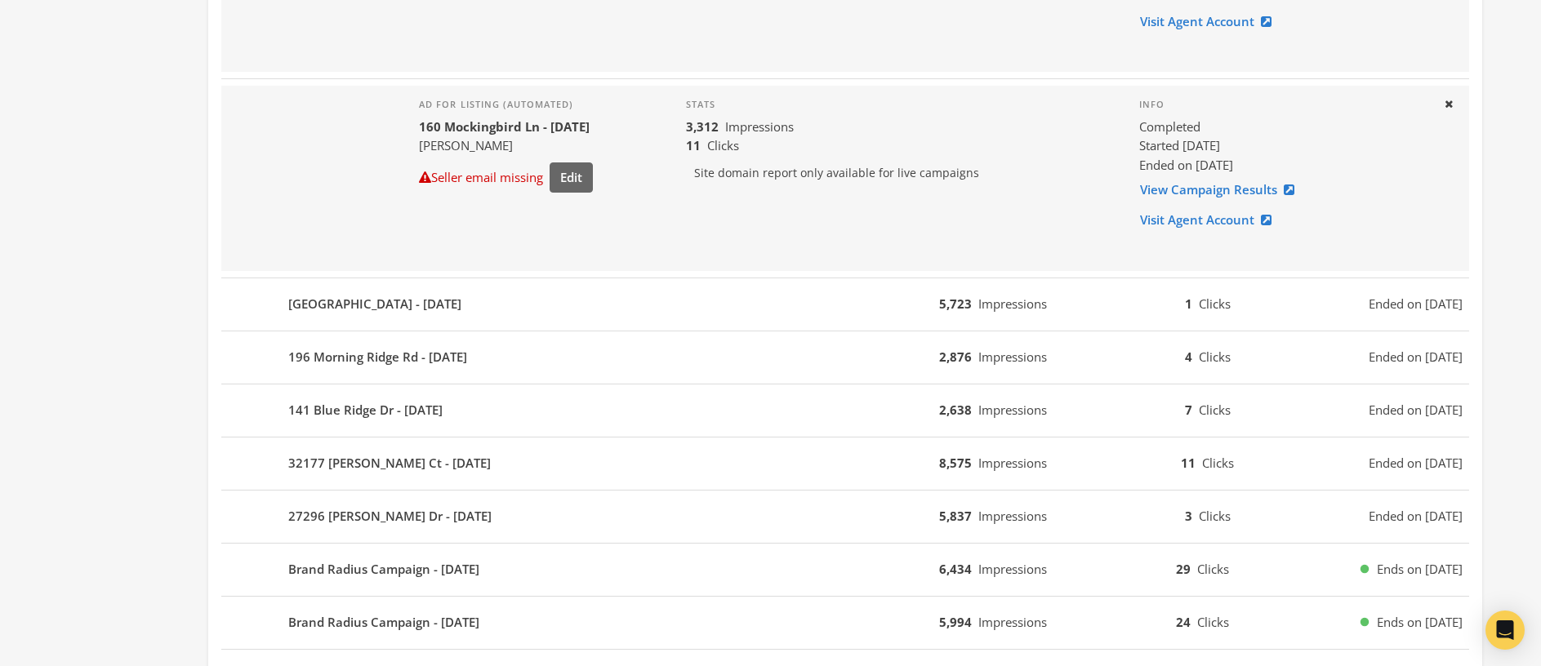
scroll to position [938, 0]
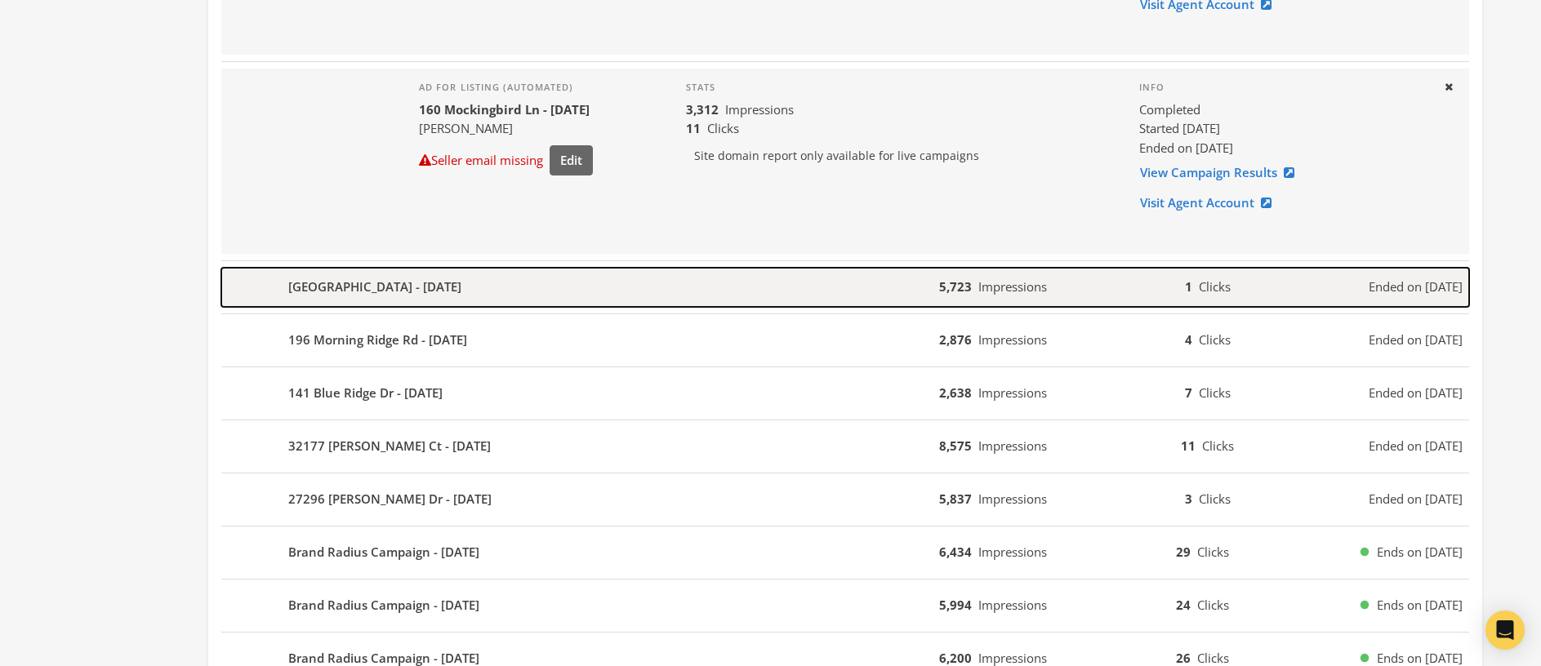
click at [434, 292] on b "27770 Canal Rd - 2025-07-24" at bounding box center [374, 287] width 173 height 19
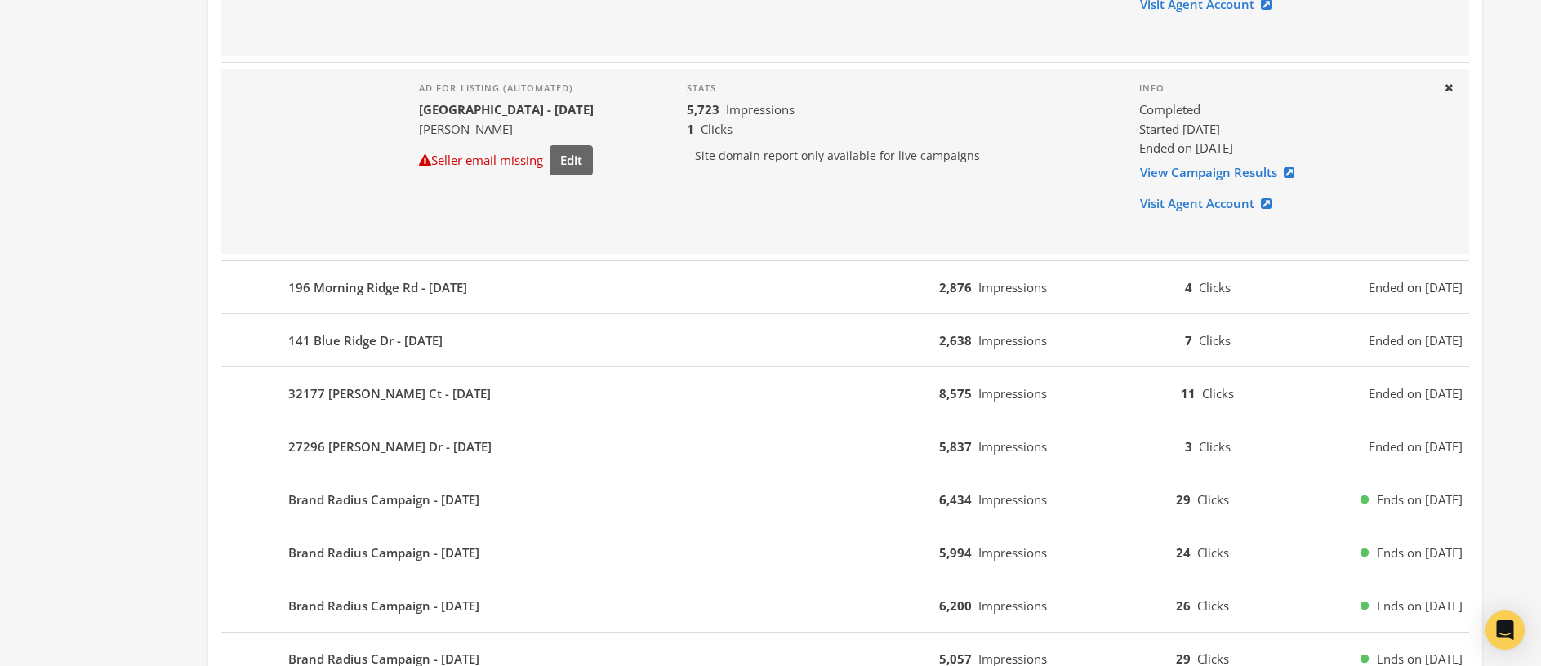
scroll to position [1151, 0]
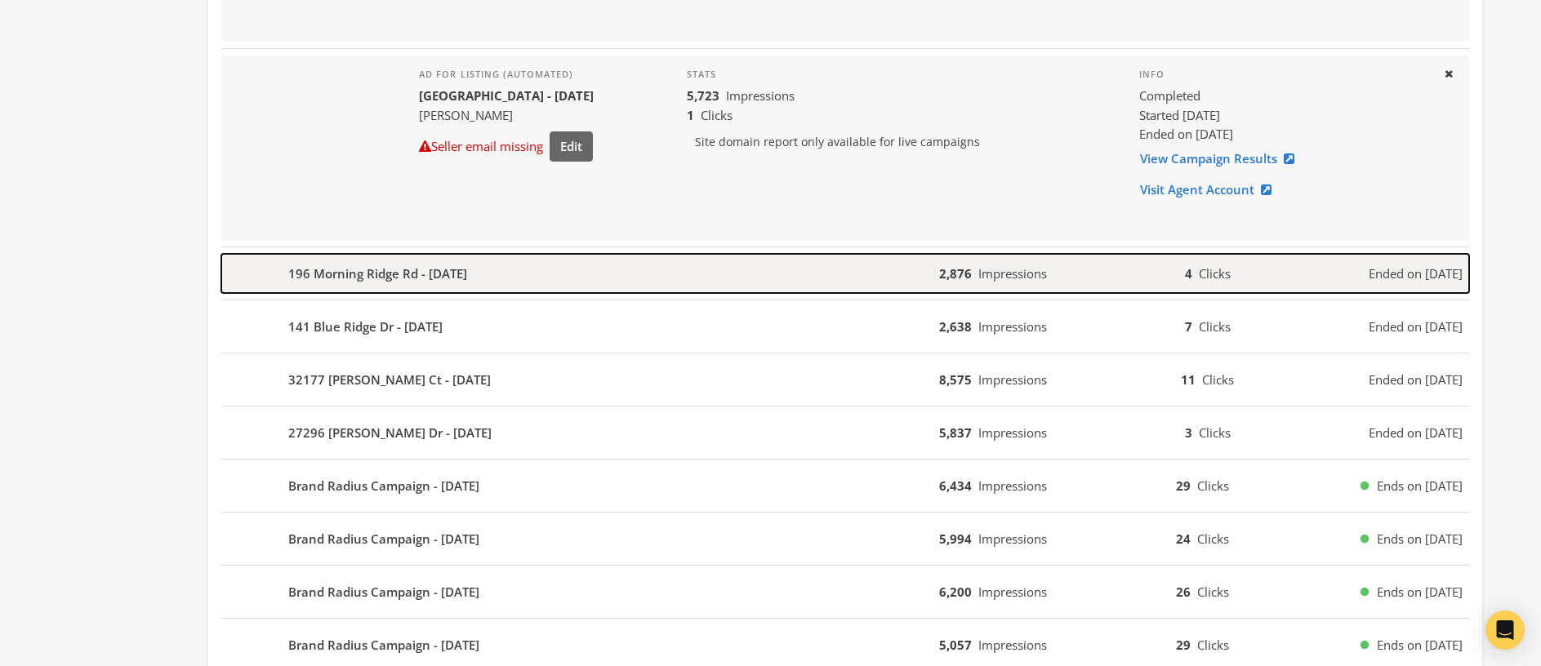
click at [411, 261] on div "196 Morning Ridge Rd - 2025-07-24" at bounding box center [580, 273] width 718 height 39
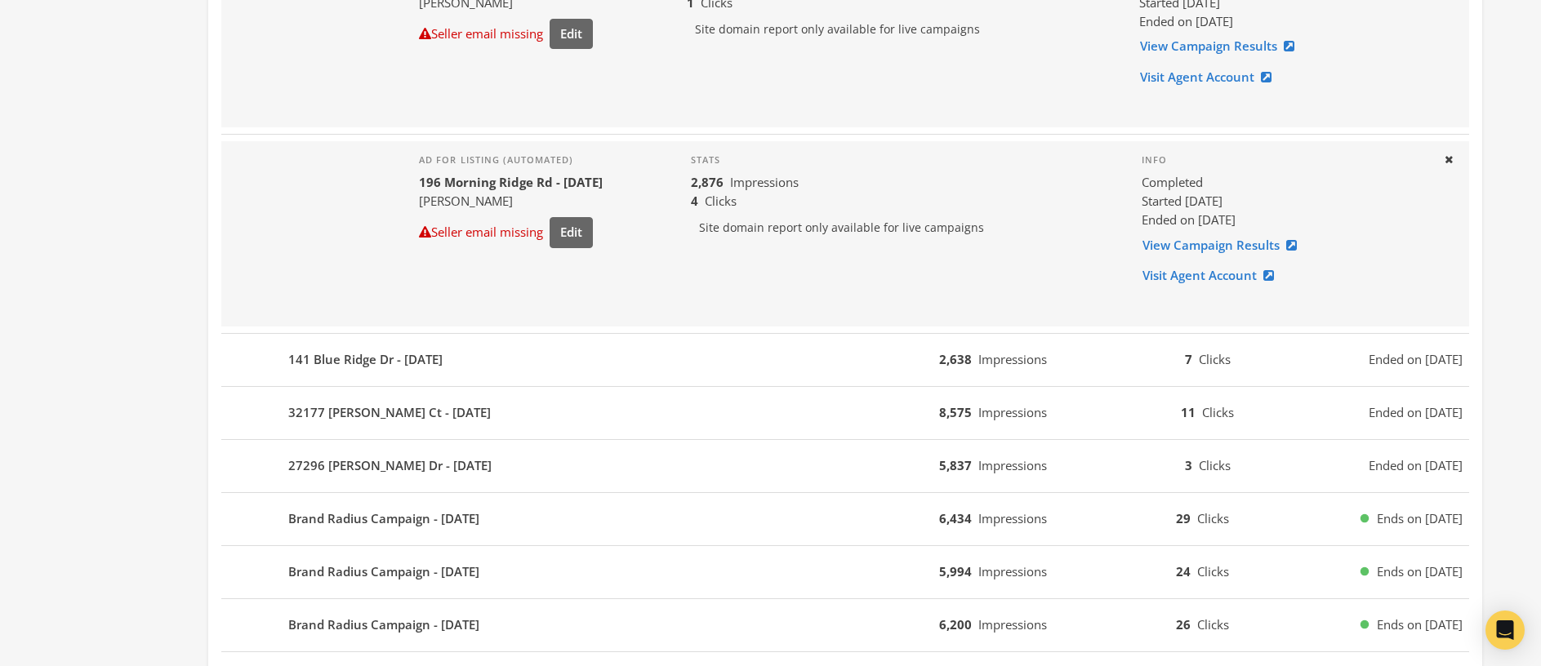
scroll to position [1273, 0]
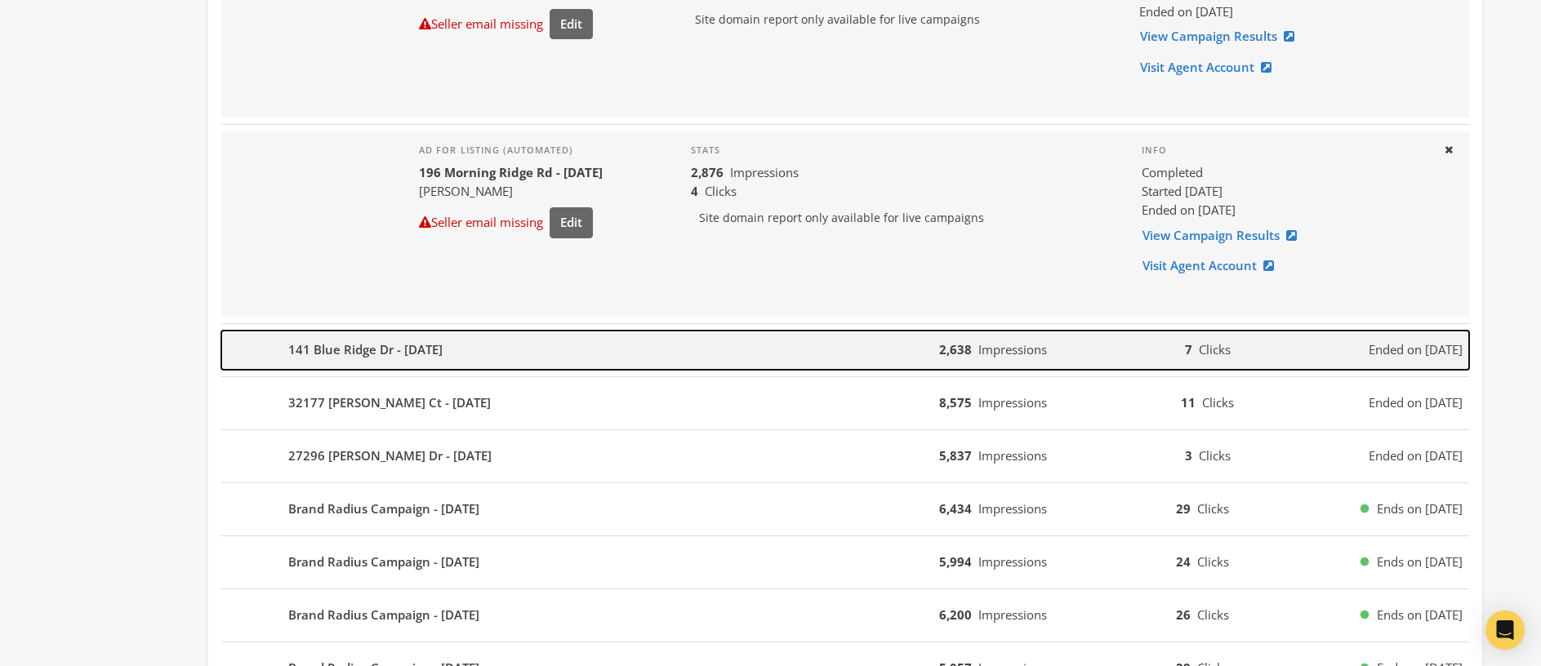
click at [381, 359] on b "141 Blue Ridge Dr - 2025-07-24" at bounding box center [365, 350] width 154 height 19
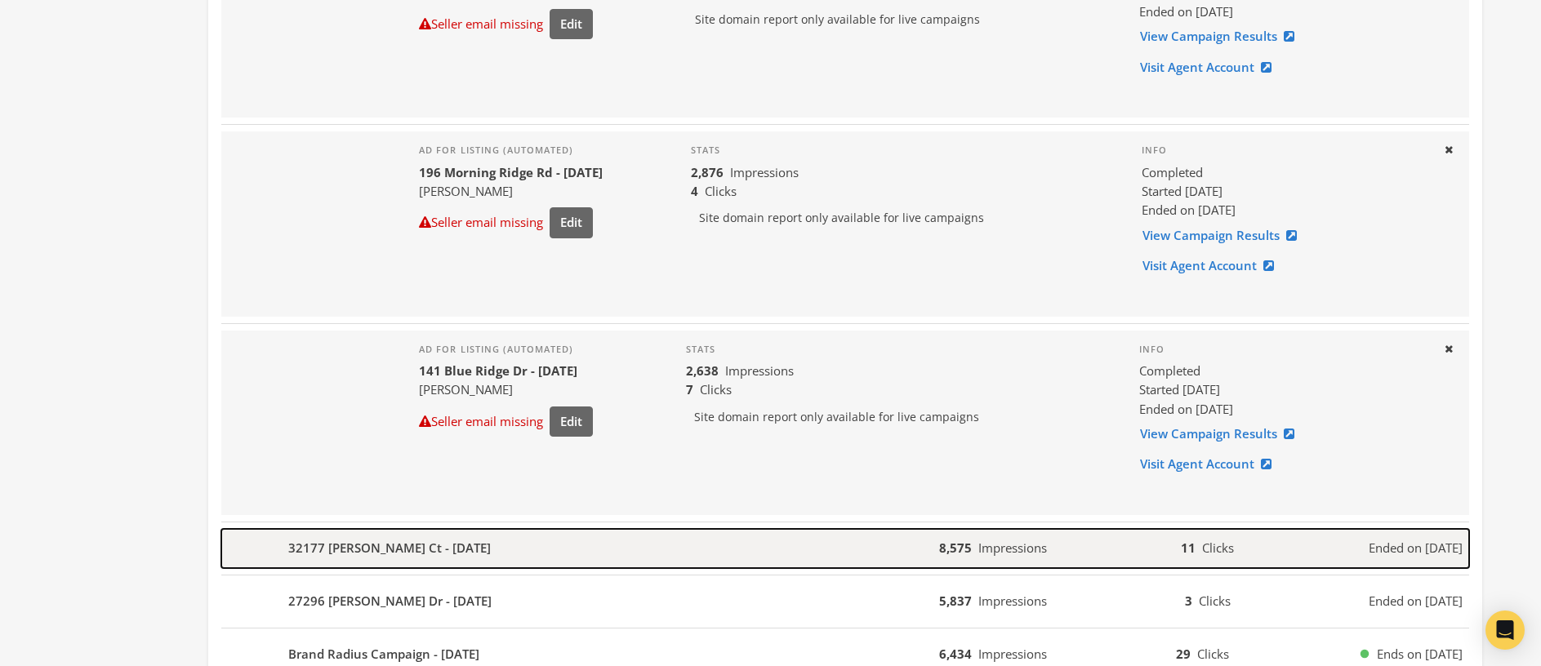
click at [486, 554] on div "32177 Bunting Ct - 2025-07-22" at bounding box center [580, 548] width 718 height 39
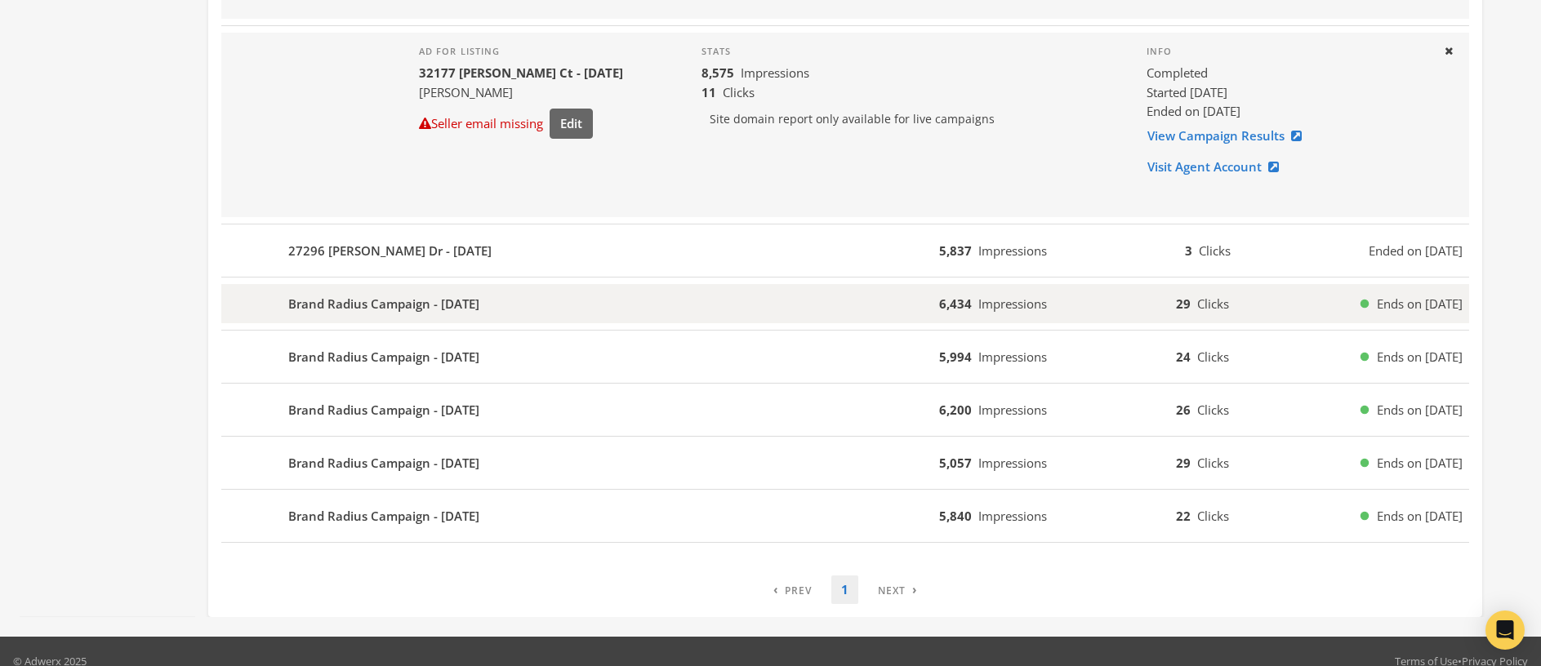
scroll to position [1789, 0]
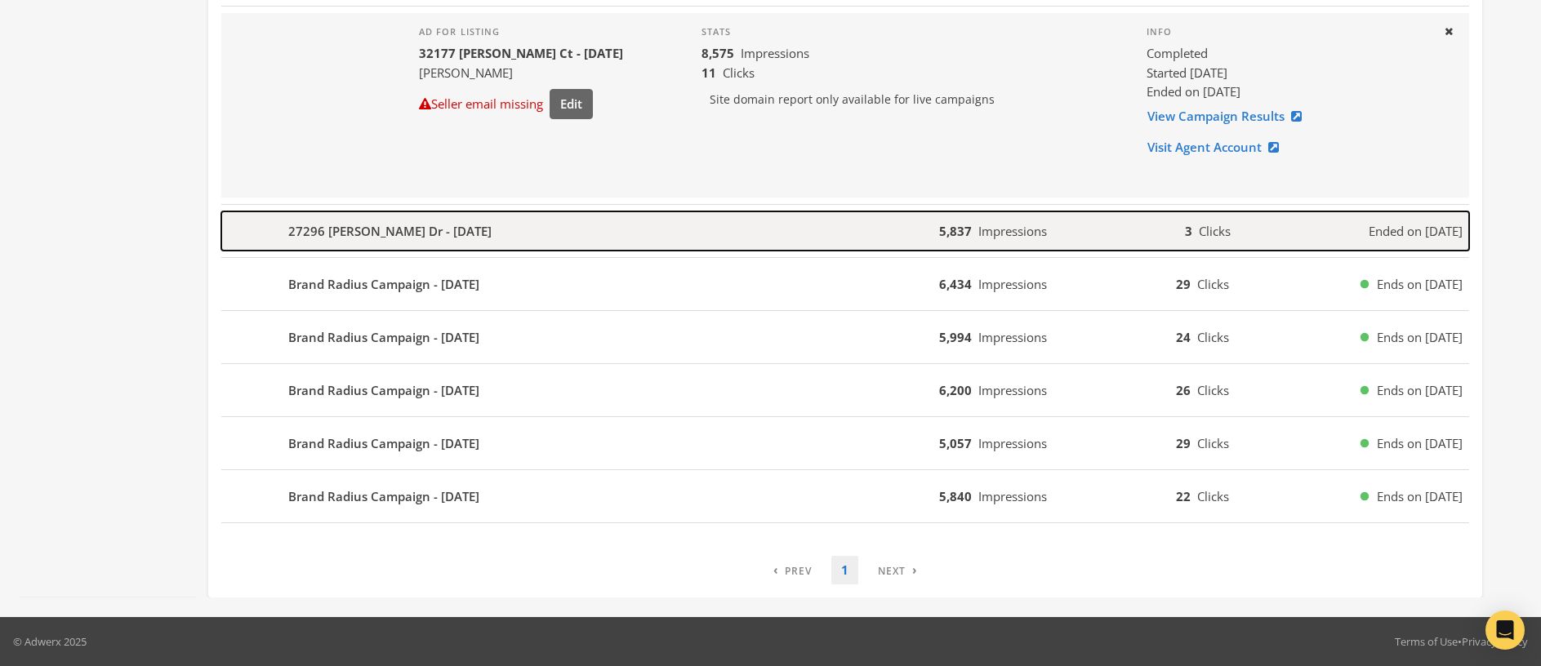
click at [441, 231] on b "27296 Lashay Dr - 2025-07-22" at bounding box center [389, 231] width 203 height 19
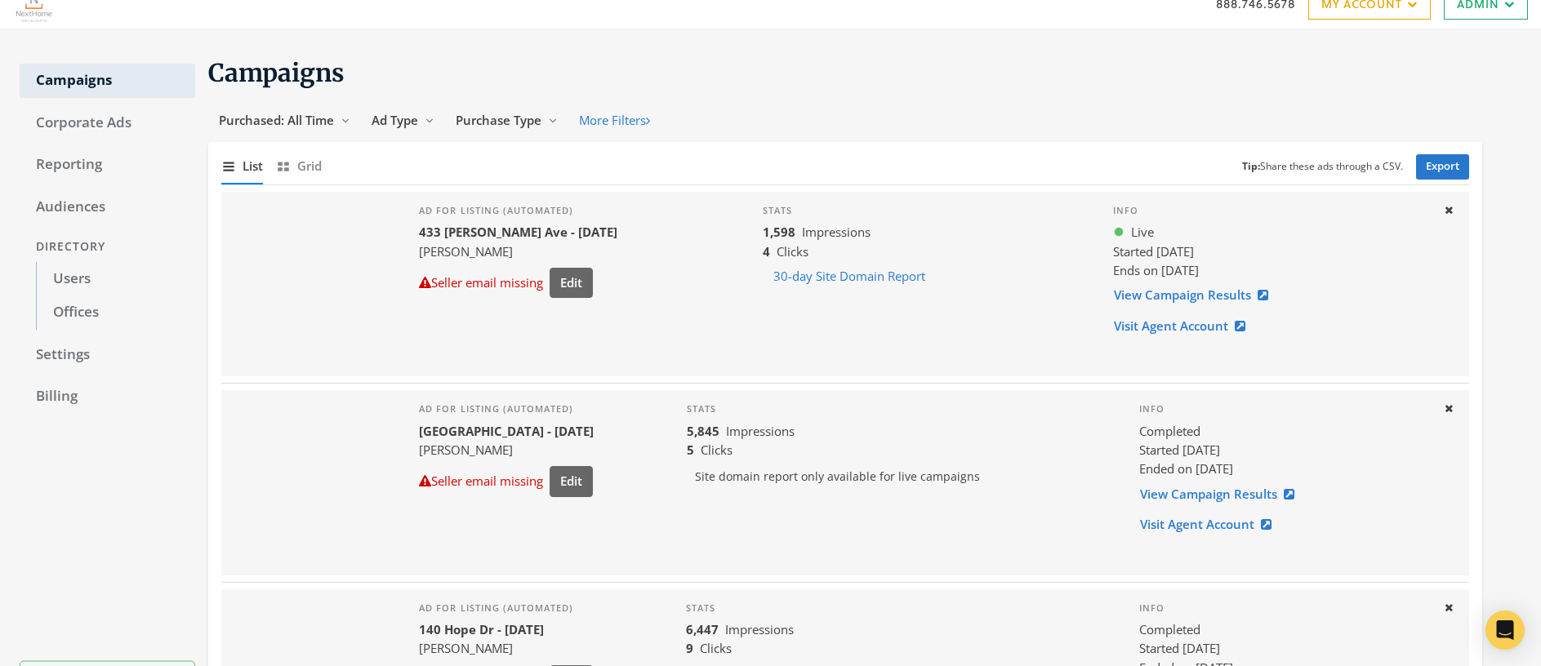
scroll to position [0, 0]
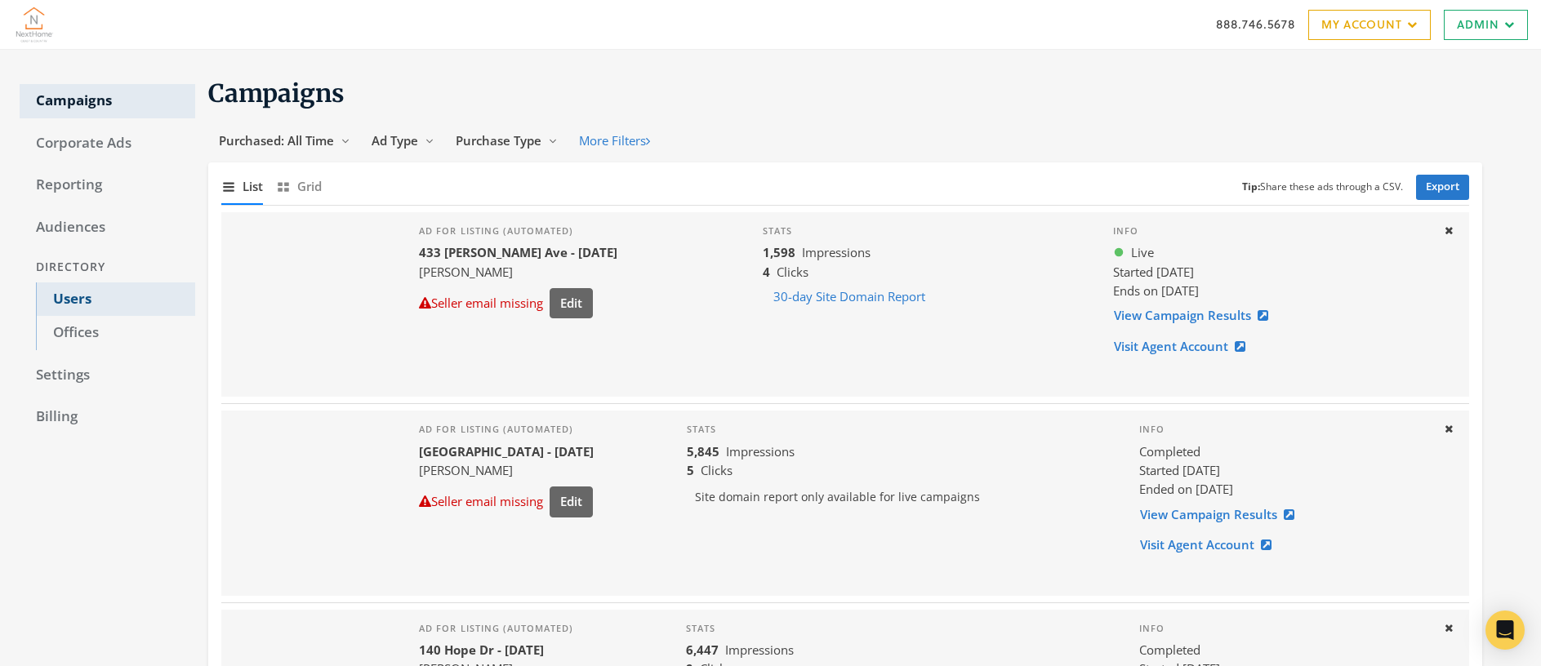
click at [71, 303] on link "Users" at bounding box center [115, 300] width 159 height 34
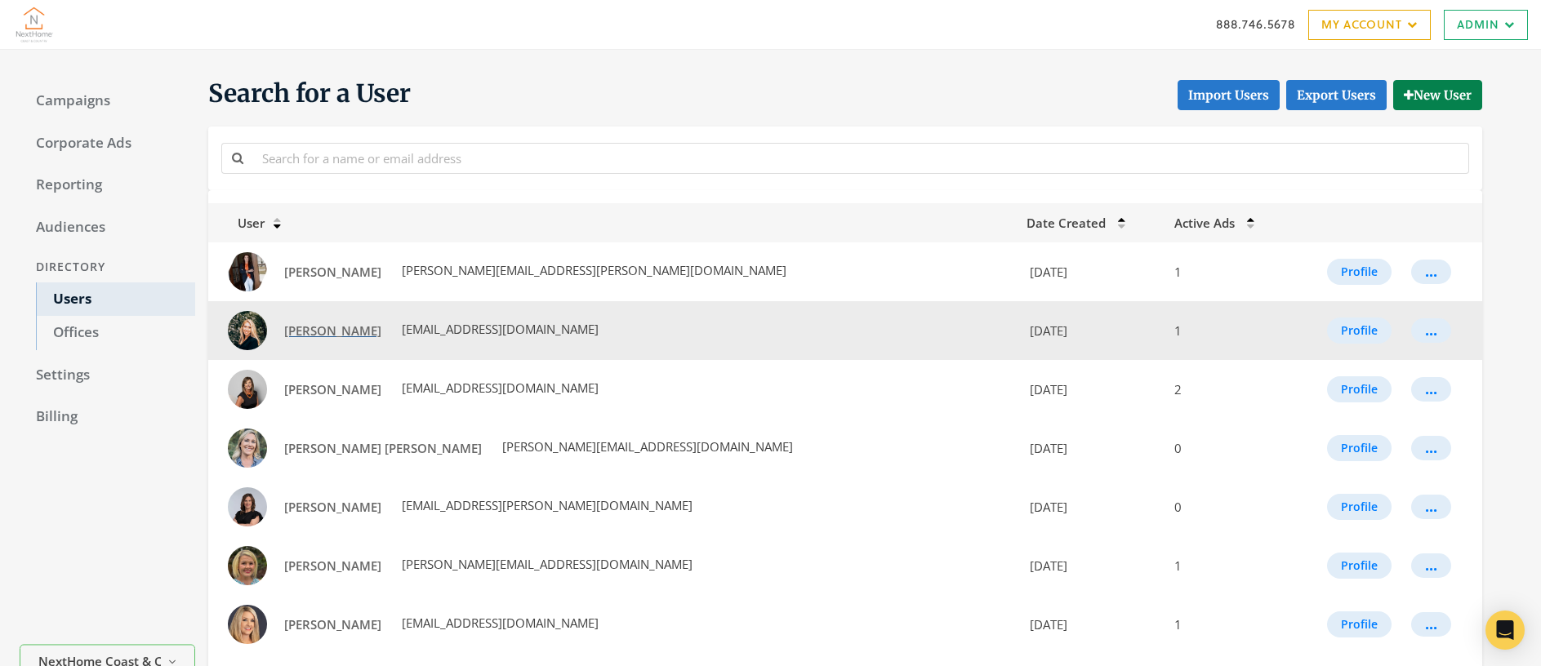
click at [322, 330] on span "[PERSON_NAME]" at bounding box center [332, 331] width 97 height 16
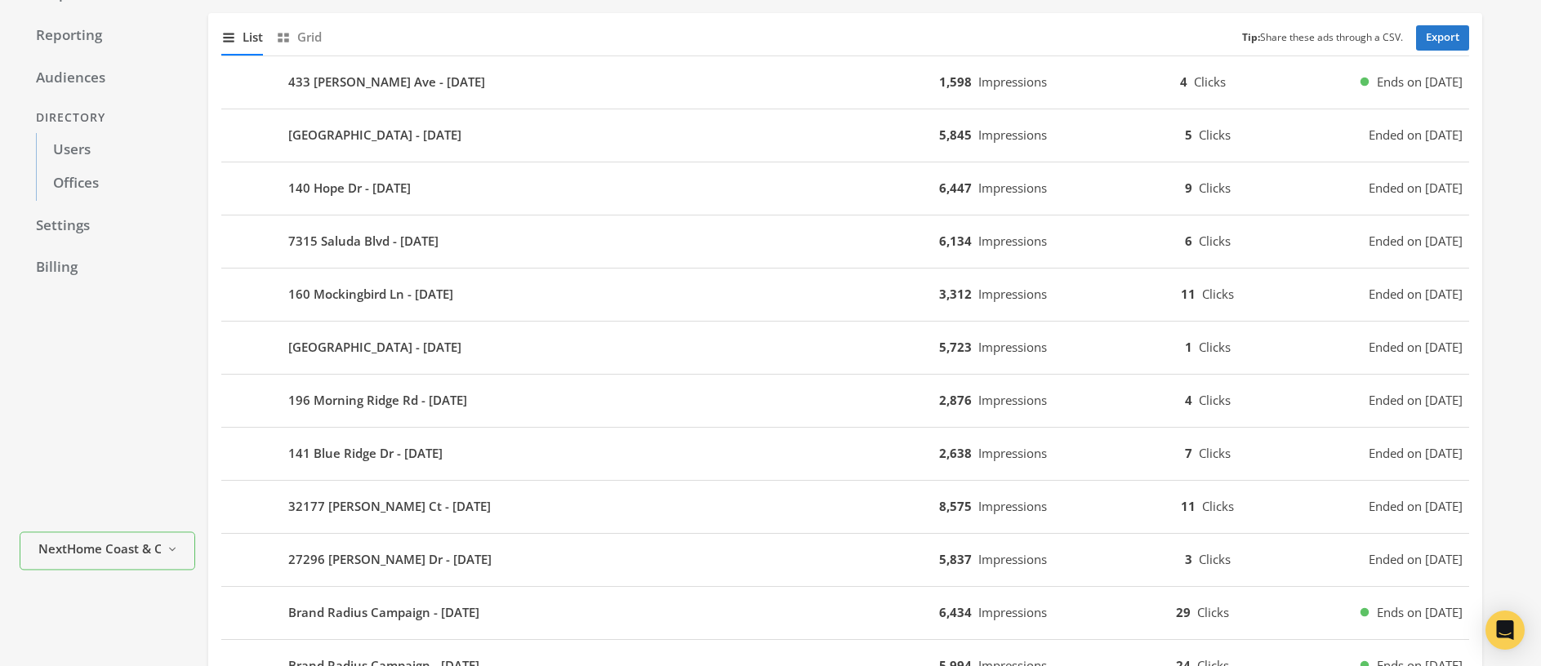
scroll to position [127, 0]
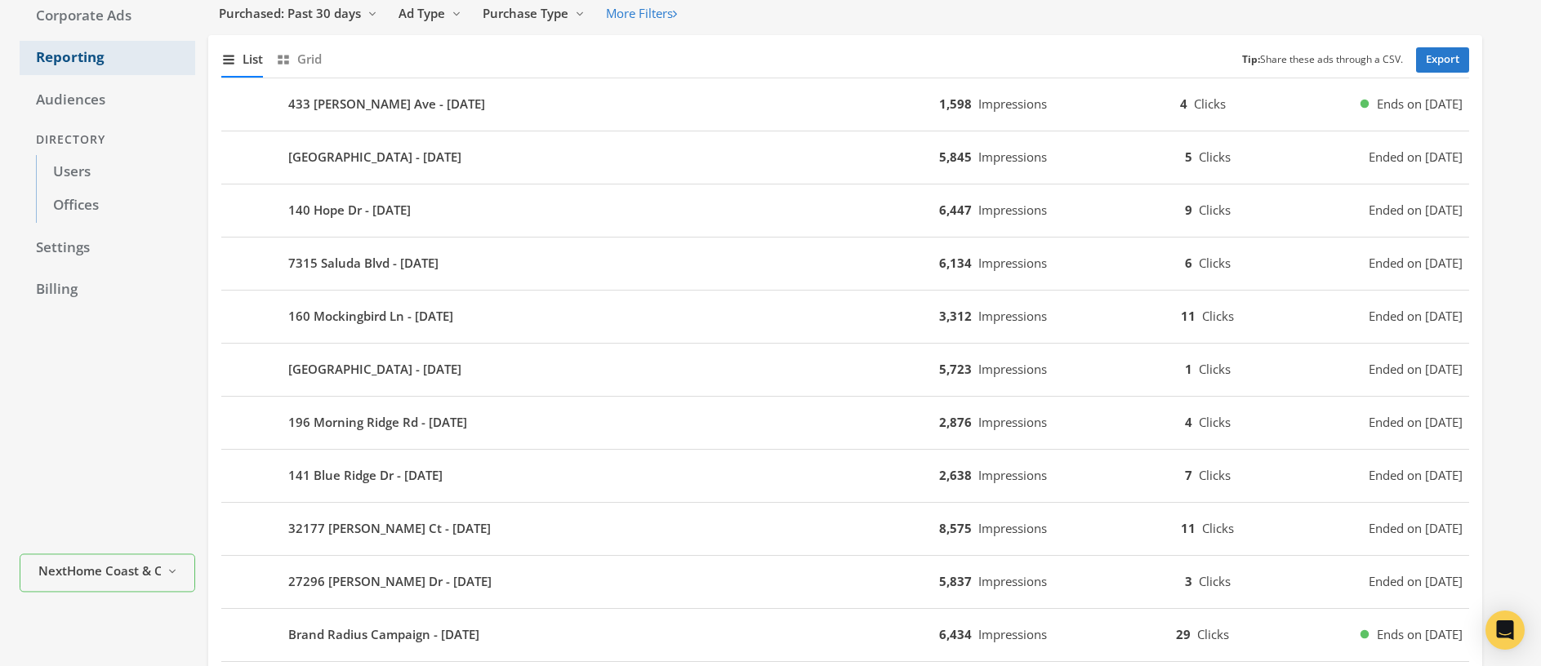
click at [69, 169] on link "Users" at bounding box center [115, 172] width 159 height 34
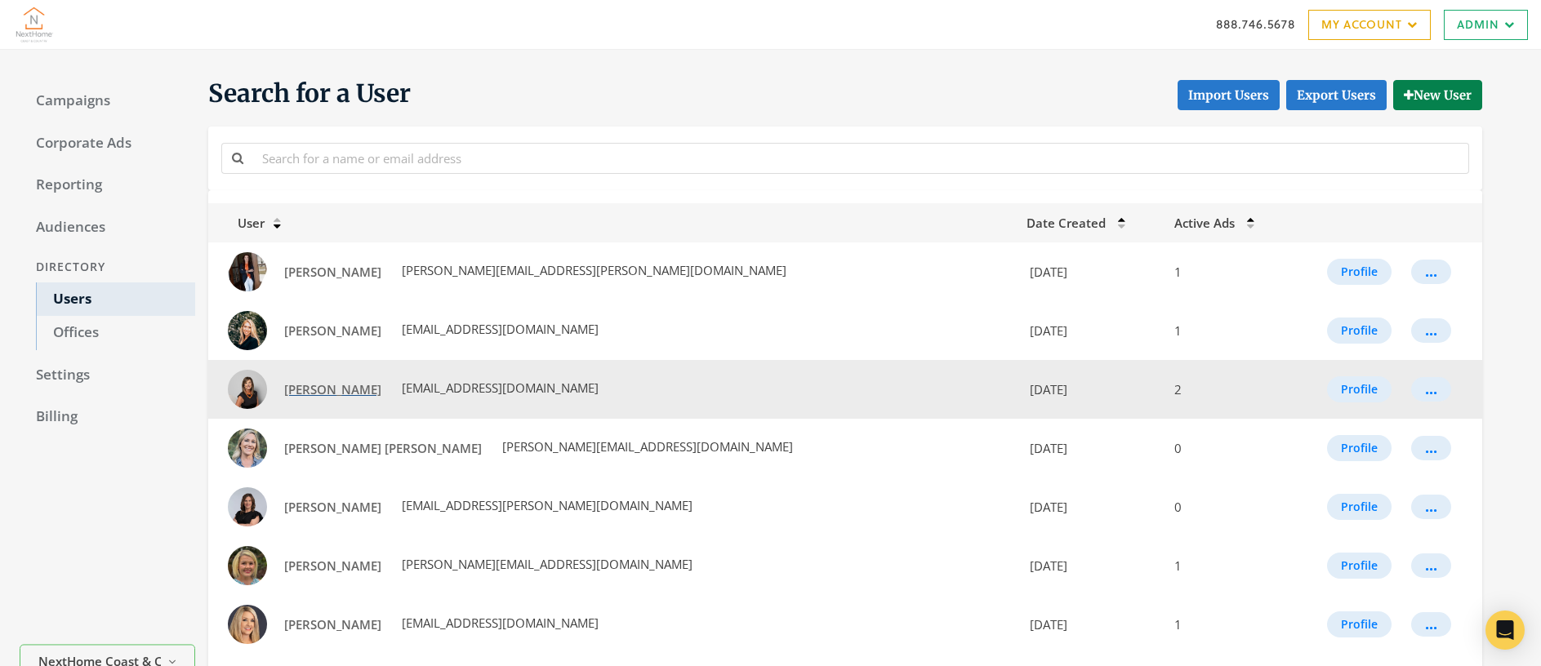
click at [331, 387] on span "[PERSON_NAME]" at bounding box center [332, 389] width 97 height 16
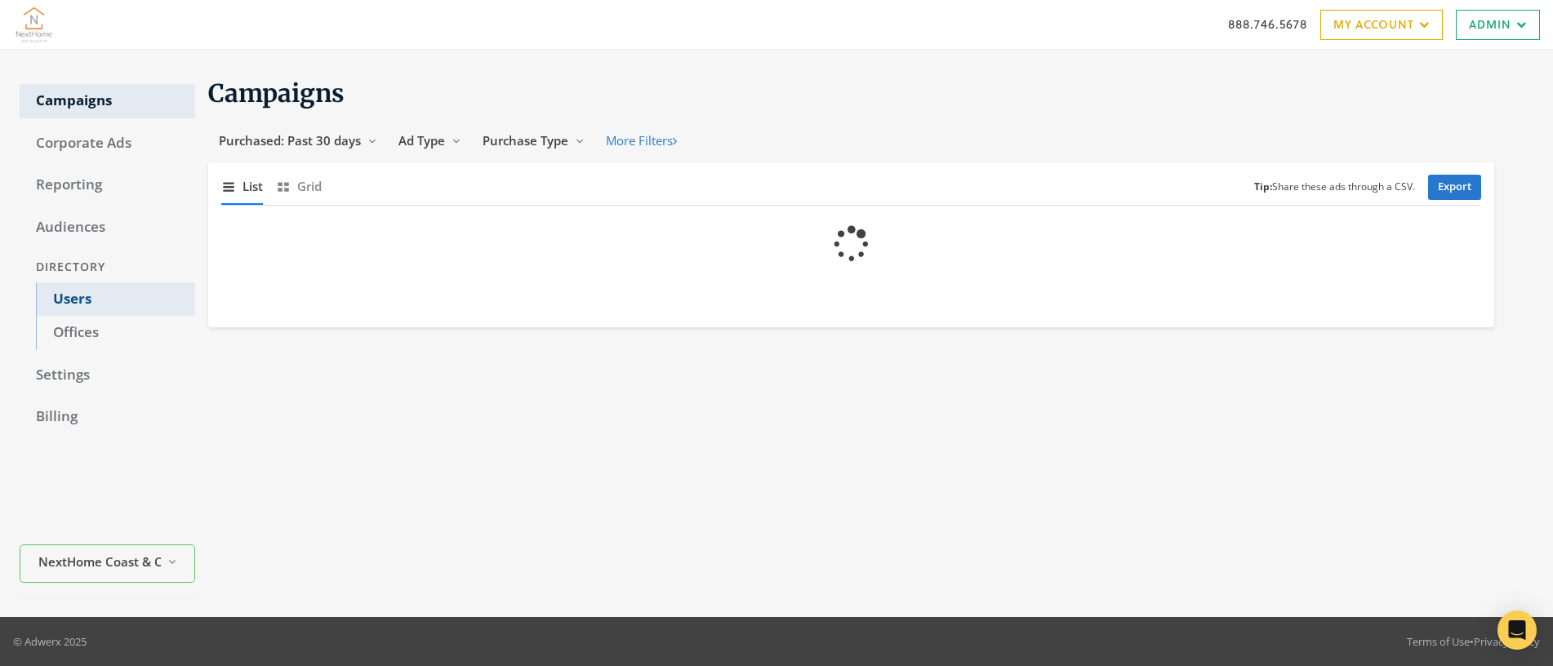
click at [74, 299] on link "Users" at bounding box center [115, 300] width 159 height 34
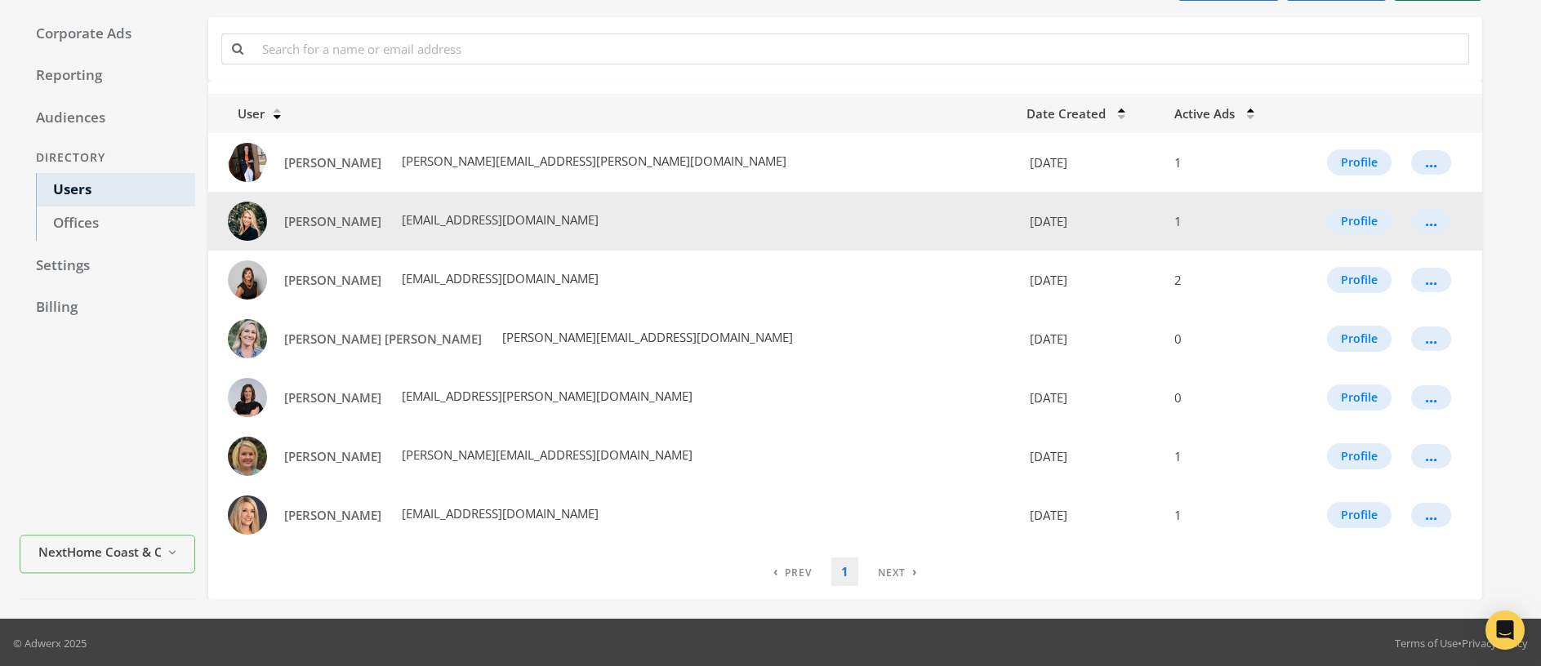
scroll to position [111, 0]
